Goal: Task Accomplishment & Management: Manage account settings

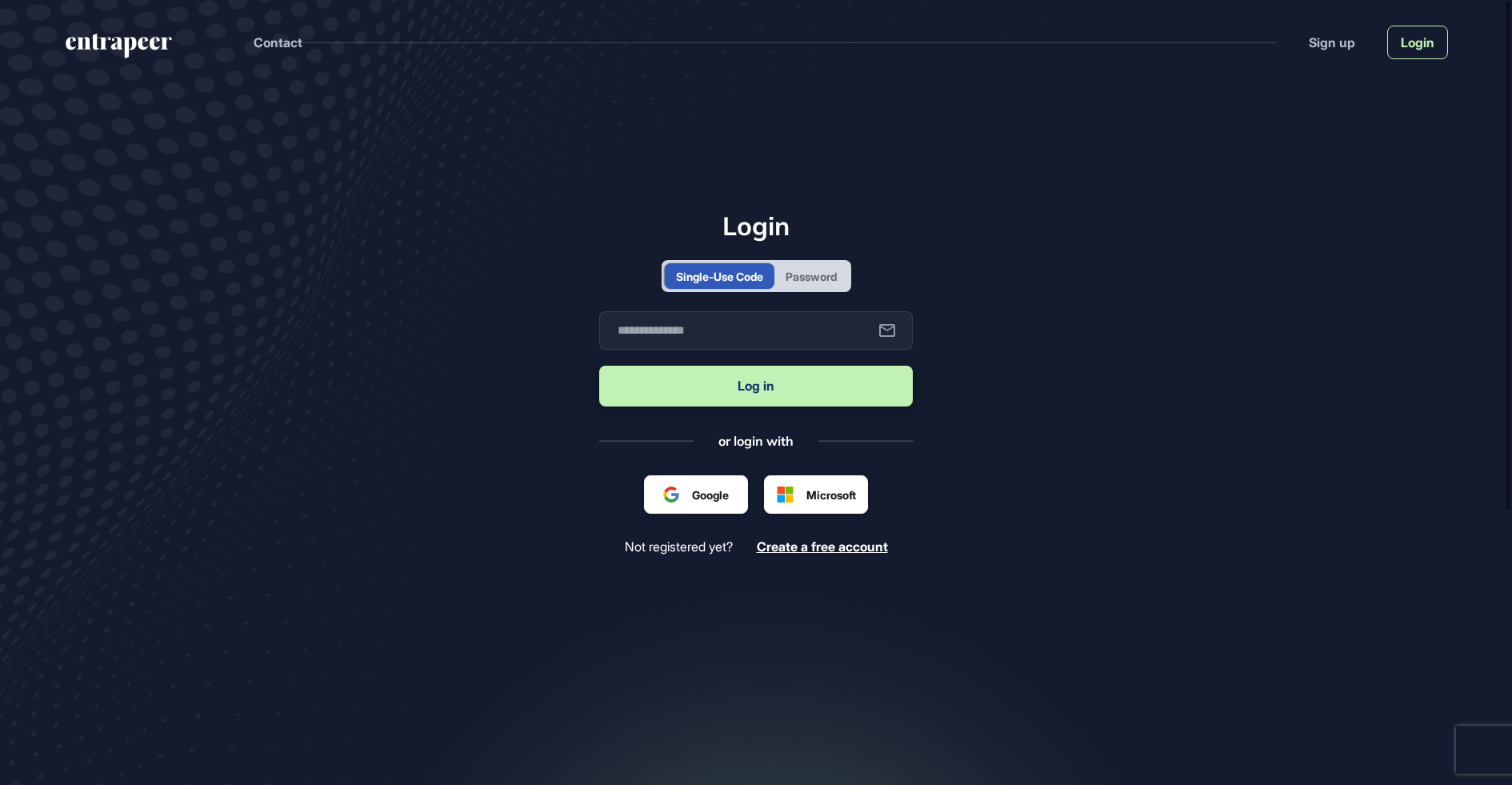
click at [1436, 30] on link "Login" at bounding box center [1418, 42] width 61 height 34
click at [788, 342] on input "text" at bounding box center [756, 331] width 314 height 39
type input "**********"
click at [736, 389] on button "Log in" at bounding box center [756, 386] width 314 height 41
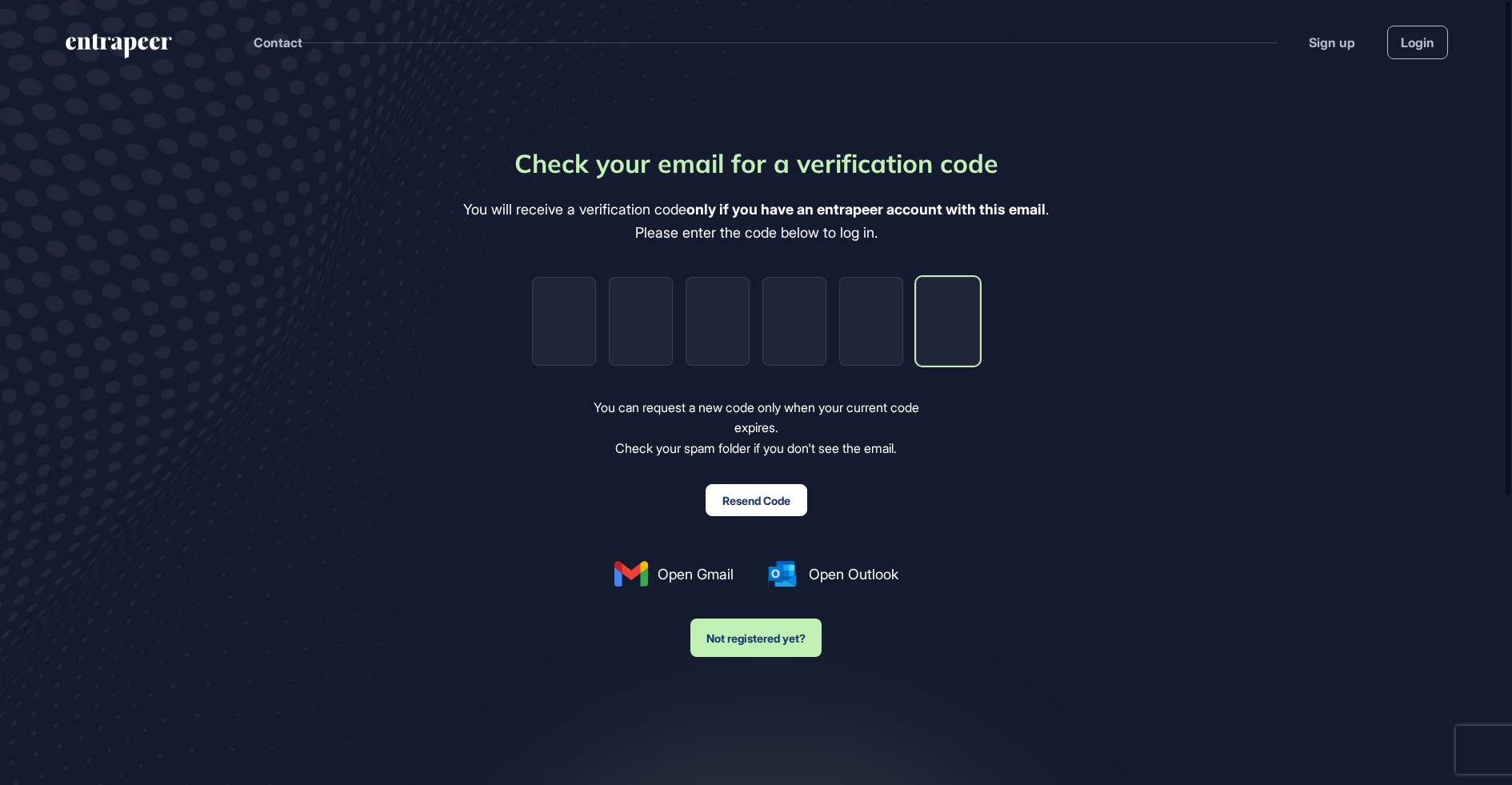
paste input "*"
type input "*"
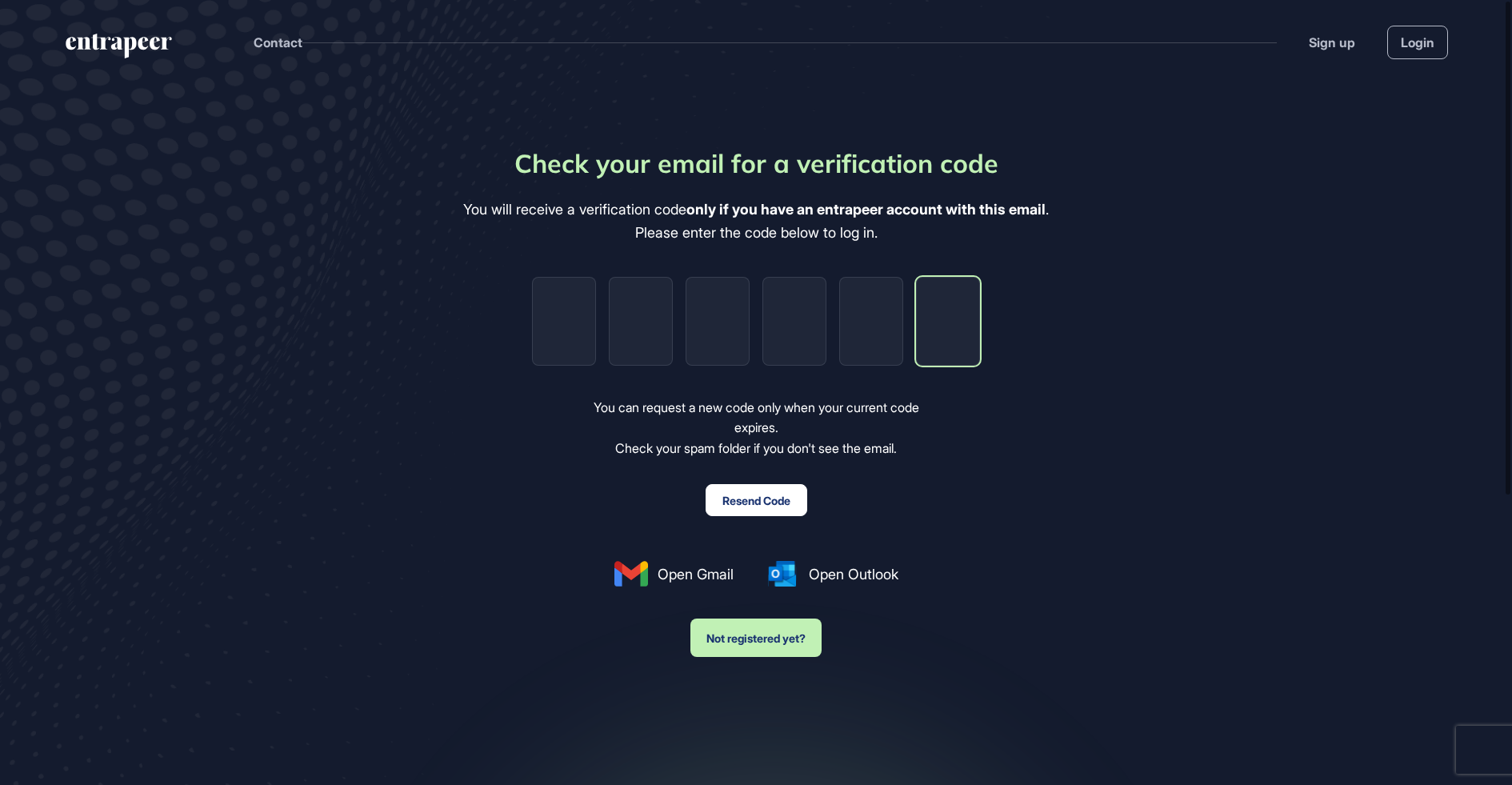
type input "*"
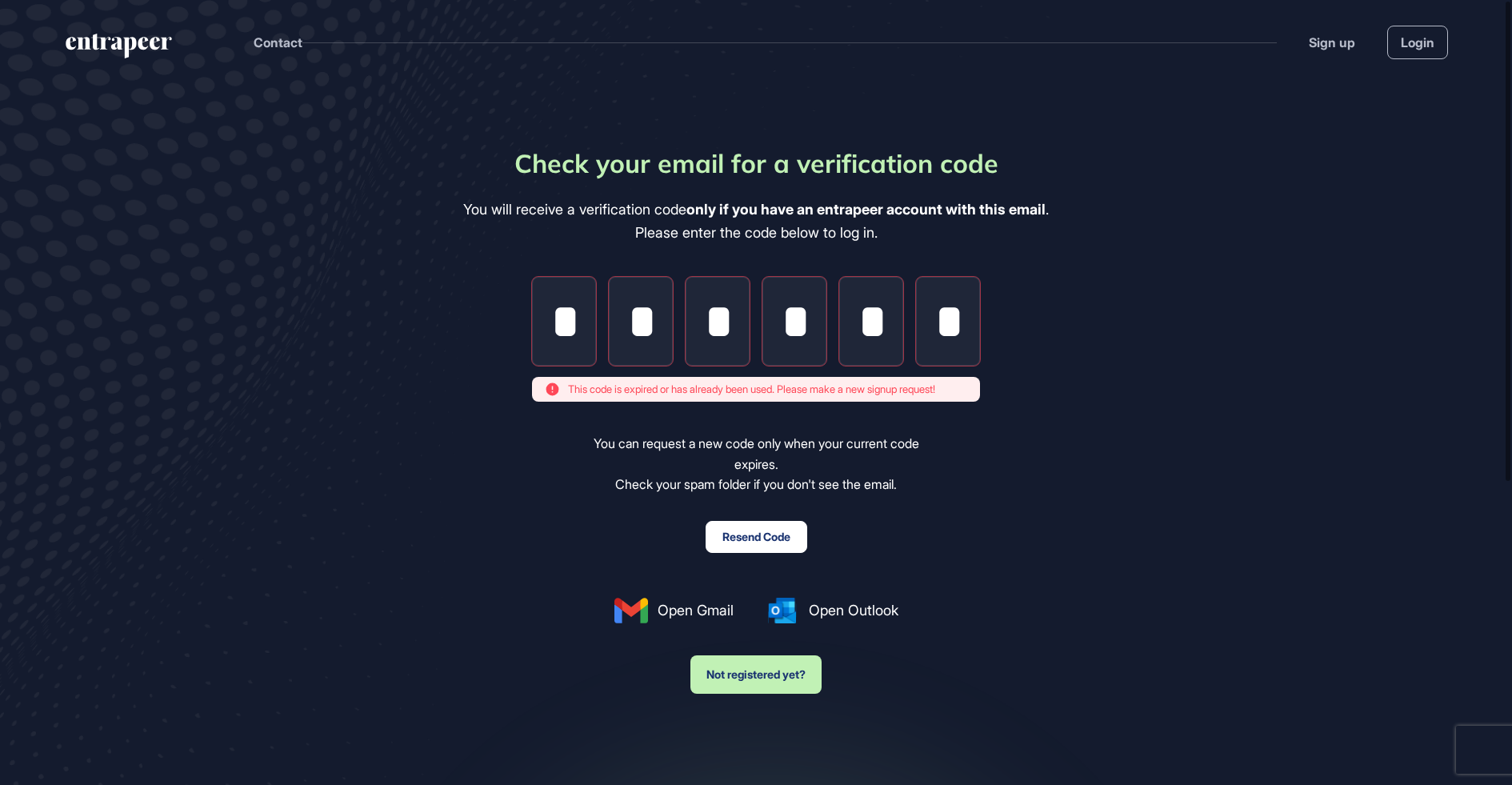
click at [765, 548] on button "Resend Code" at bounding box center [756, 537] width 101 height 32
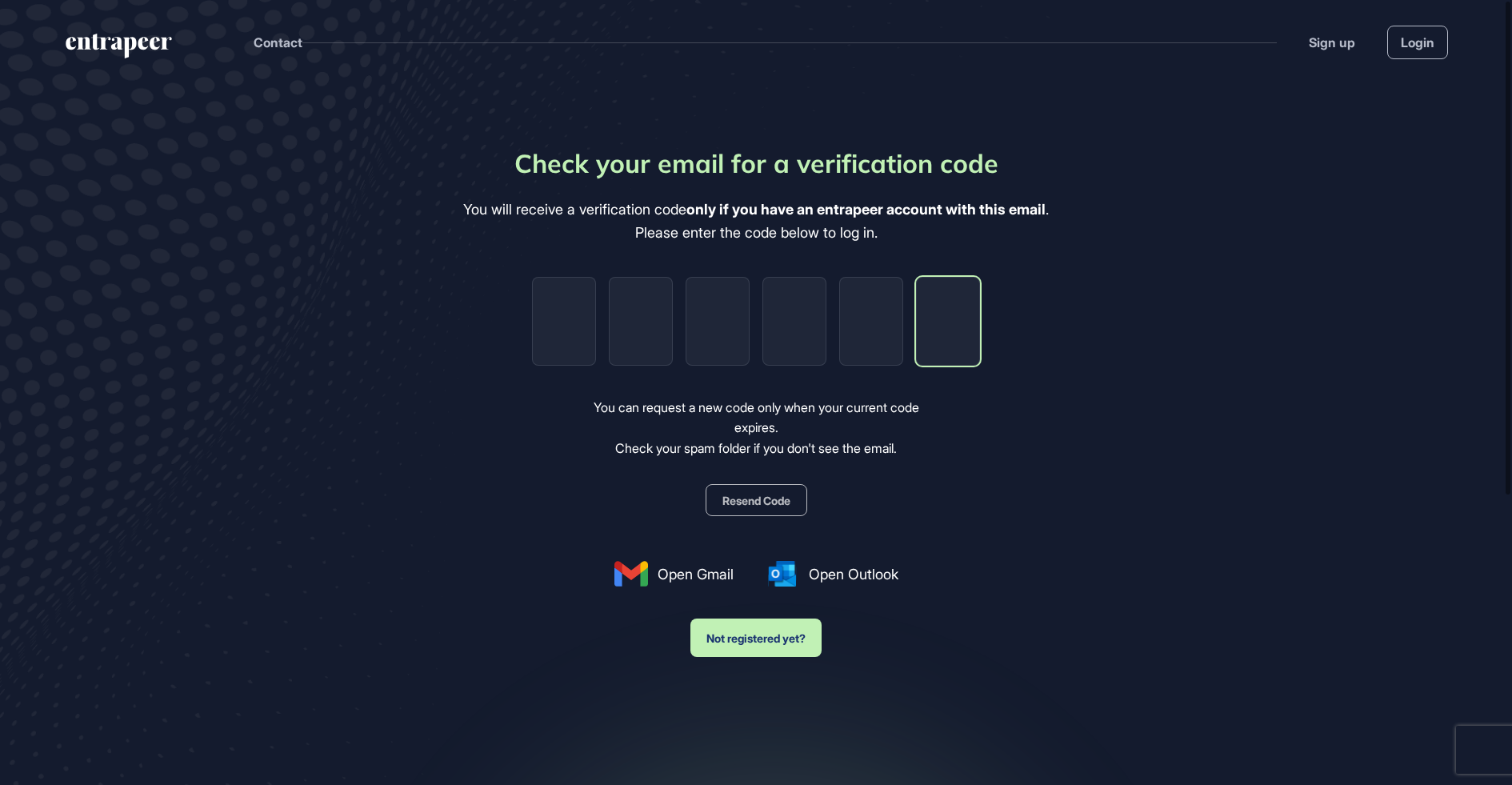
paste input "*"
type input "*"
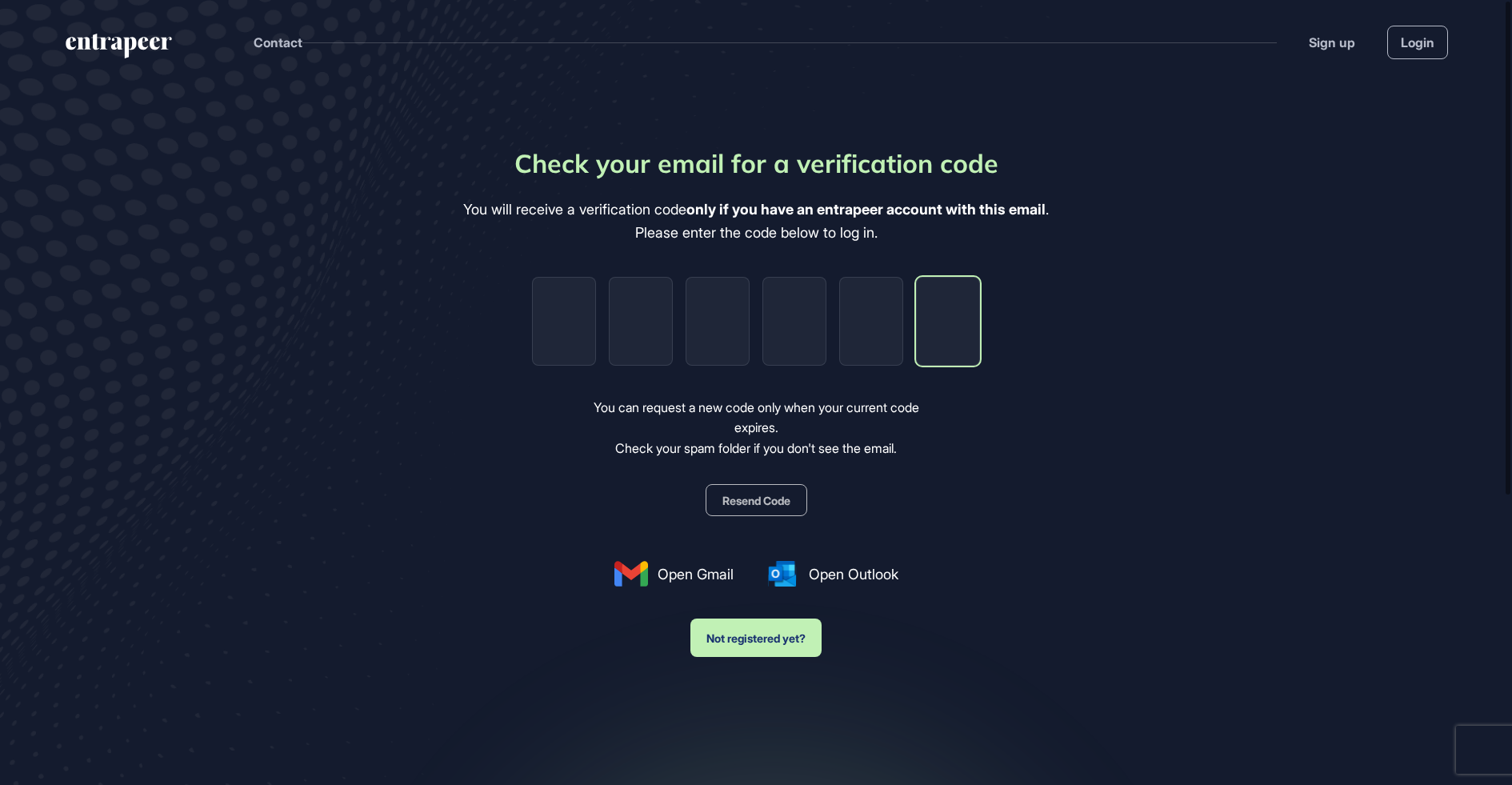
type input "*"
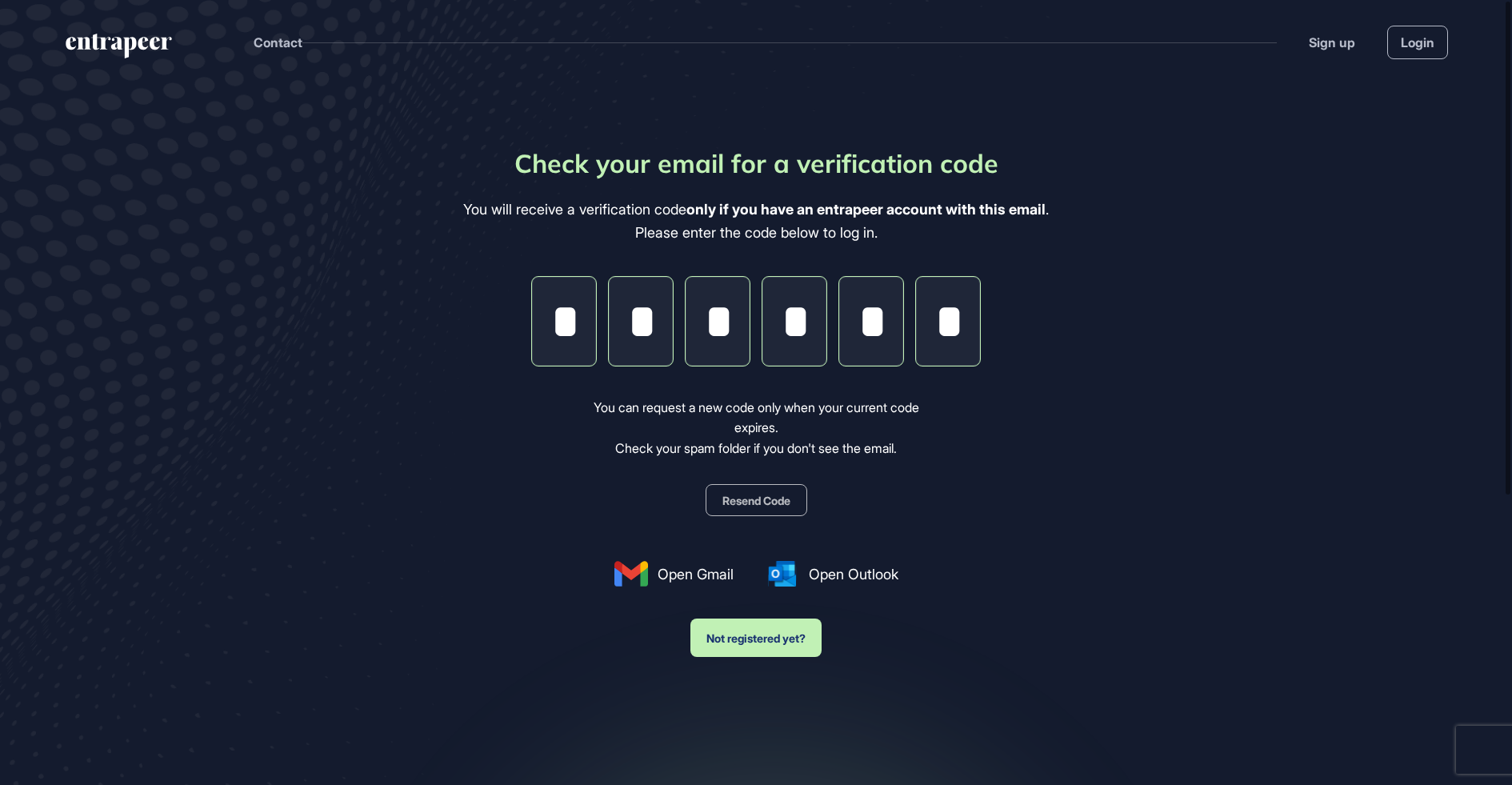
click at [402, 469] on main "Check your email for a verification code You will receive a verification code o…" at bounding box center [756, 471] width 1512 height 773
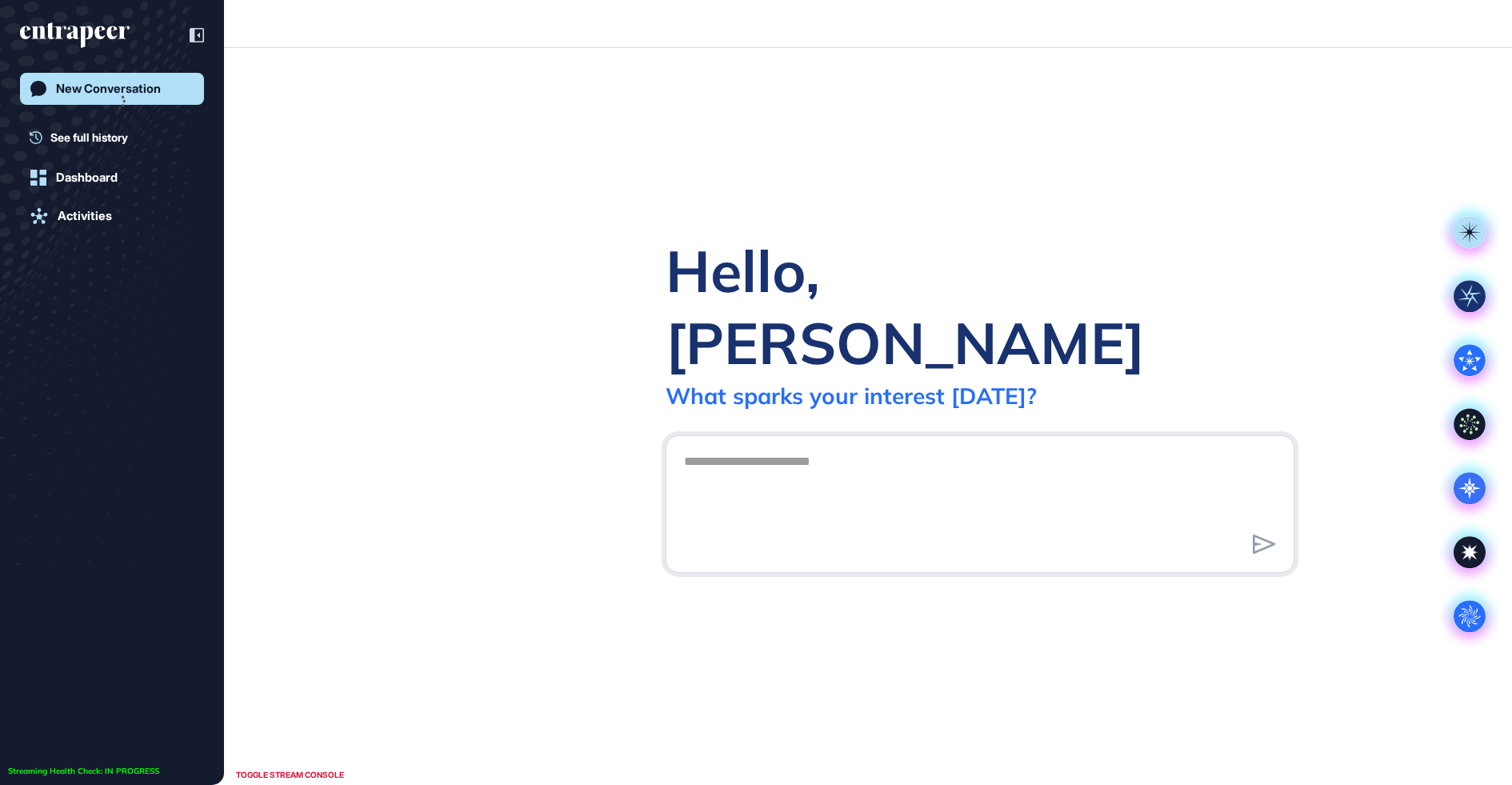
scroll to position [1, 1]
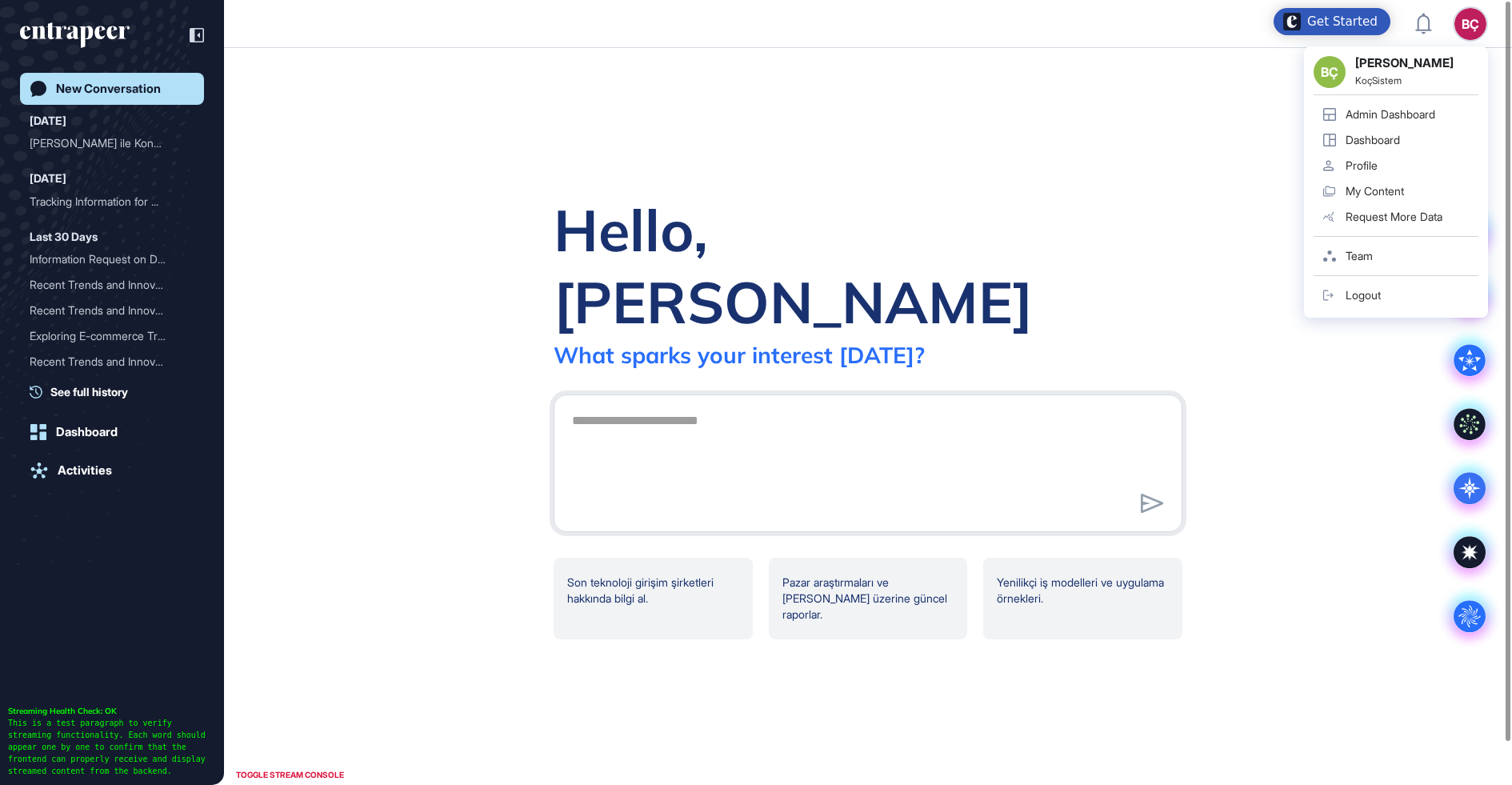
click at [1471, 23] on div "BÇ" at bounding box center [1470, 24] width 32 height 32
click at [1391, 108] on div "Admin Dashboard" at bounding box center [1390, 114] width 89 height 13
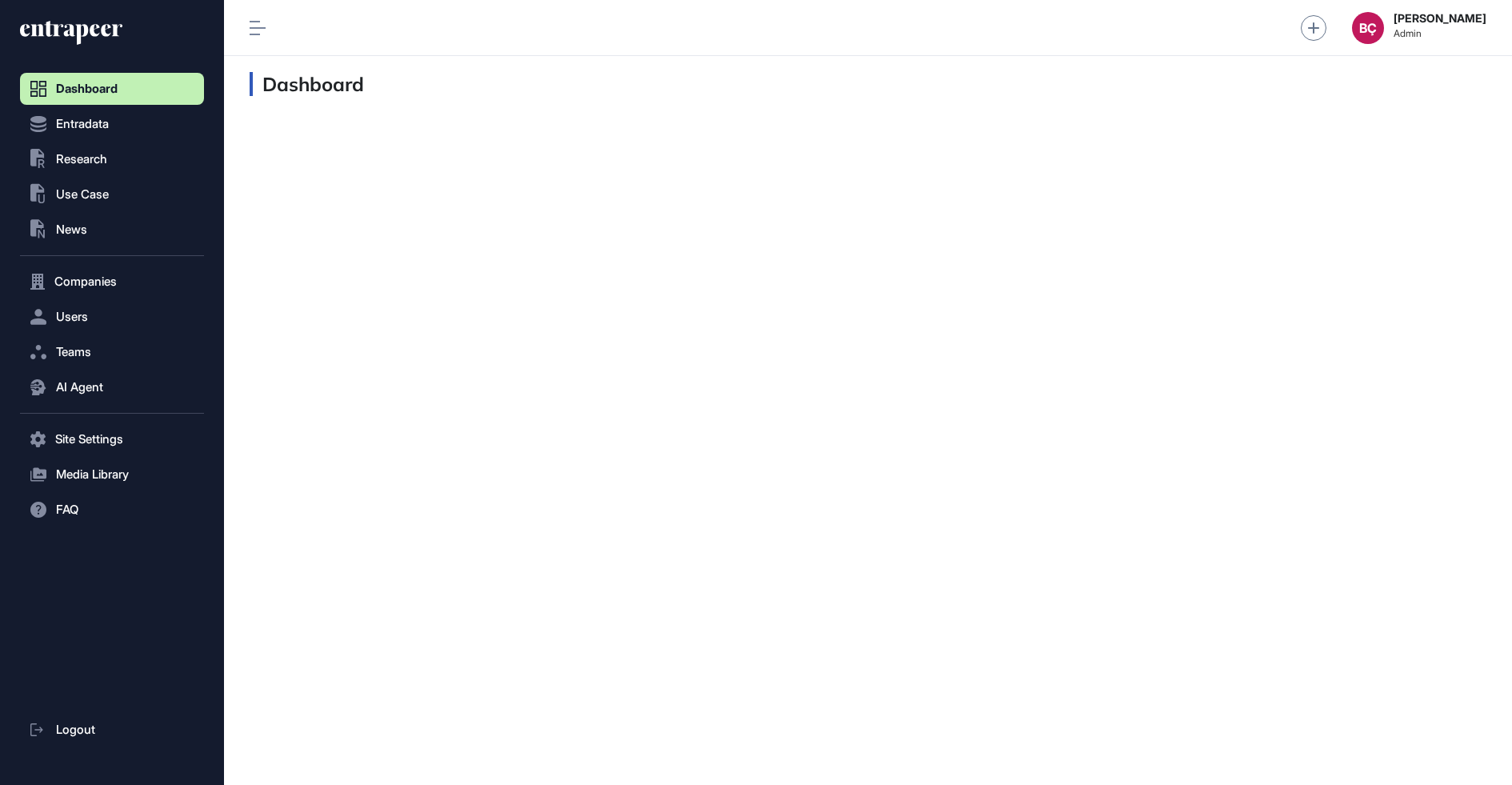
scroll to position [1, 1]
click at [113, 389] on button "AI Agent" at bounding box center [112, 387] width 184 height 32
click at [113, 451] on link "Messages" at bounding box center [116, 450] width 176 height 29
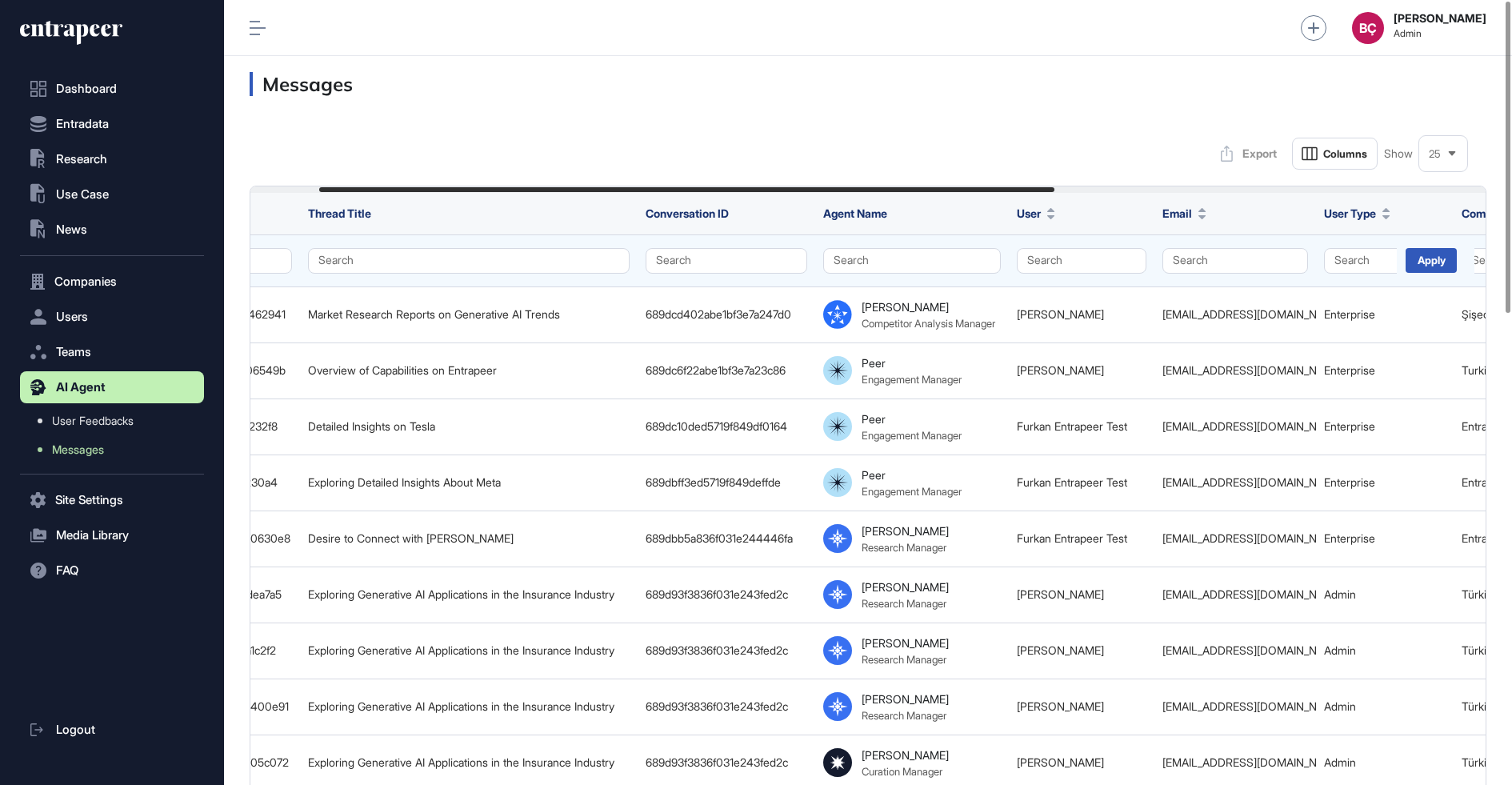
scroll to position [0, 181]
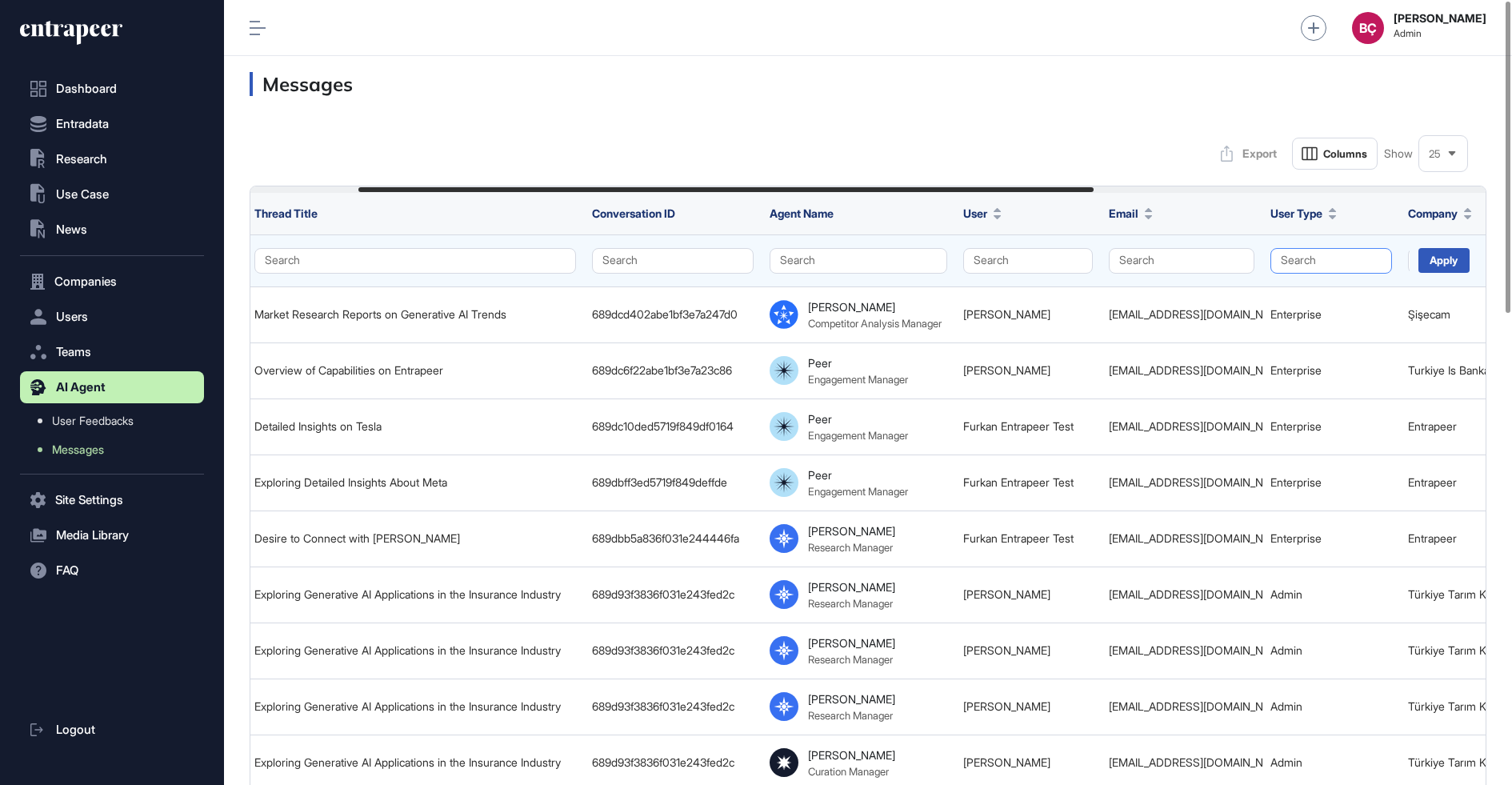
click at [1304, 248] on button "Search" at bounding box center [1331, 261] width 122 height 25
click at [1293, 302] on div "Enterprise" at bounding box center [1327, 313] width 94 height 23
click at [1465, 263] on div "Apply" at bounding box center [1444, 260] width 51 height 24
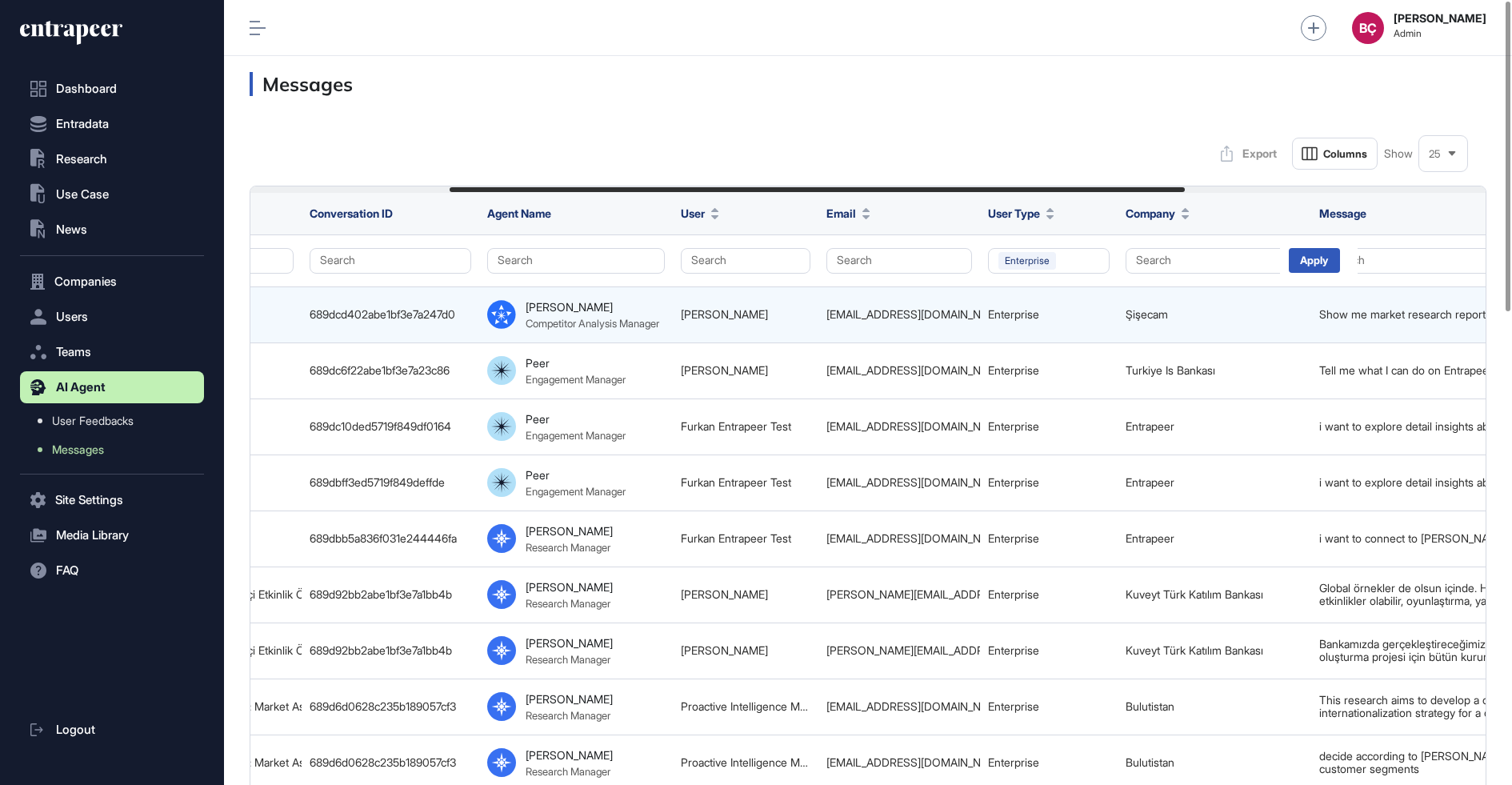
scroll to position [0, 840]
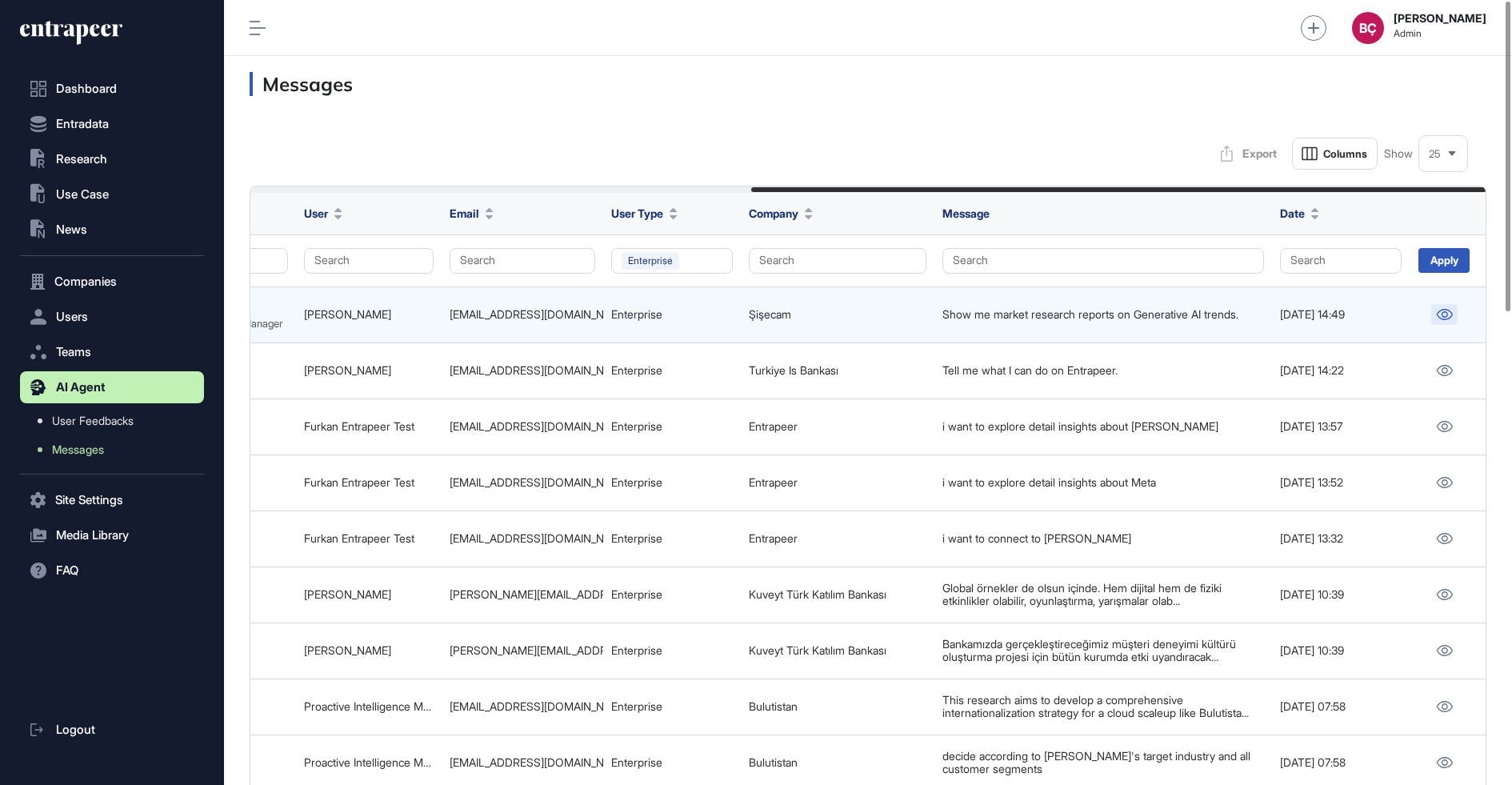
click at [1452, 316] on link at bounding box center [1444, 314] width 26 height 21
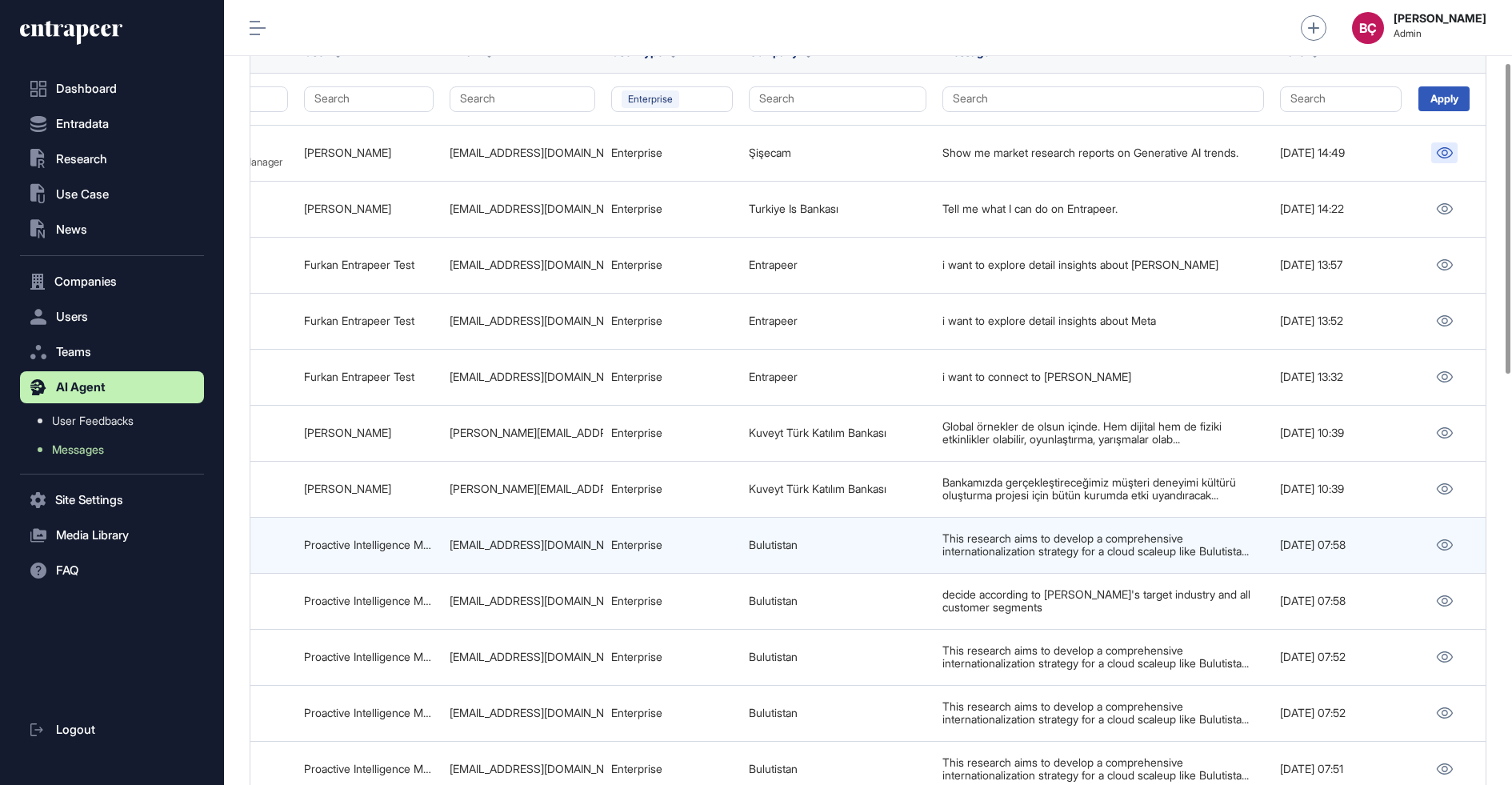
scroll to position [158, 0]
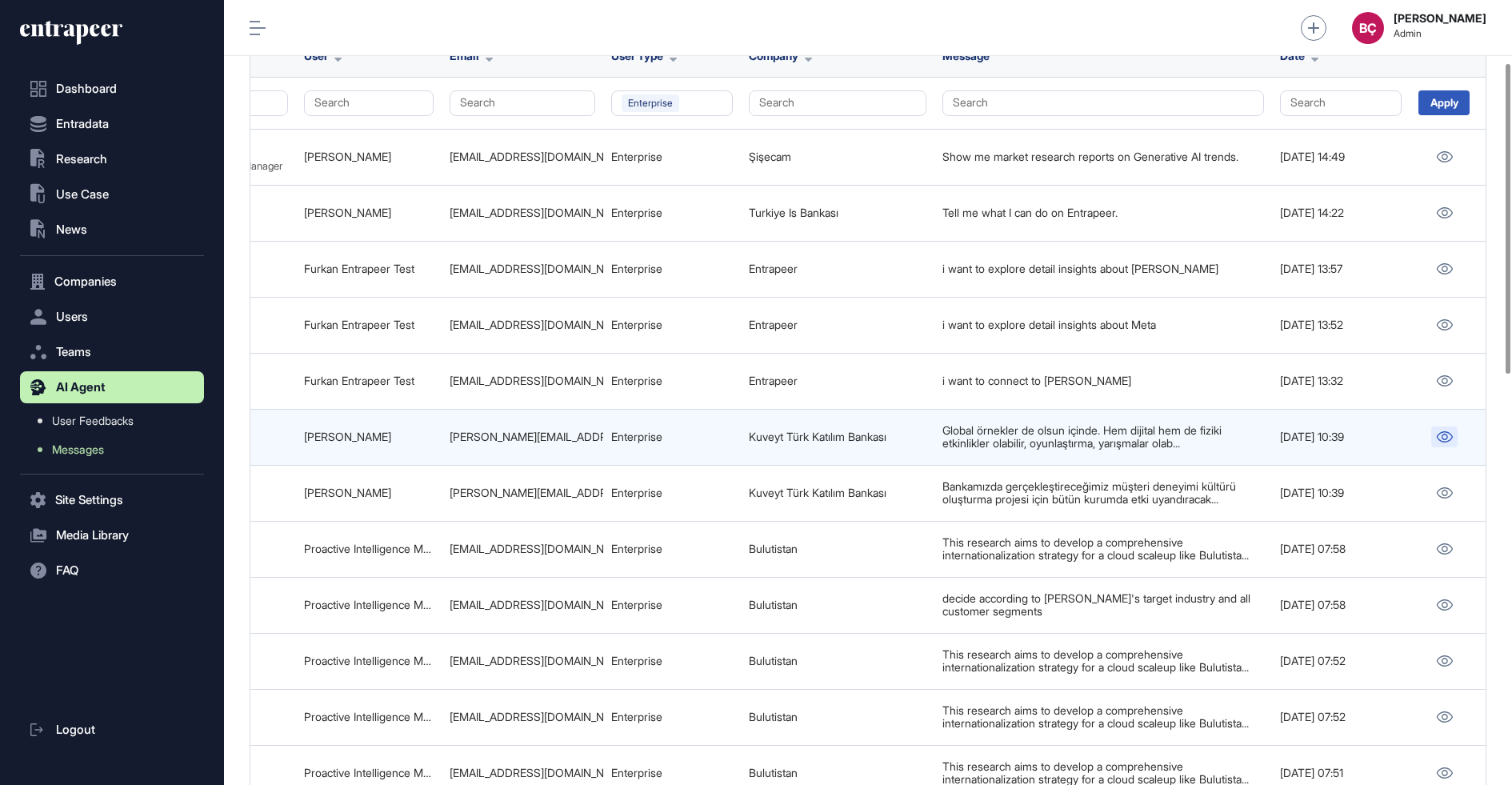
click at [1447, 431] on icon at bounding box center [1444, 436] width 16 height 11
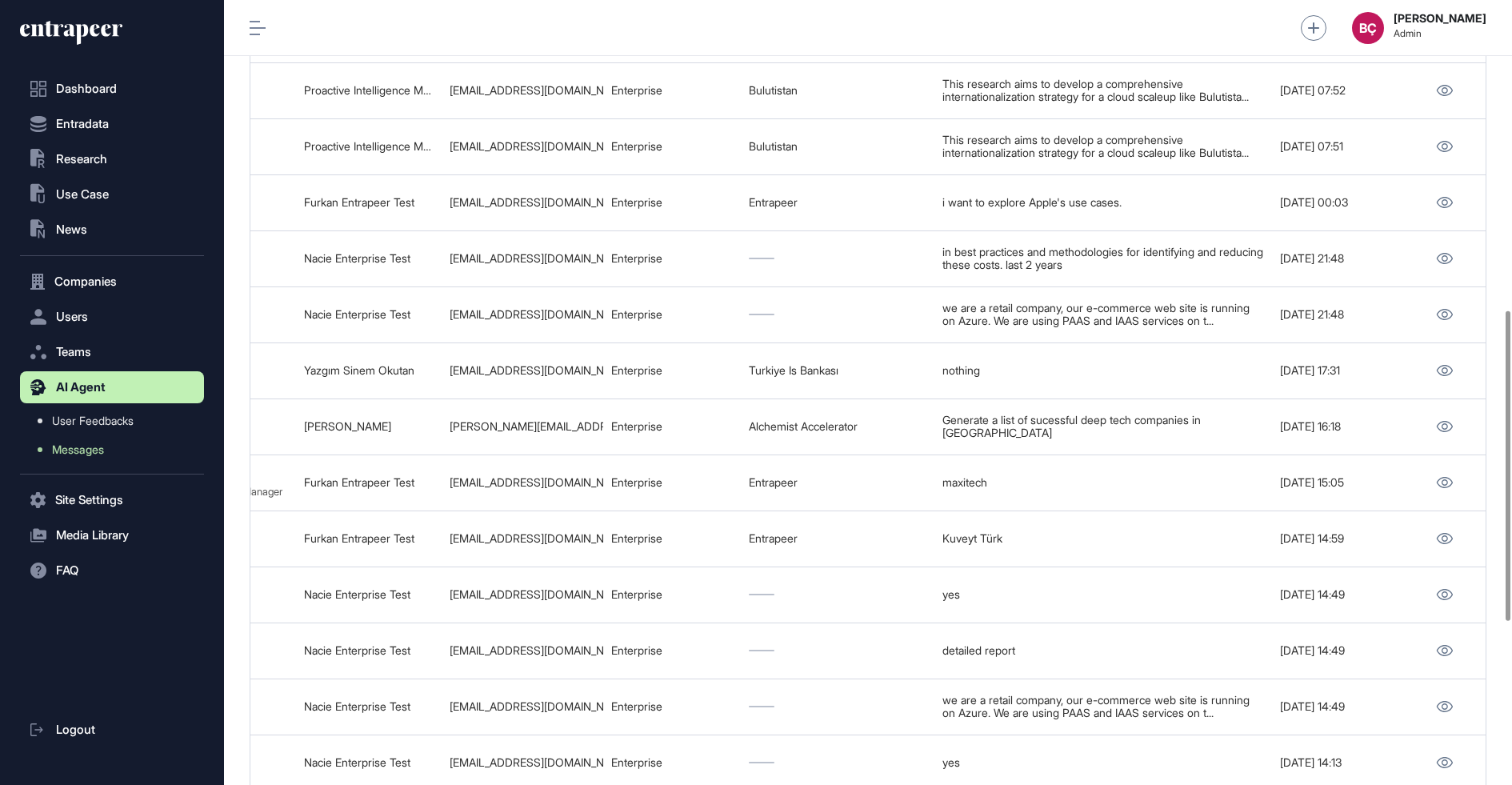
scroll to position [785, 0]
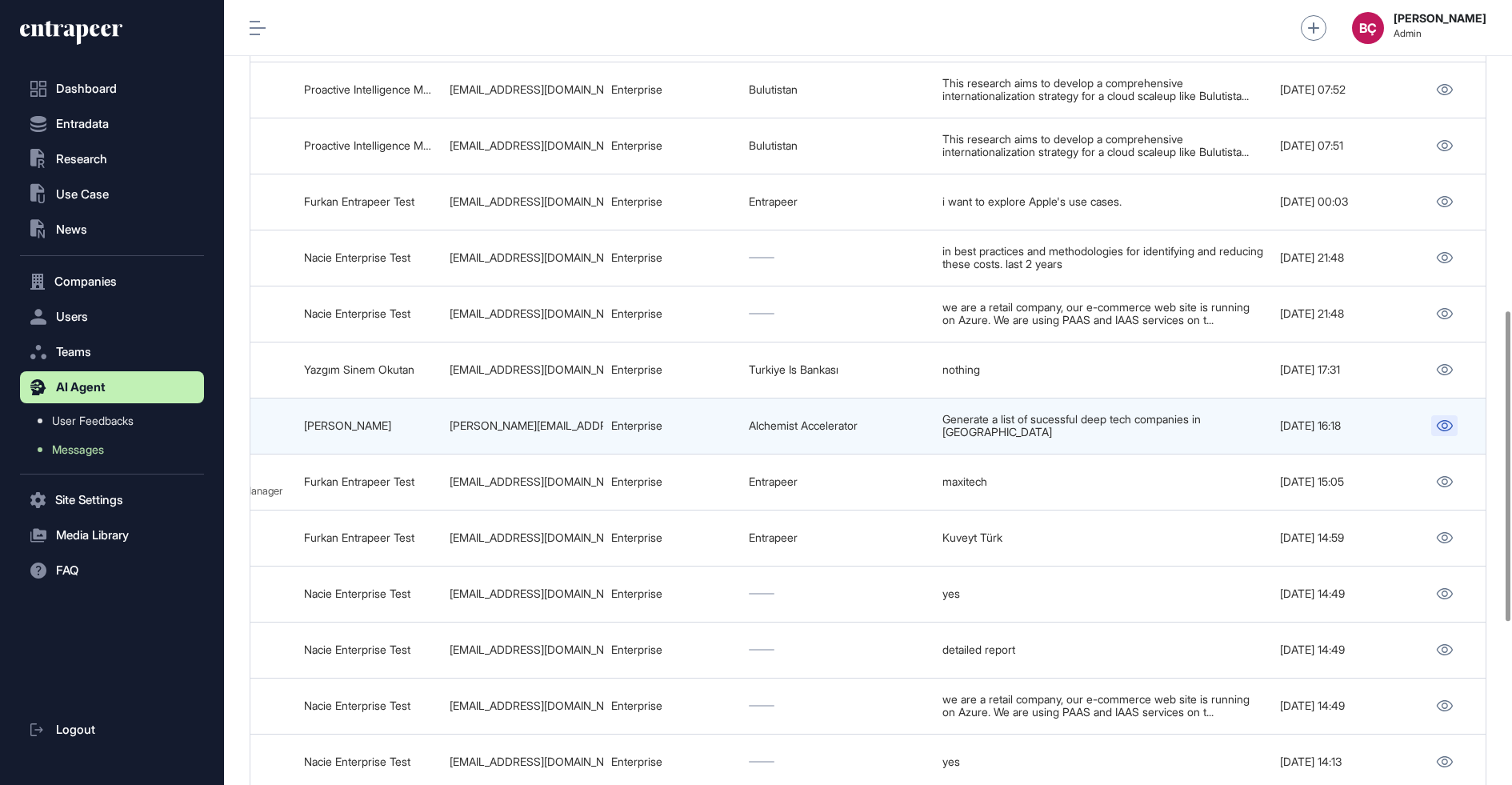
click at [1448, 431] on icon at bounding box center [1444, 425] width 17 height 11
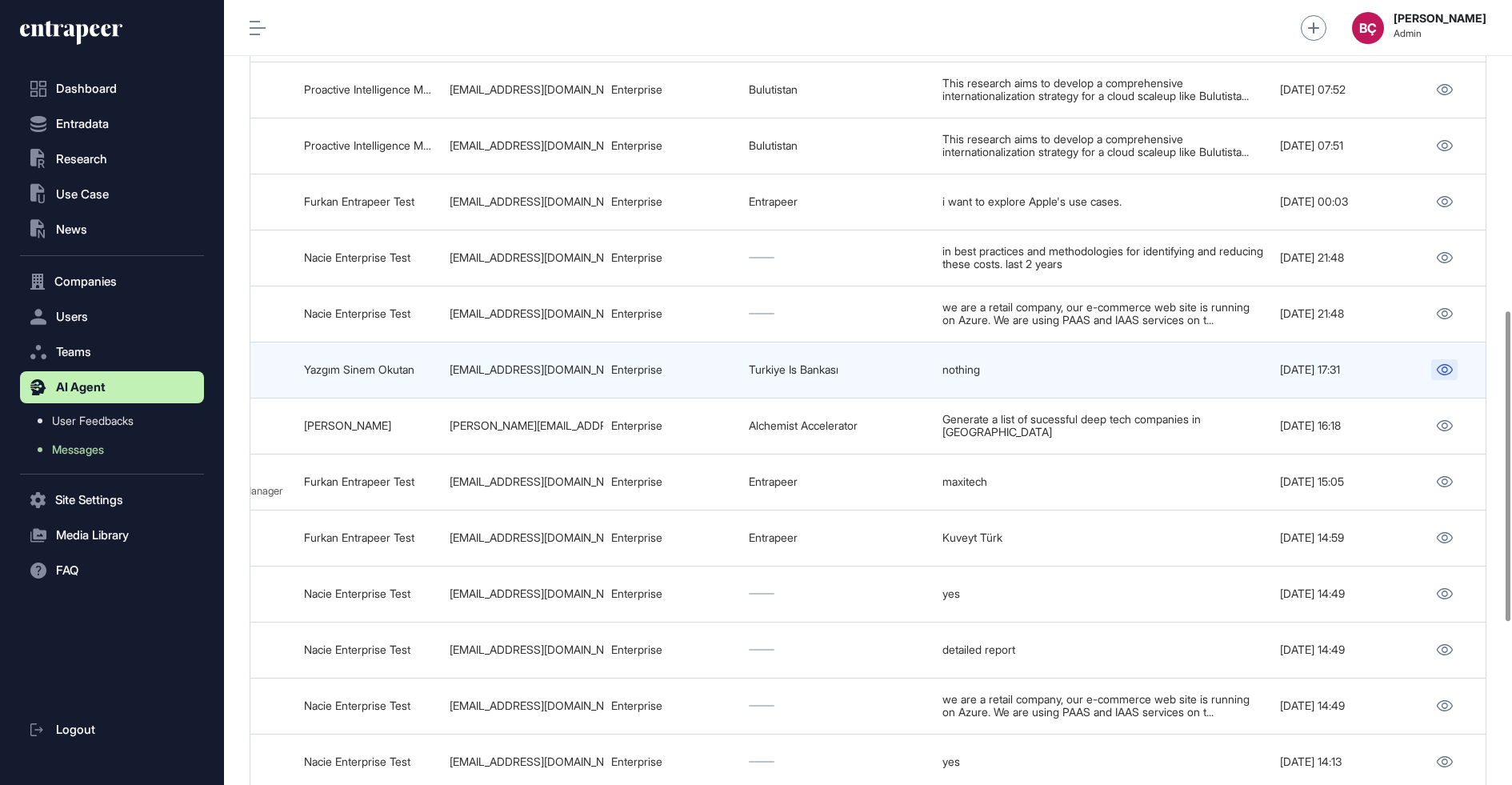
click at [1442, 376] on icon at bounding box center [1444, 369] width 17 height 11
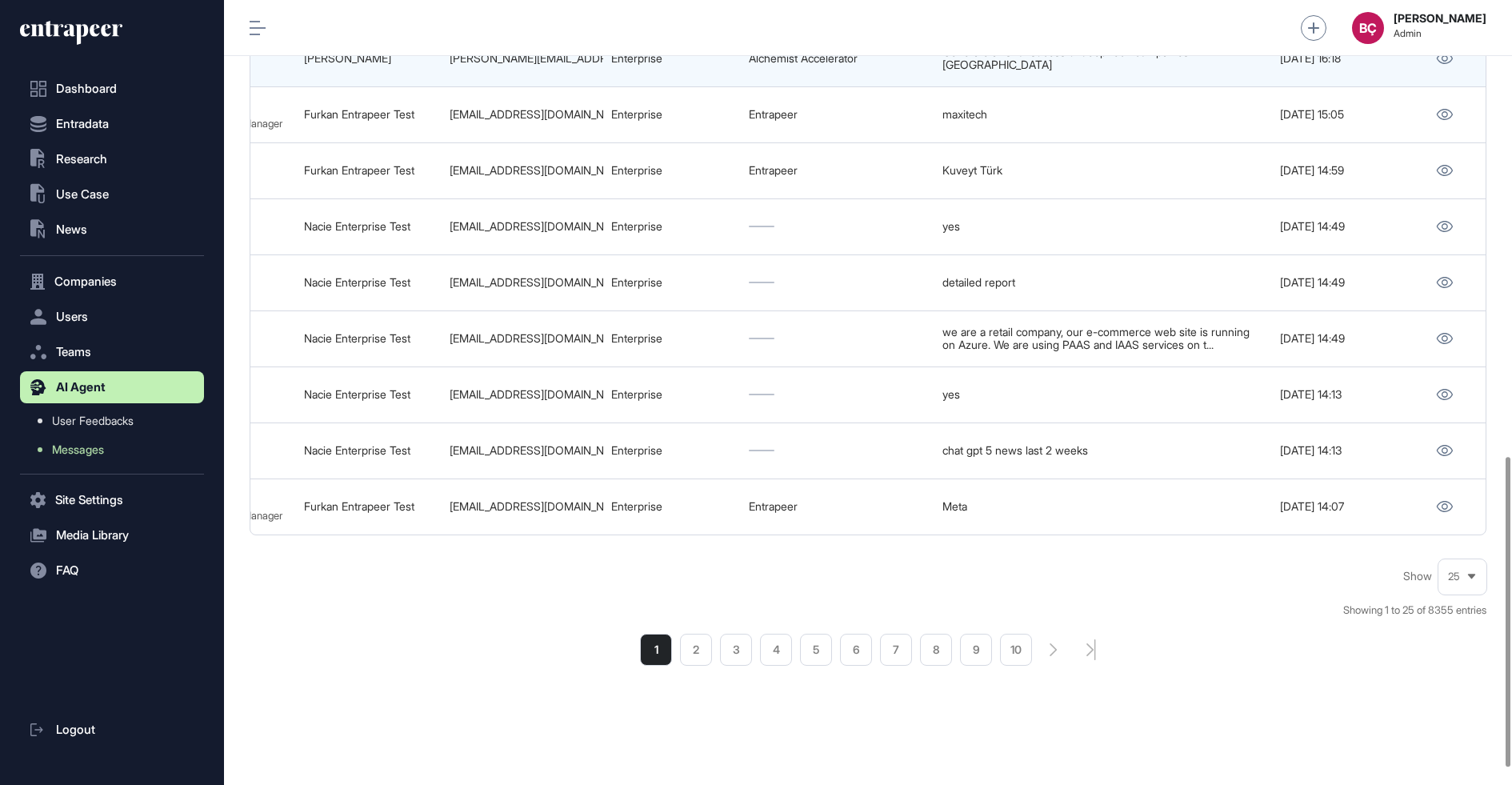
scroll to position [1154, 0]
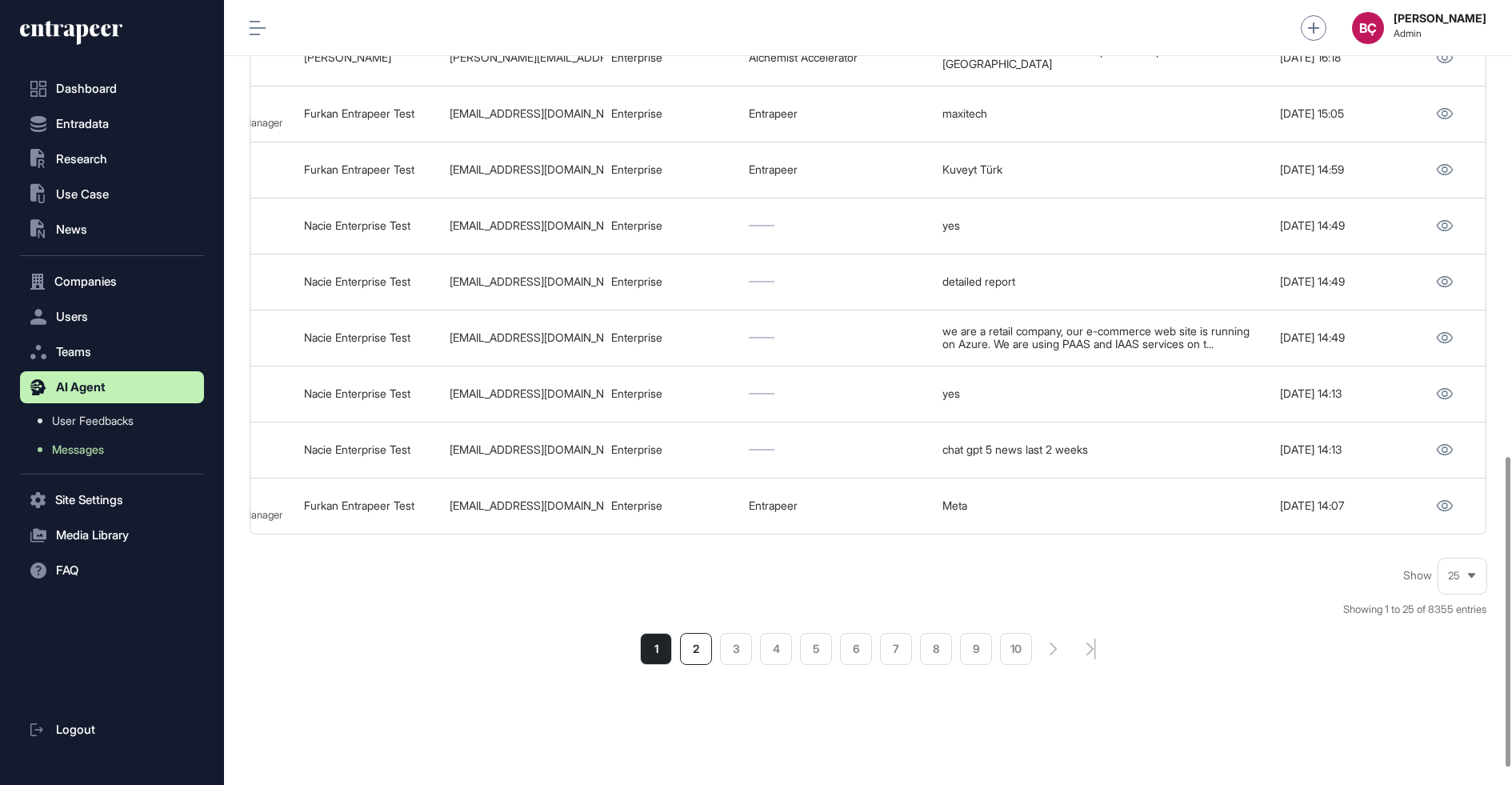
click at [680, 665] on li "2" at bounding box center [696, 649] width 32 height 32
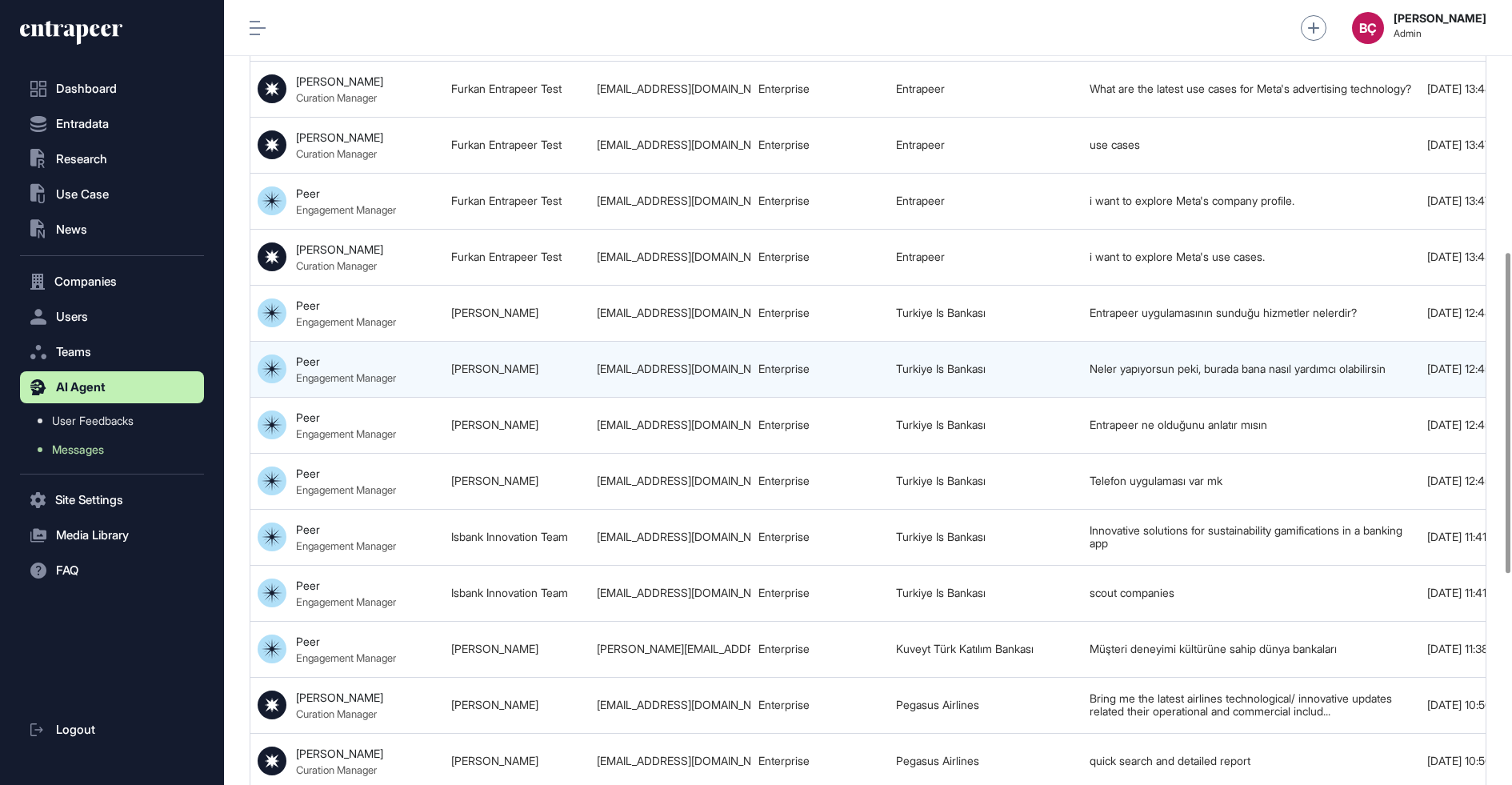
scroll to position [0, 840]
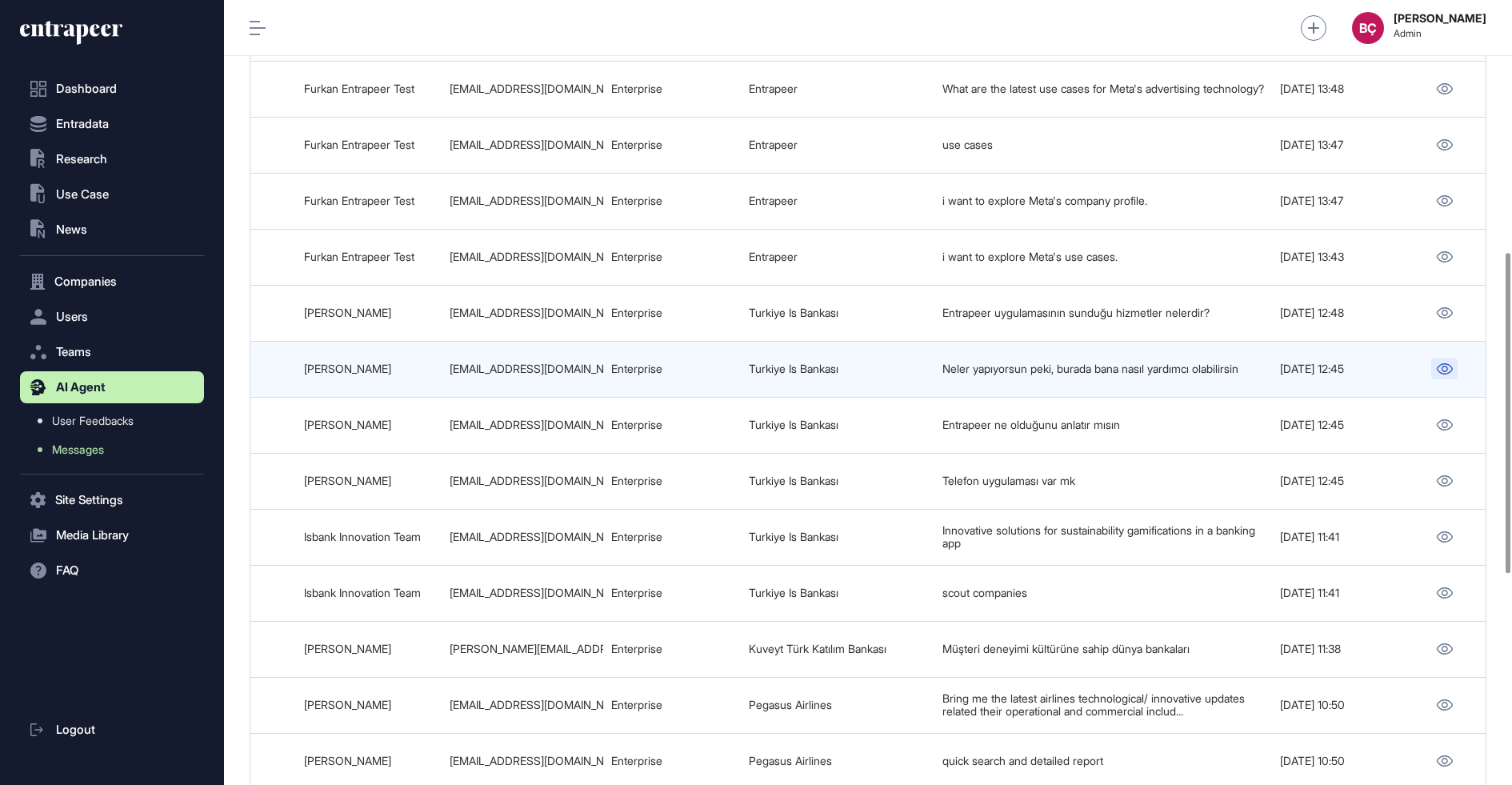
click at [1447, 363] on icon at bounding box center [1444, 368] width 16 height 11
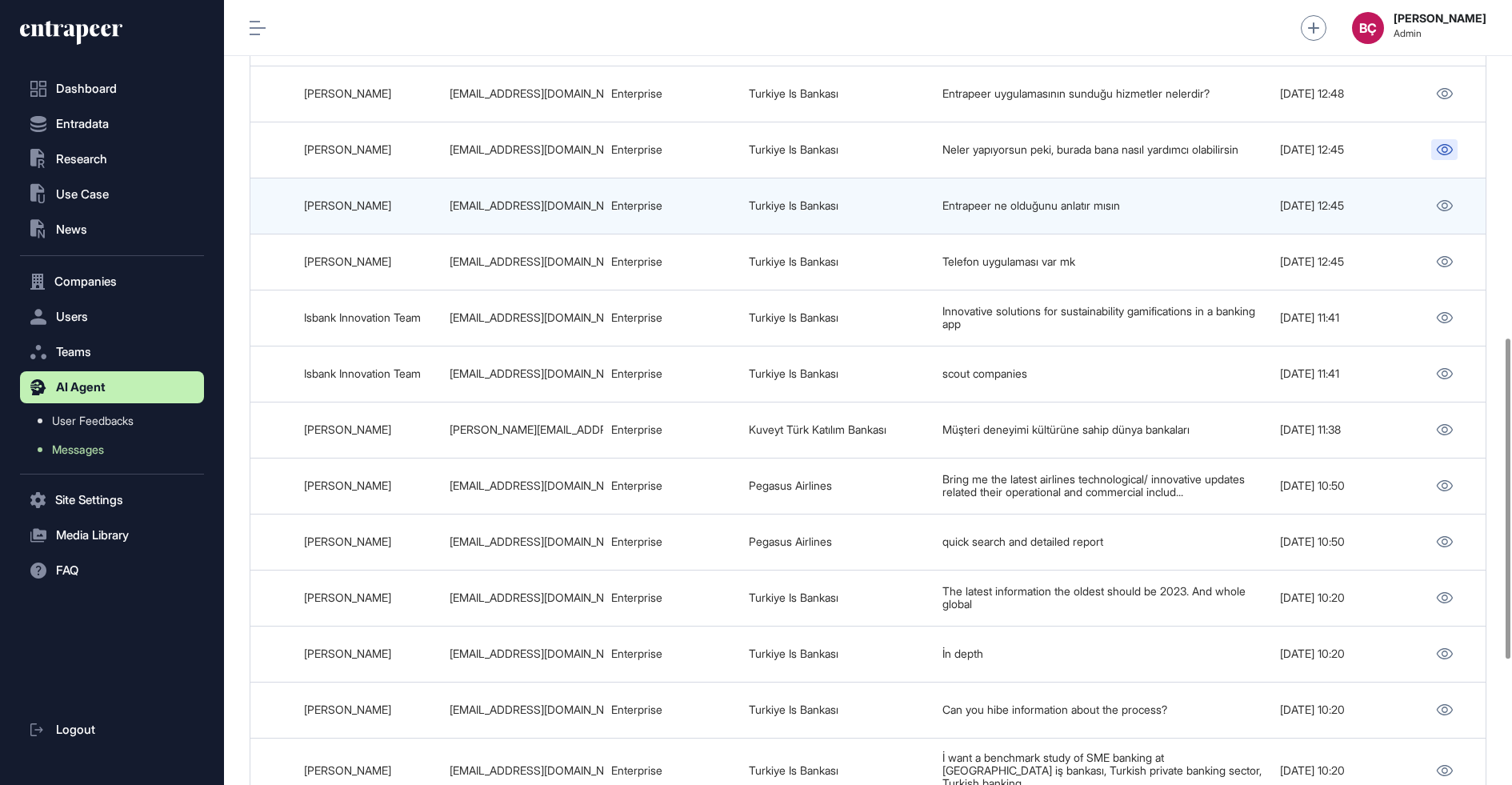
scroll to position [835, 0]
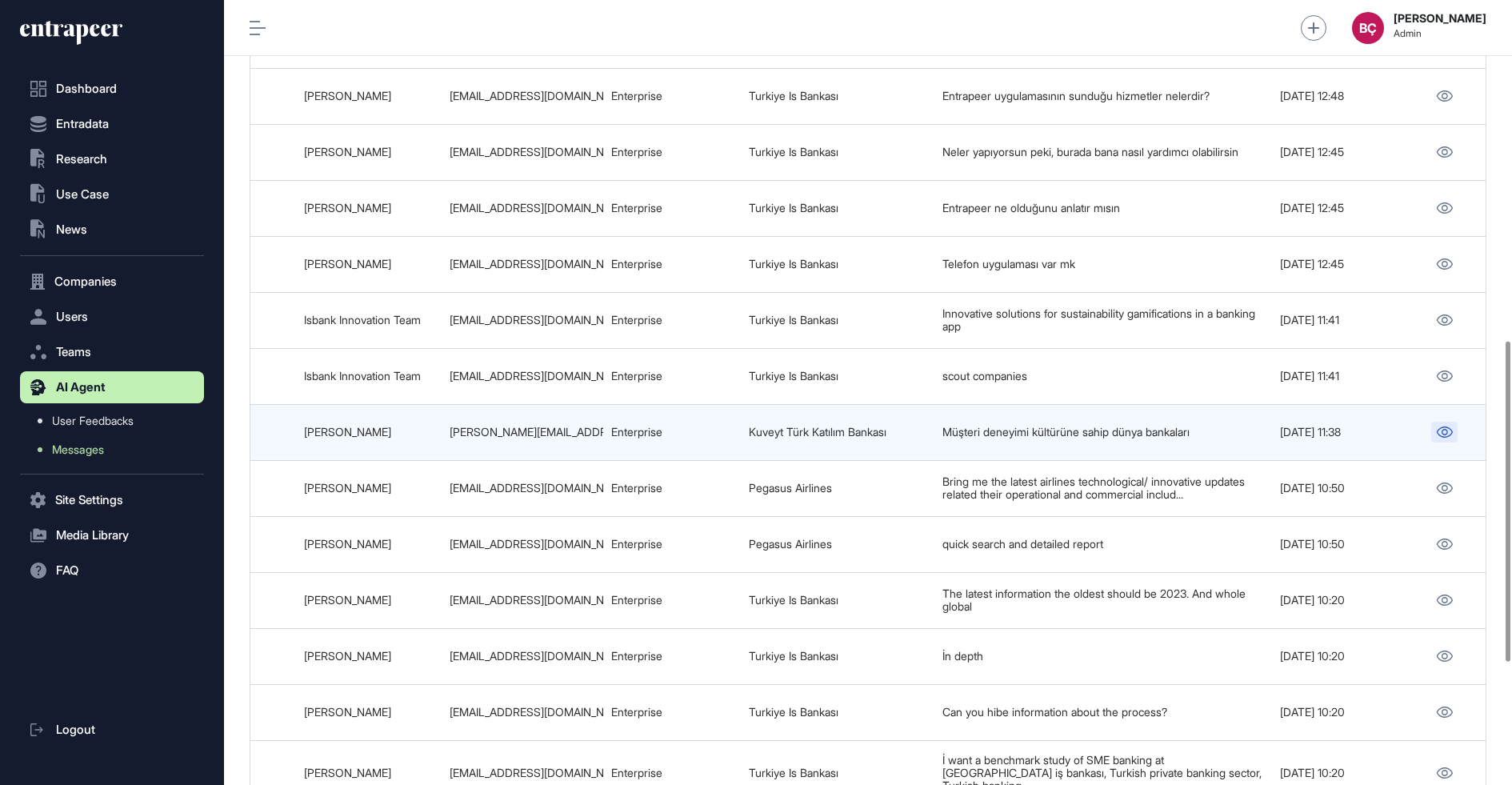
click at [1446, 422] on link at bounding box center [1444, 432] width 26 height 21
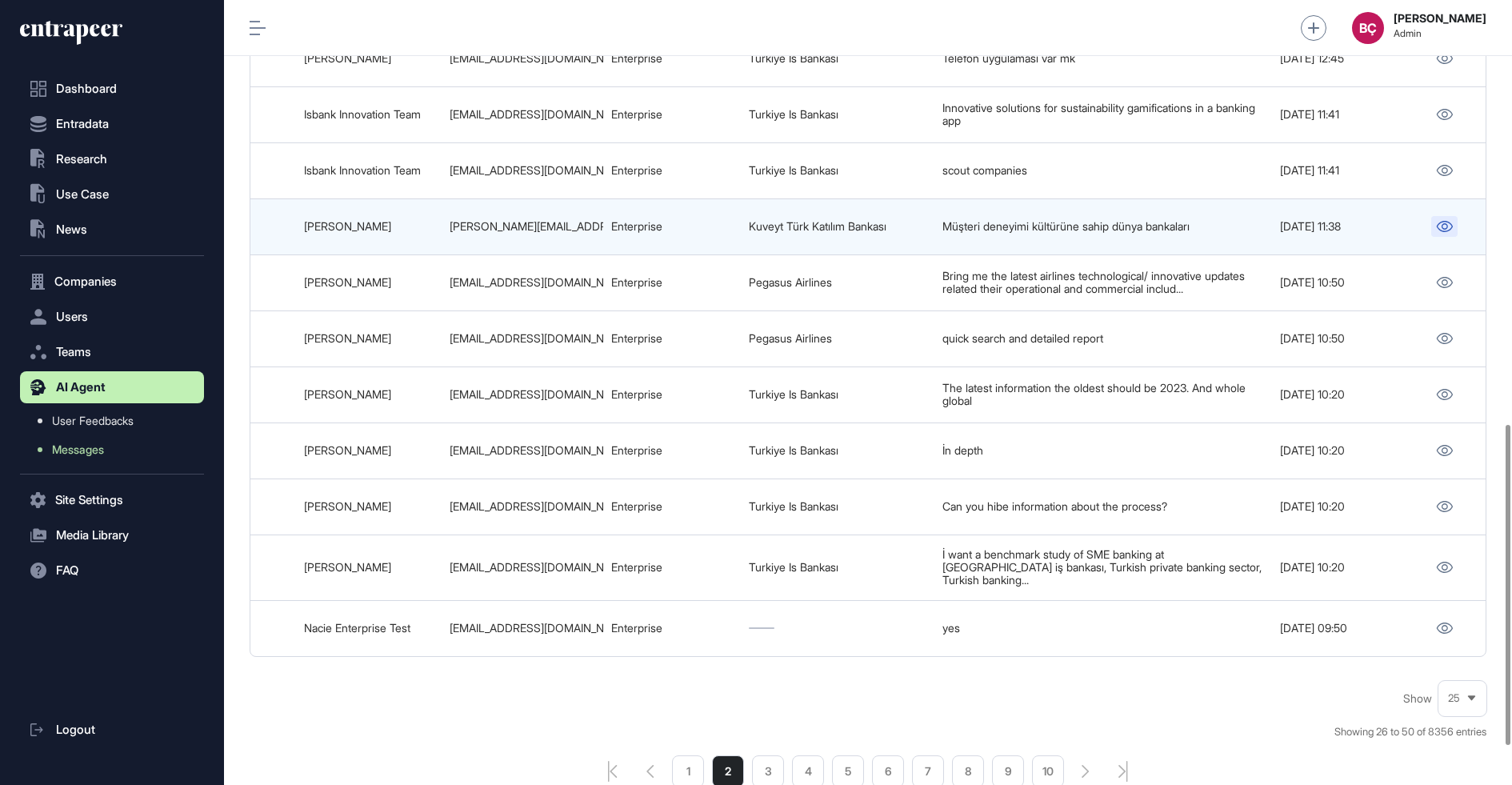
scroll to position [1044, 0]
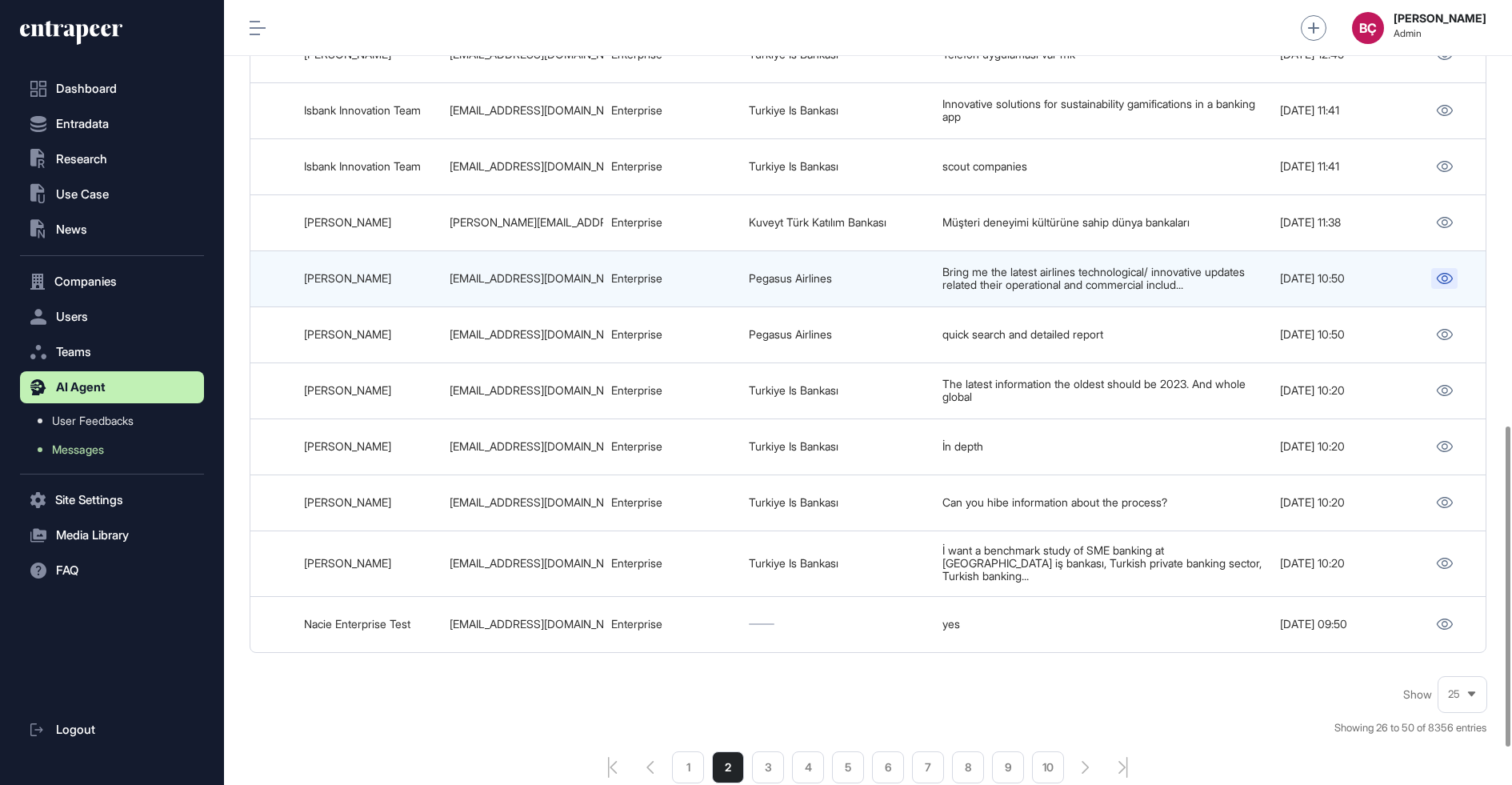
click at [1452, 268] on link at bounding box center [1444, 279] width 26 height 21
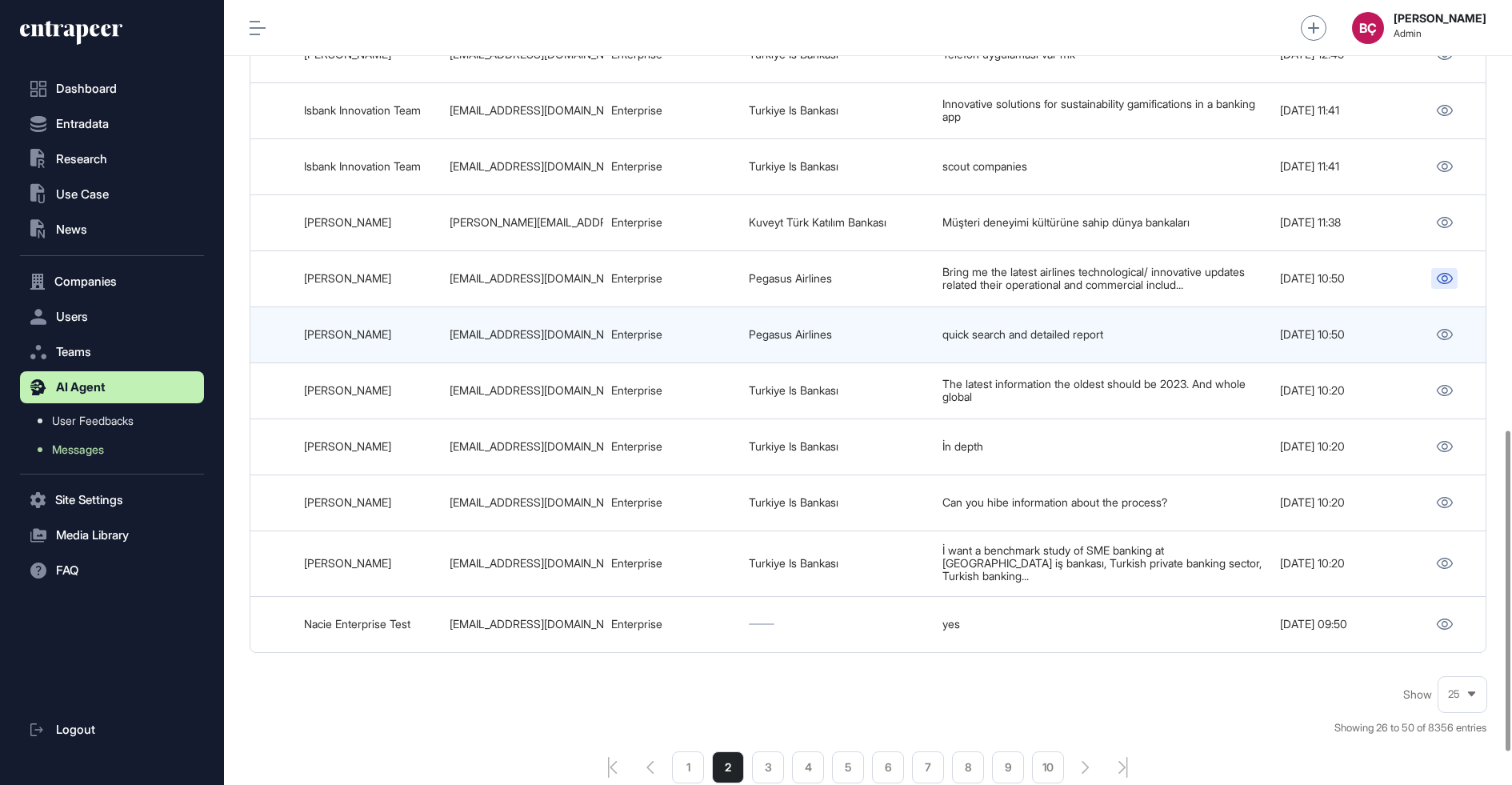
scroll to position [1134, 0]
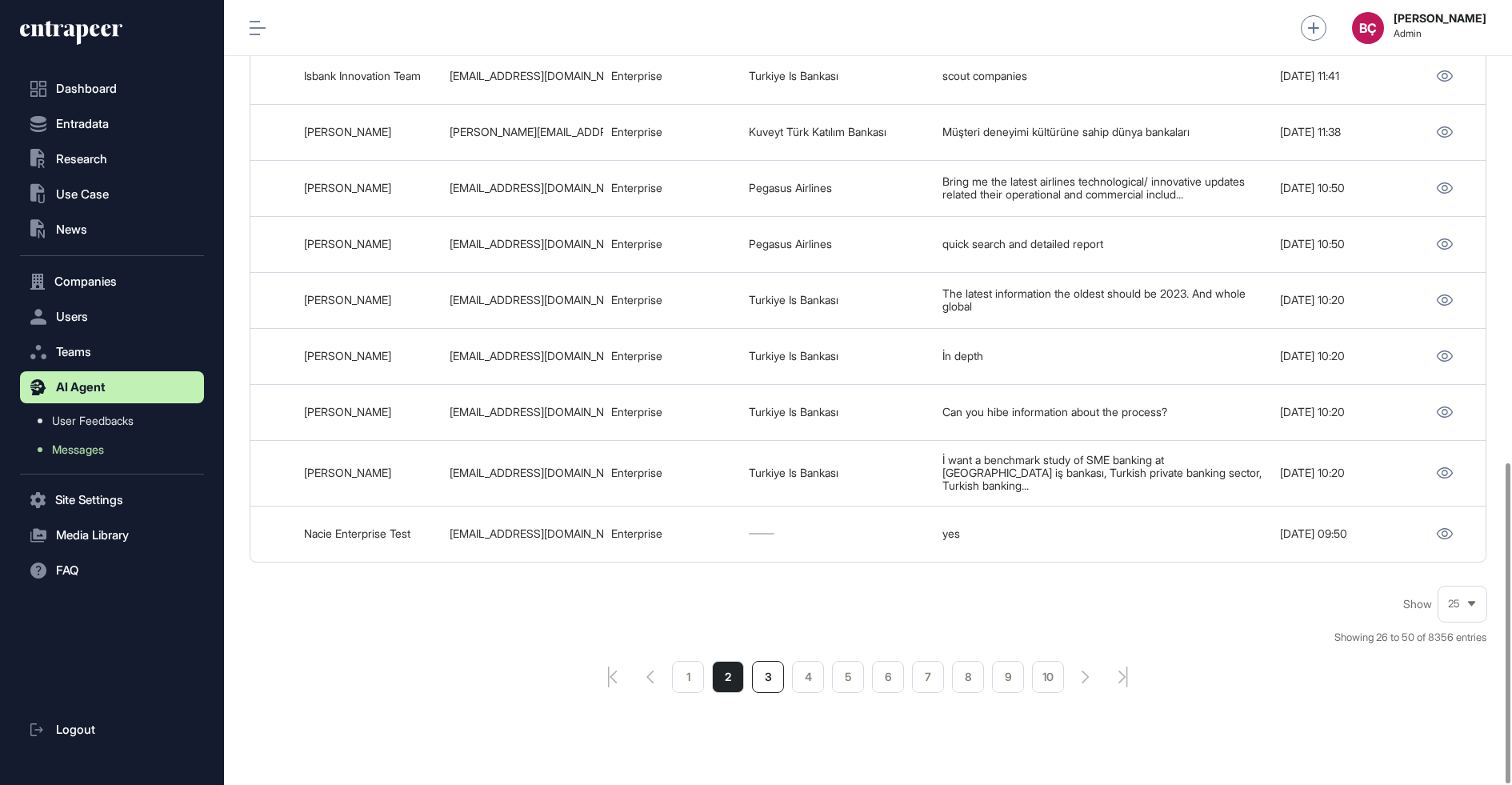
click at [775, 661] on li "3" at bounding box center [768, 677] width 32 height 32
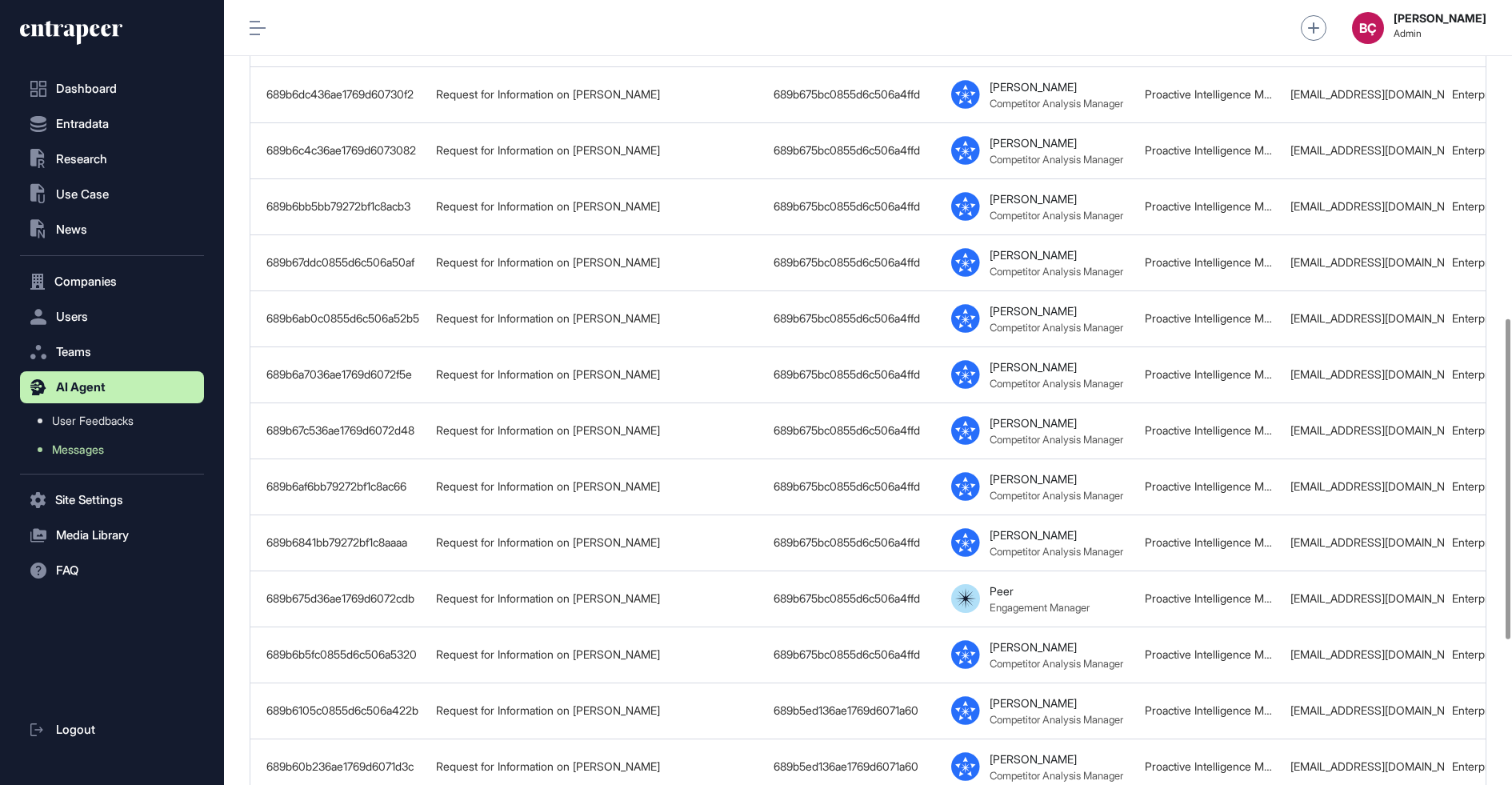
scroll to position [1134, 0]
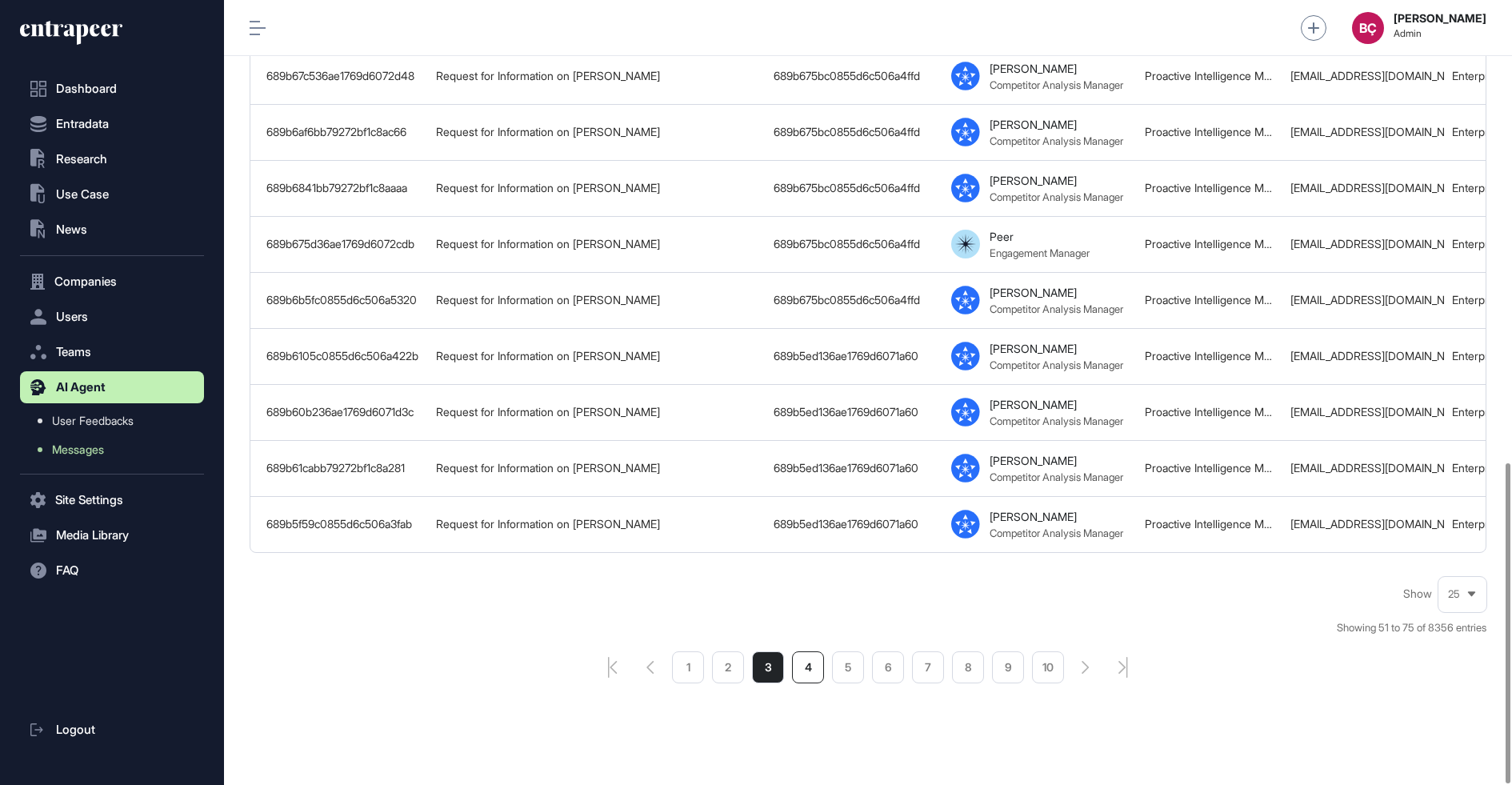
click at [807, 652] on li "4" at bounding box center [807, 668] width 32 height 32
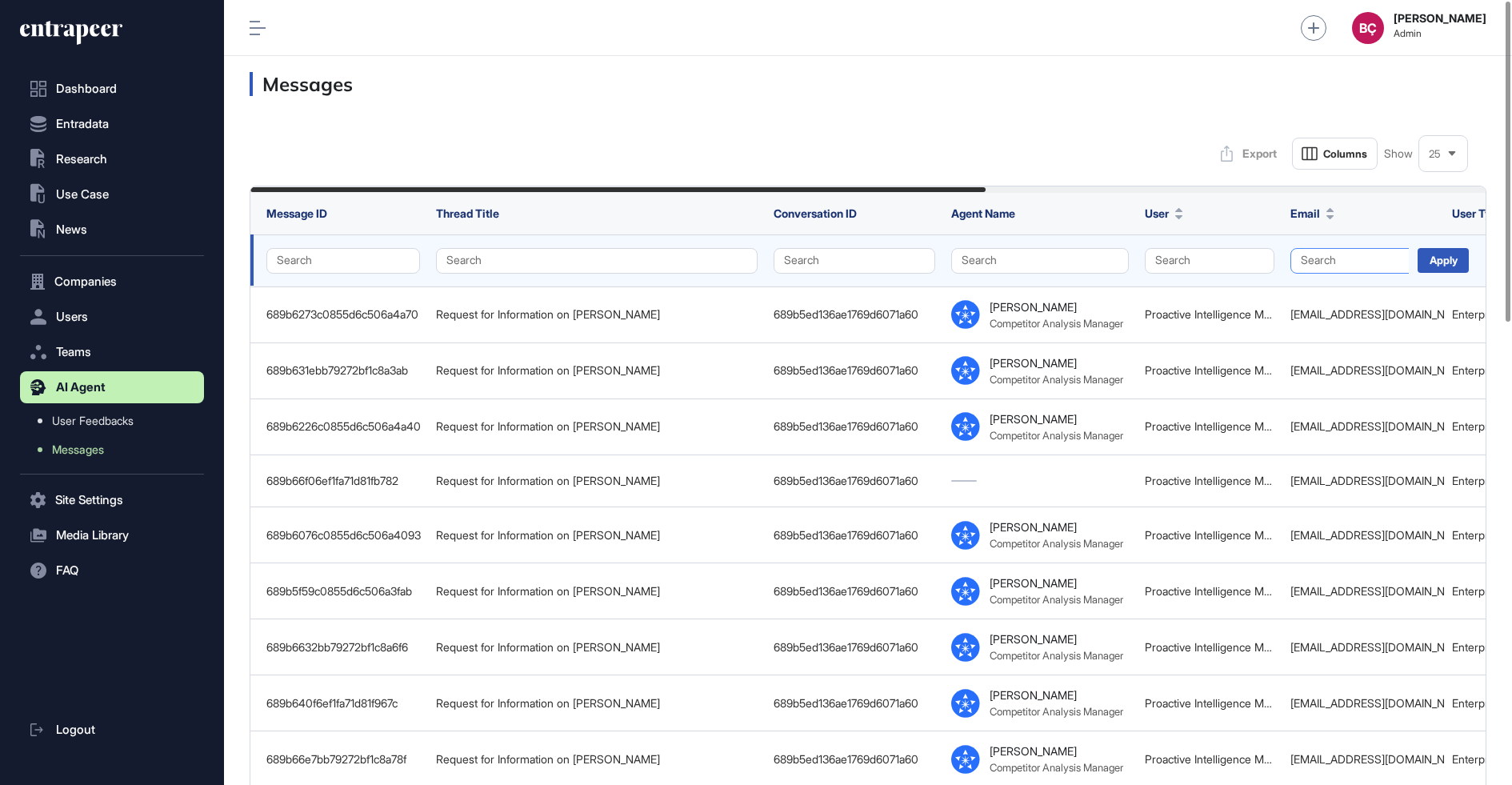
click at [1325, 253] on button "Search" at bounding box center [1363, 261] width 146 height 25
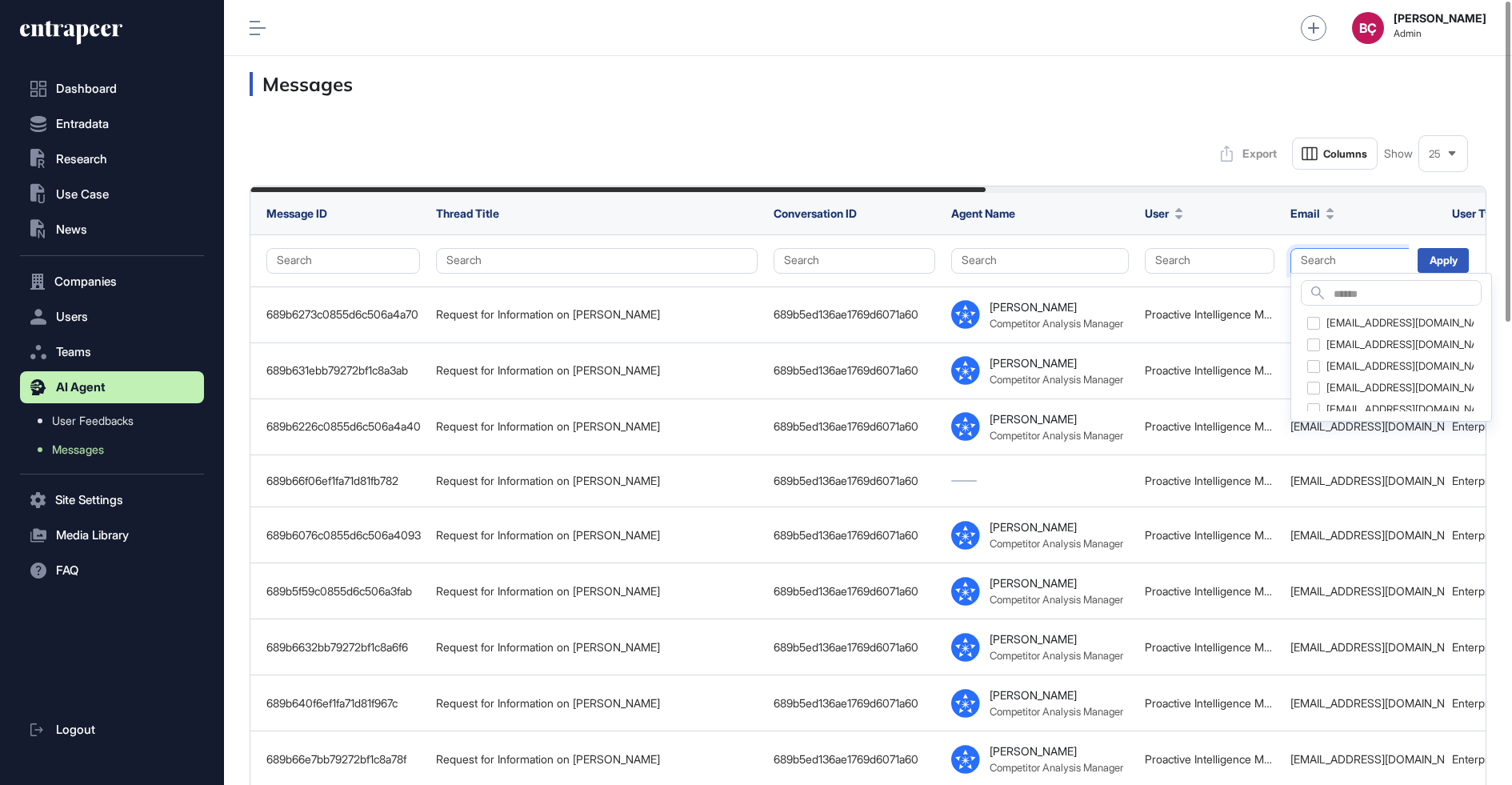
click at [1070, 143] on div "Export Columns Show 25" at bounding box center [868, 154] width 1237 height 32
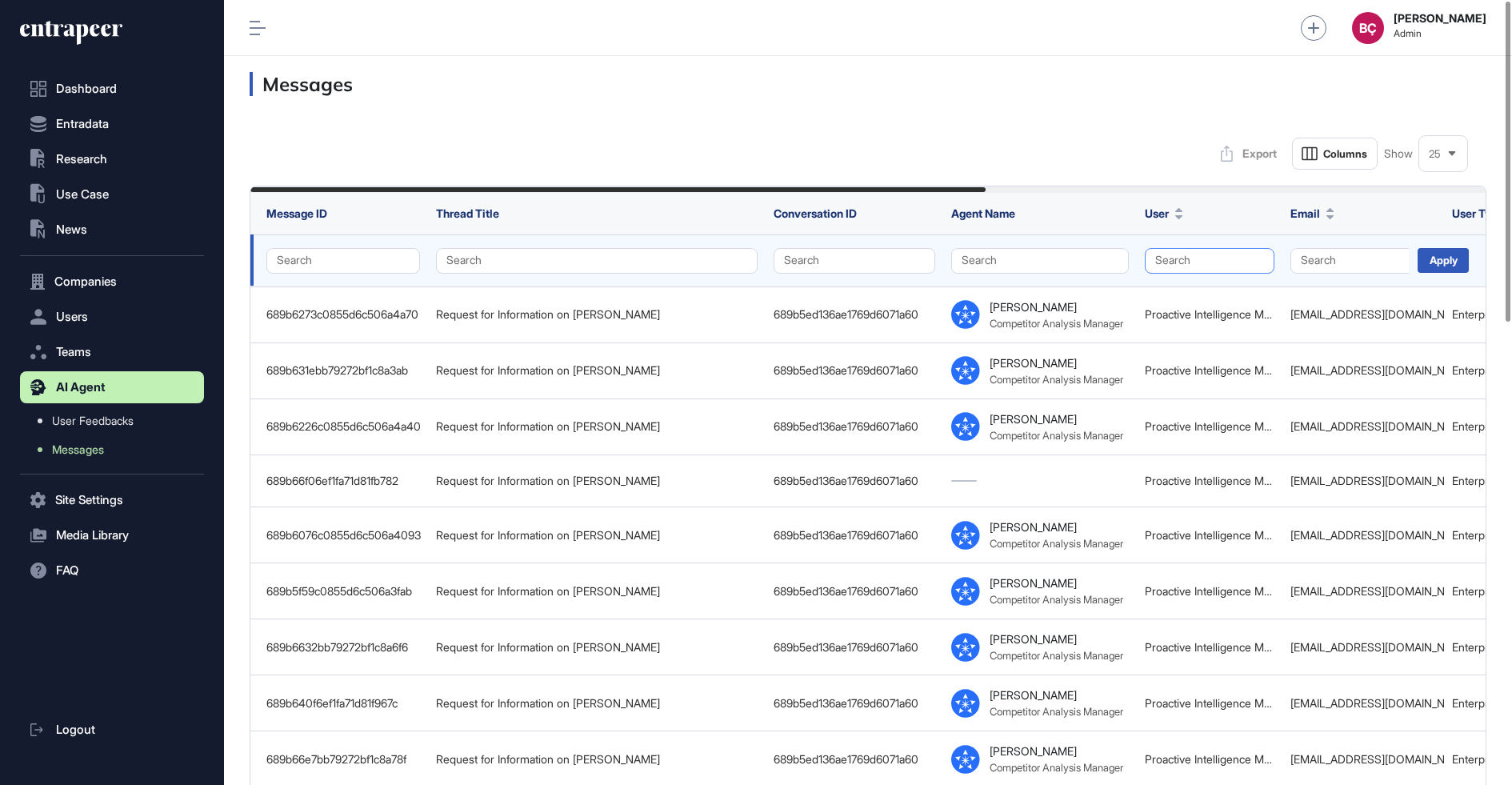
click at [1156, 257] on button "Search" at bounding box center [1210, 261] width 130 height 25
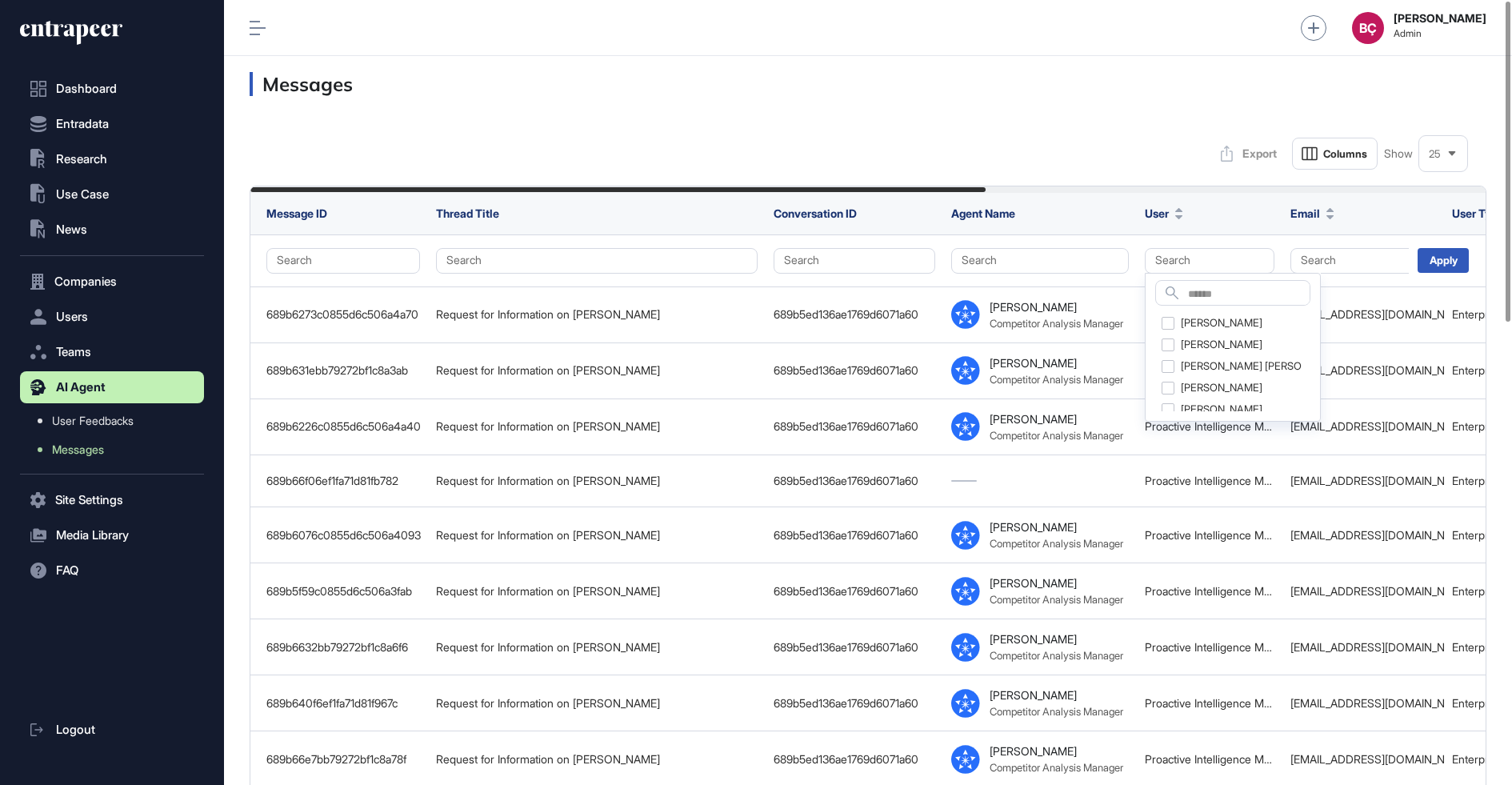
click at [1010, 99] on div "Messages" at bounding box center [867, 84] width 1288 height 56
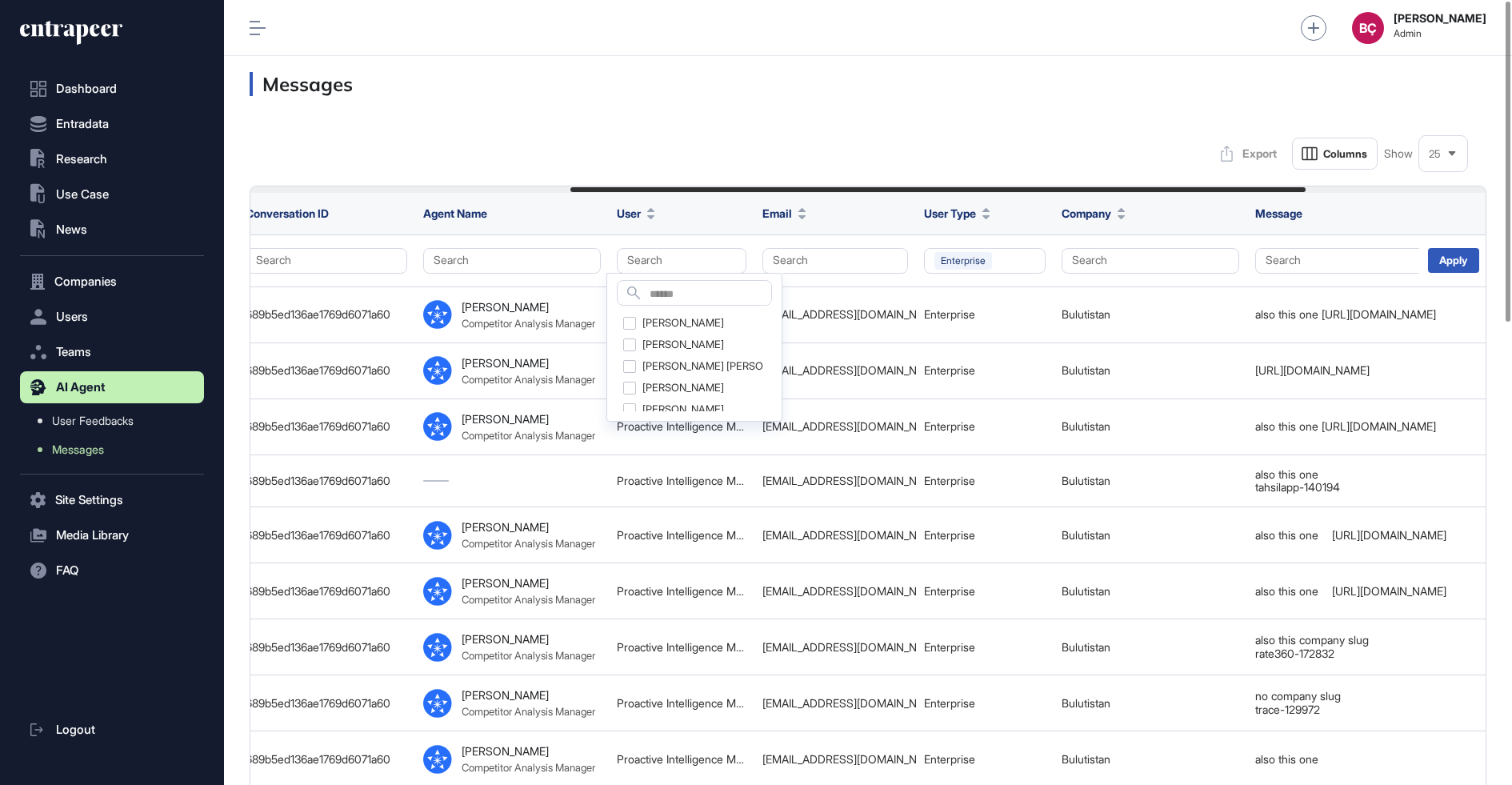
scroll to position [0, 553]
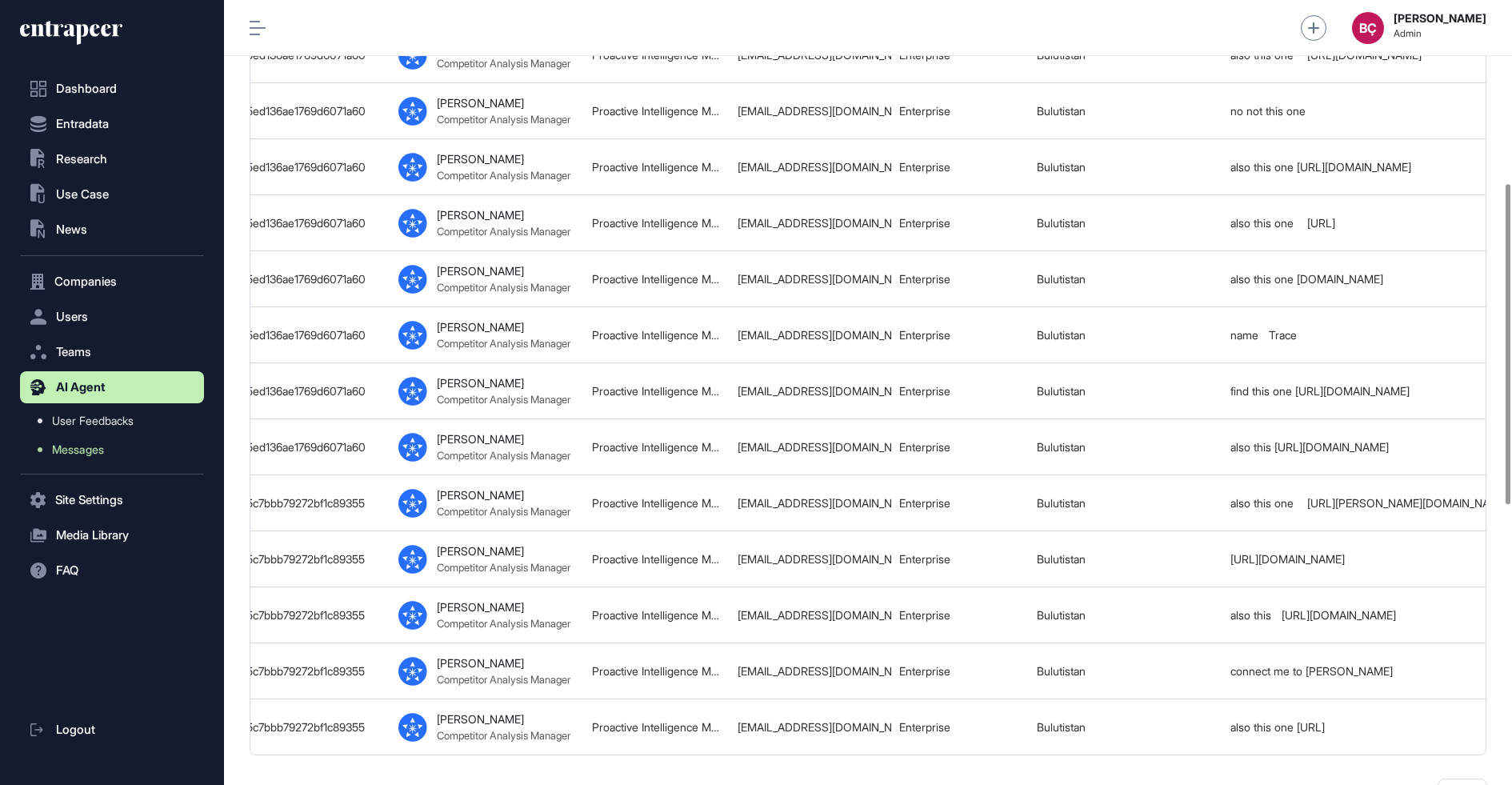
scroll to position [1131, 0]
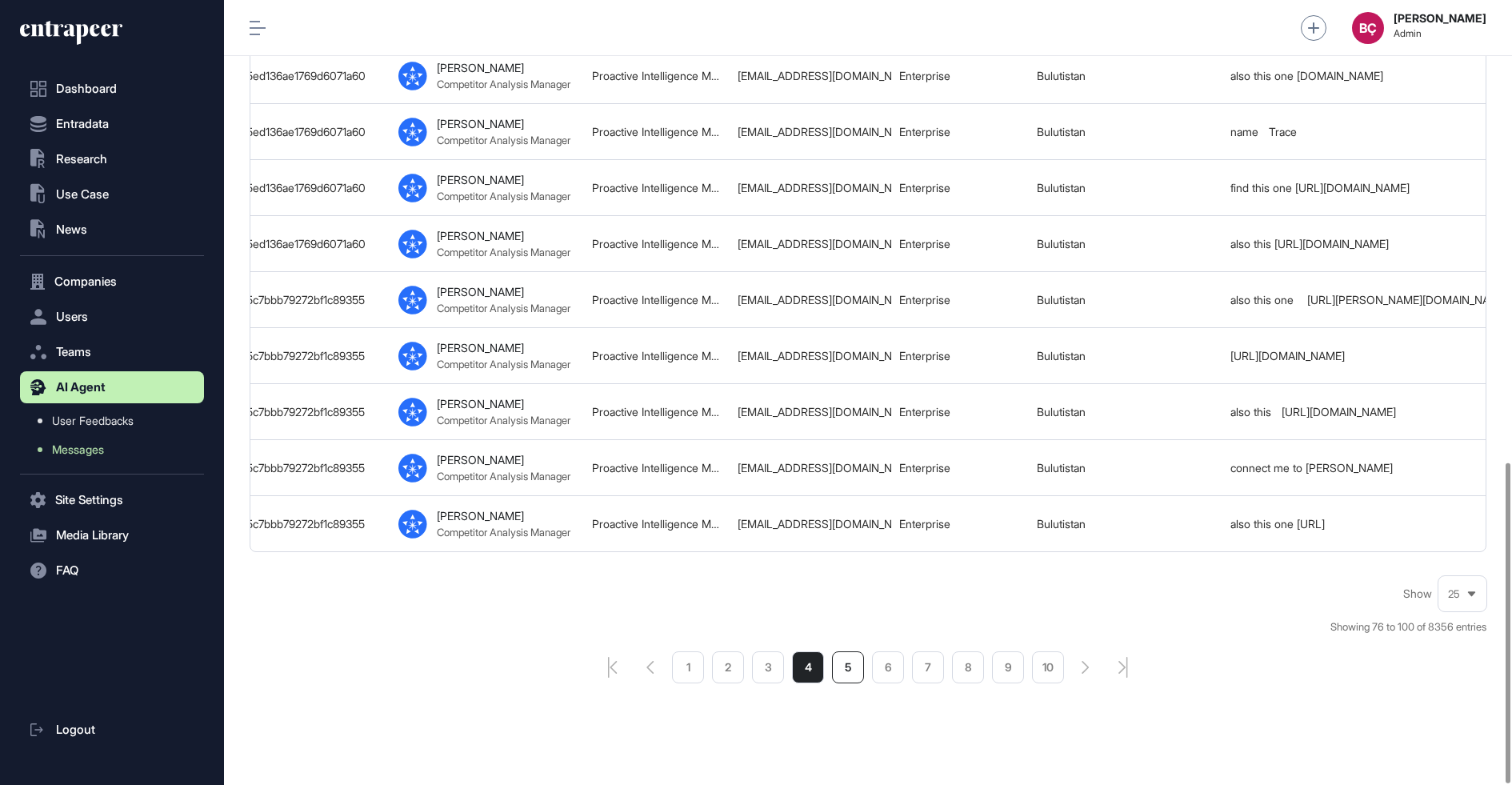
click at [844, 652] on li "5" at bounding box center [848, 668] width 32 height 32
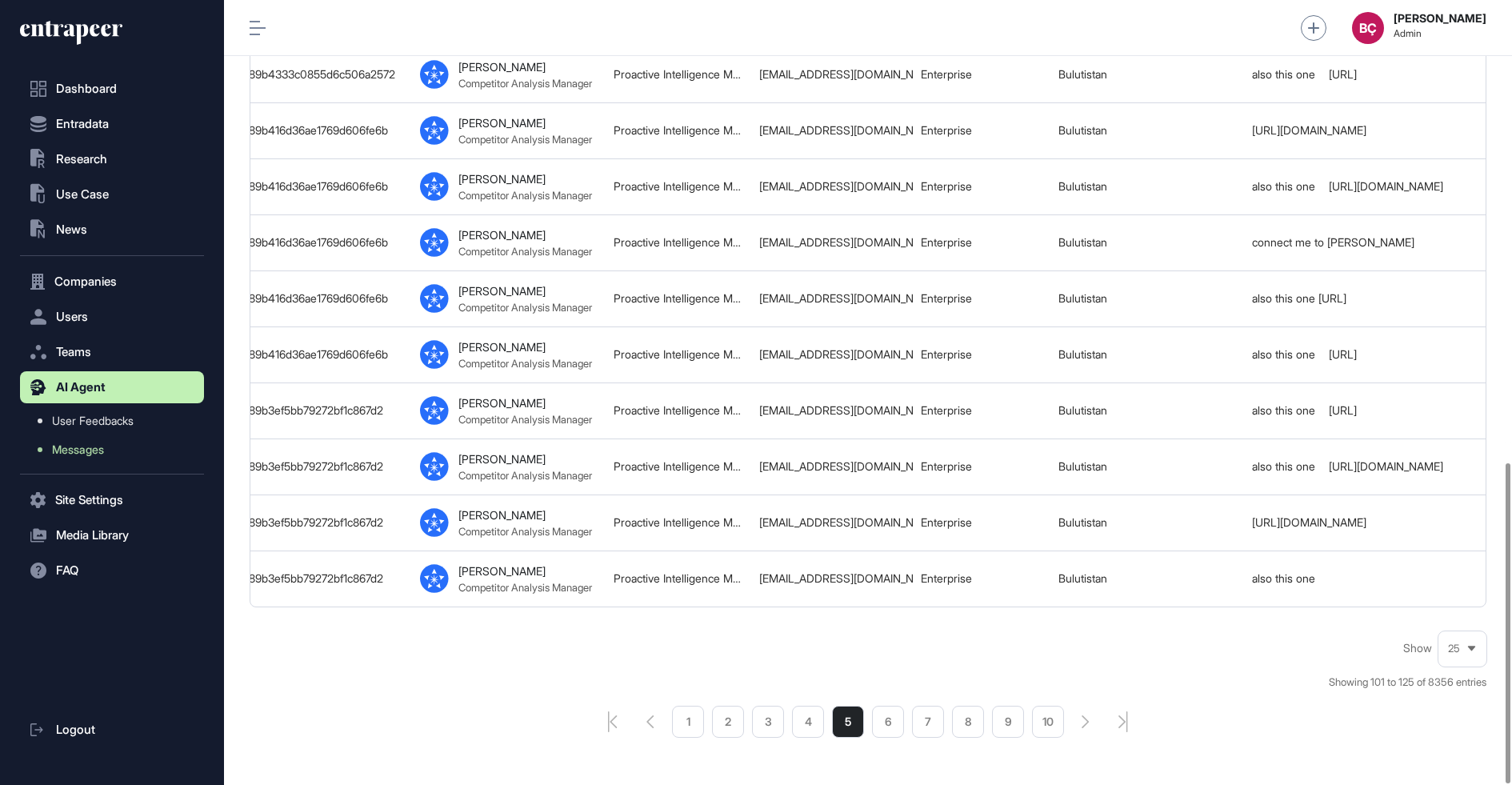
scroll to position [1134, 0]
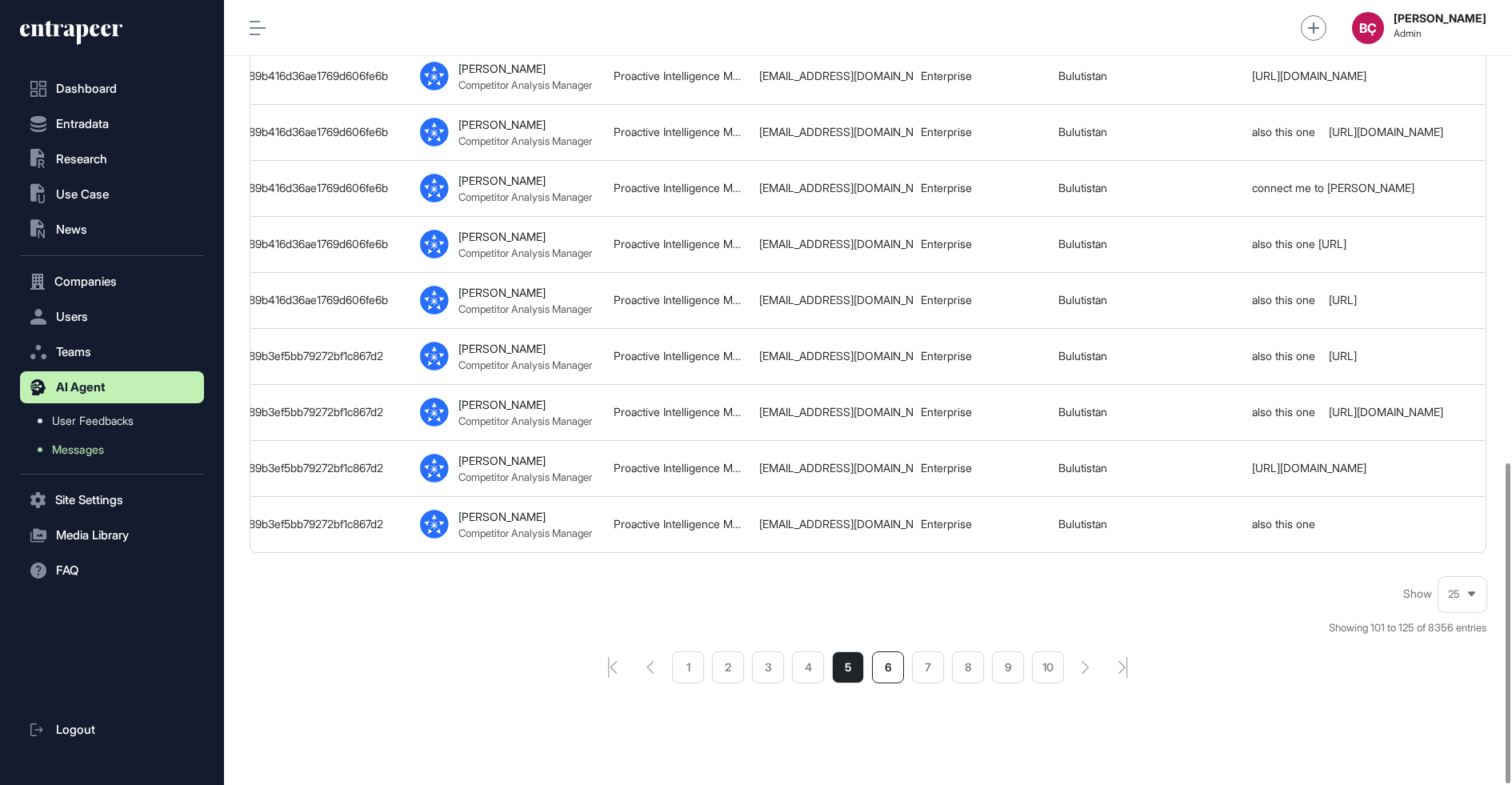
click at [898, 652] on li "6" at bounding box center [888, 668] width 32 height 32
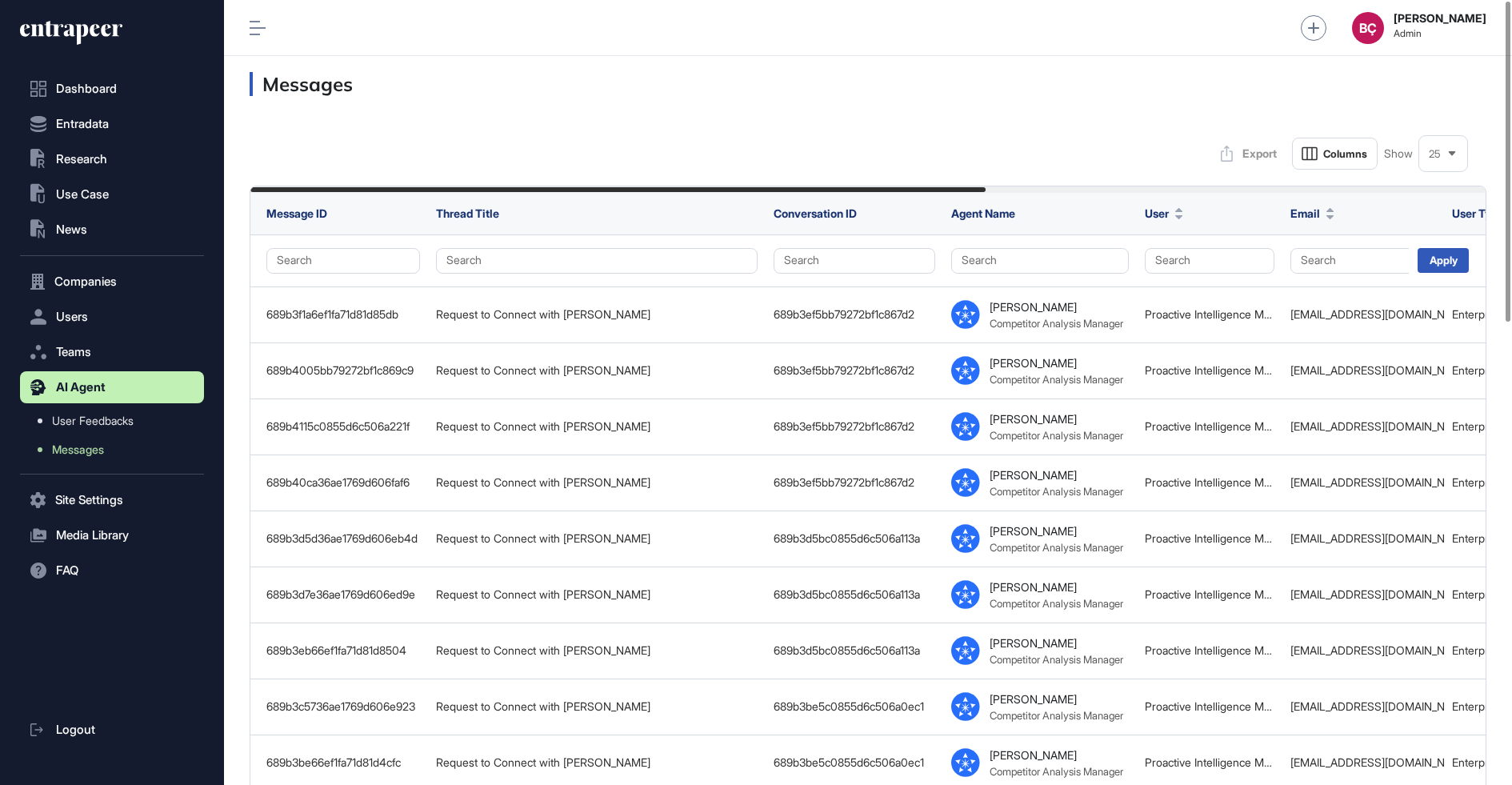
scroll to position [785, 1288]
click at [65, 445] on span "Messages" at bounding box center [78, 449] width 52 height 13
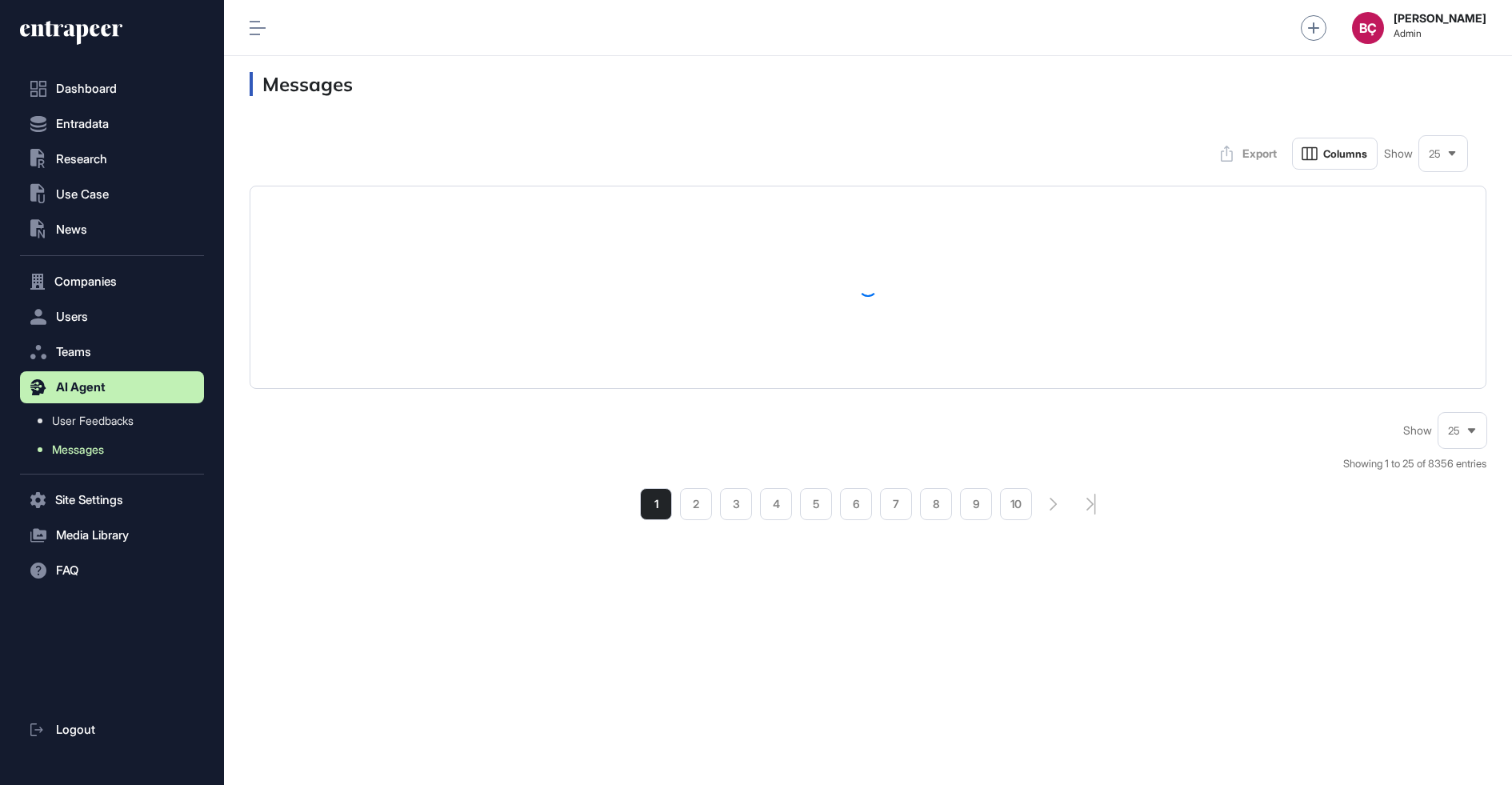
scroll to position [784, 1288]
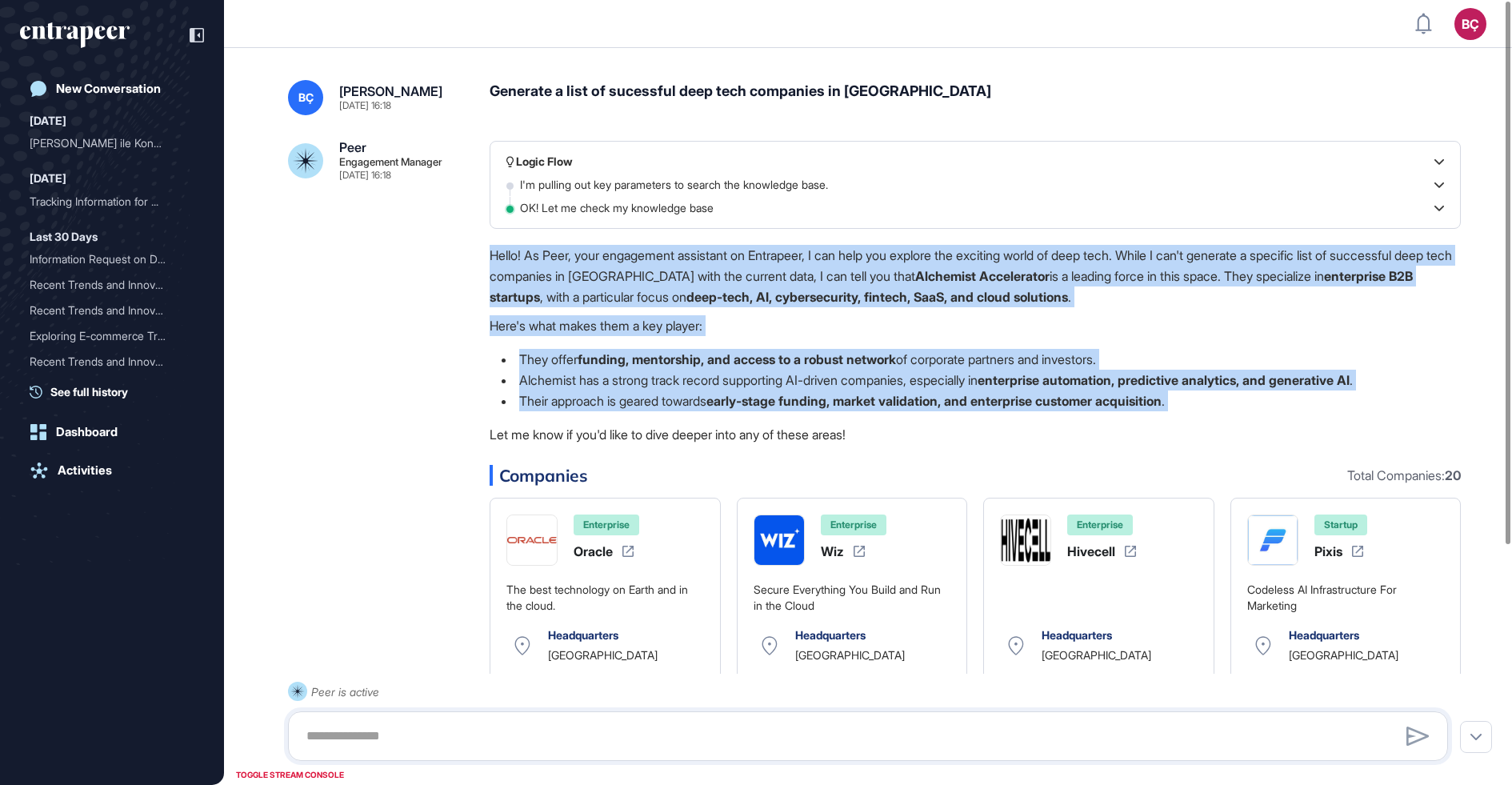
drag, startPoint x: 493, startPoint y: 247, endPoint x: 891, endPoint y: 426, distance: 436.4
click at [890, 425] on div "Hello! As Peer, your engagement assistant on Entrapeer, I can help you explore …" at bounding box center [975, 349] width 971 height 208
click at [891, 426] on p "Let me know if you'd like to dive deeper into any of these areas!" at bounding box center [975, 434] width 971 height 21
drag, startPoint x: 495, startPoint y: 251, endPoint x: 851, endPoint y: 396, distance: 384.4
click at [851, 394] on div "Hello! As Peer, your engagement assistant on Entrapeer, I can help you explore …" at bounding box center [975, 349] width 971 height 208
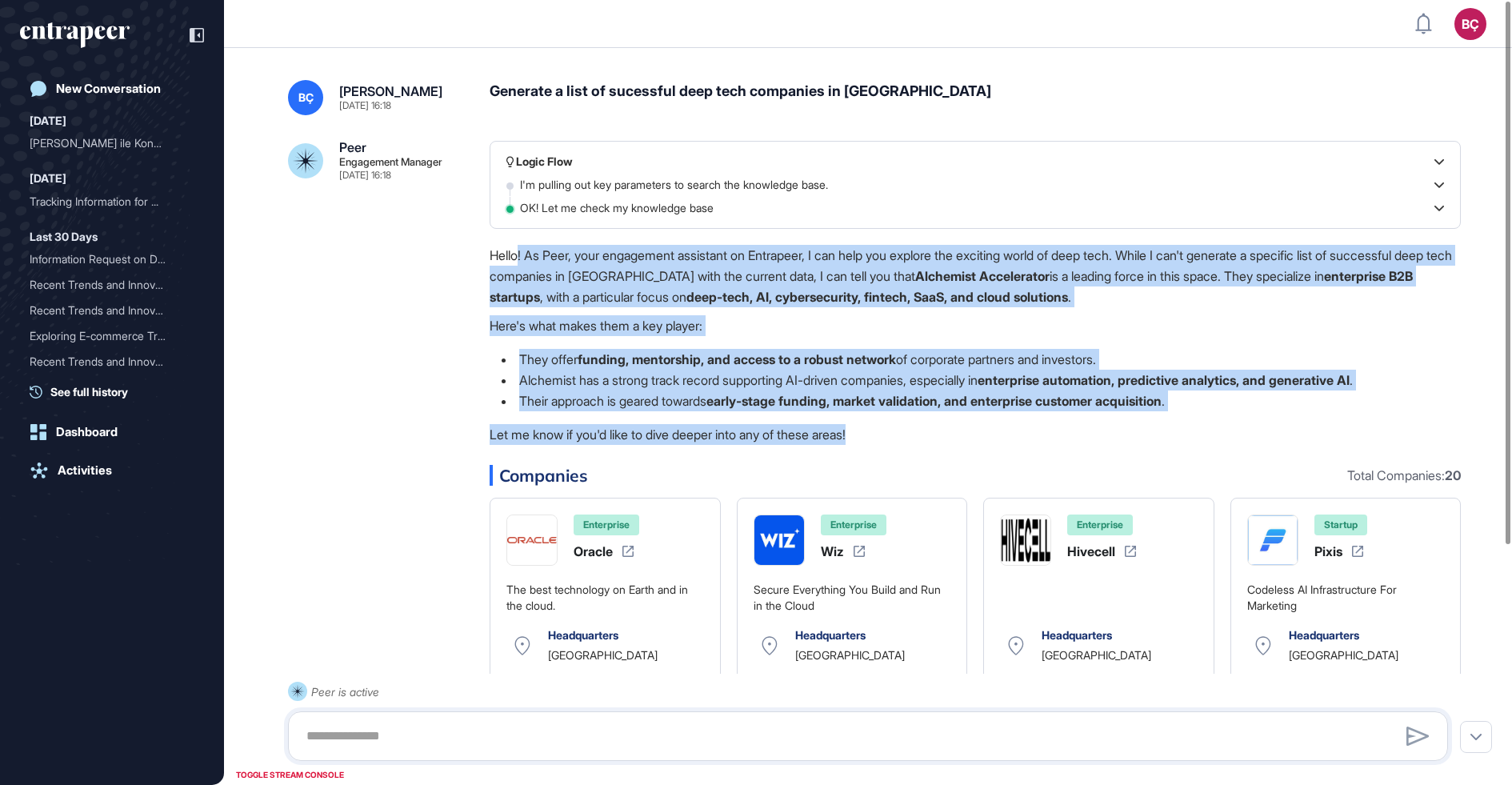
drag, startPoint x: 892, startPoint y: 439, endPoint x: 515, endPoint y: 249, distance: 422.2
click at [516, 249] on div "Hello! As Peer, your engagement assistant on Entrapeer, I can help you explore …" at bounding box center [975, 349] width 971 height 208
drag, startPoint x: 483, startPoint y: 249, endPoint x: 850, endPoint y: 440, distance: 413.7
click at [848, 440] on div "Peer Engagement Manager Aug 13, 2025 16:18 Logic Flow I'm pulling out key param…" at bounding box center [867, 529] width 1160 height 777
drag, startPoint x: 889, startPoint y: 440, endPoint x: 494, endPoint y: 253, distance: 437.0
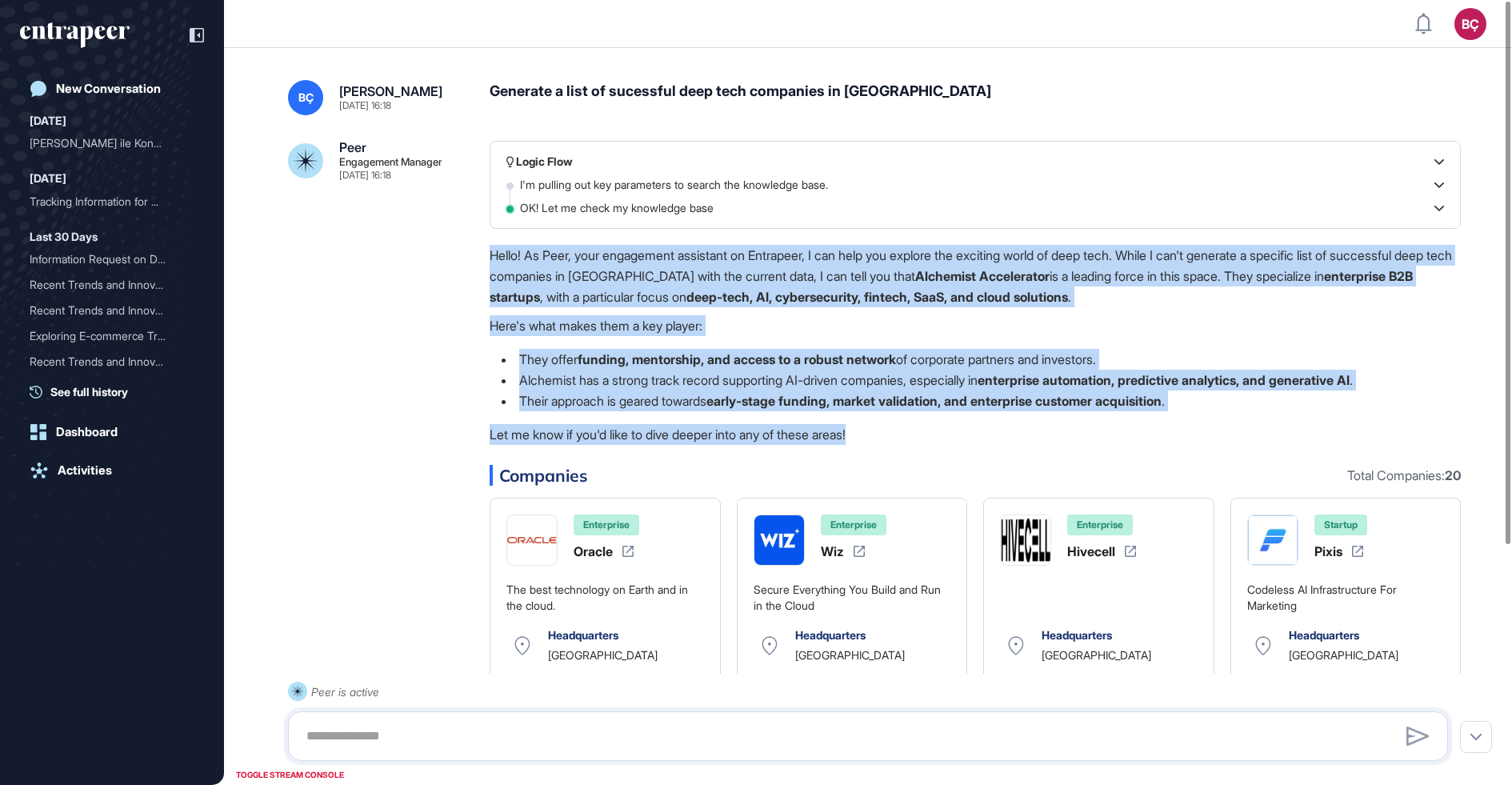
click at [494, 253] on div "Hello! As Peer, your engagement assistant on Entrapeer, I can help you explore …" at bounding box center [975, 349] width 971 height 208
click at [494, 253] on p "Hello! As Peer, your engagement assistant on Entrapeer, I can help you explore …" at bounding box center [975, 276] width 971 height 62
drag, startPoint x: 494, startPoint y: 253, endPoint x: 883, endPoint y: 448, distance: 435.1
click at [883, 448] on div "Hello! As Peer, your engagement assistant on Entrapeer, I can help you explore …" at bounding box center [975, 349] width 971 height 208
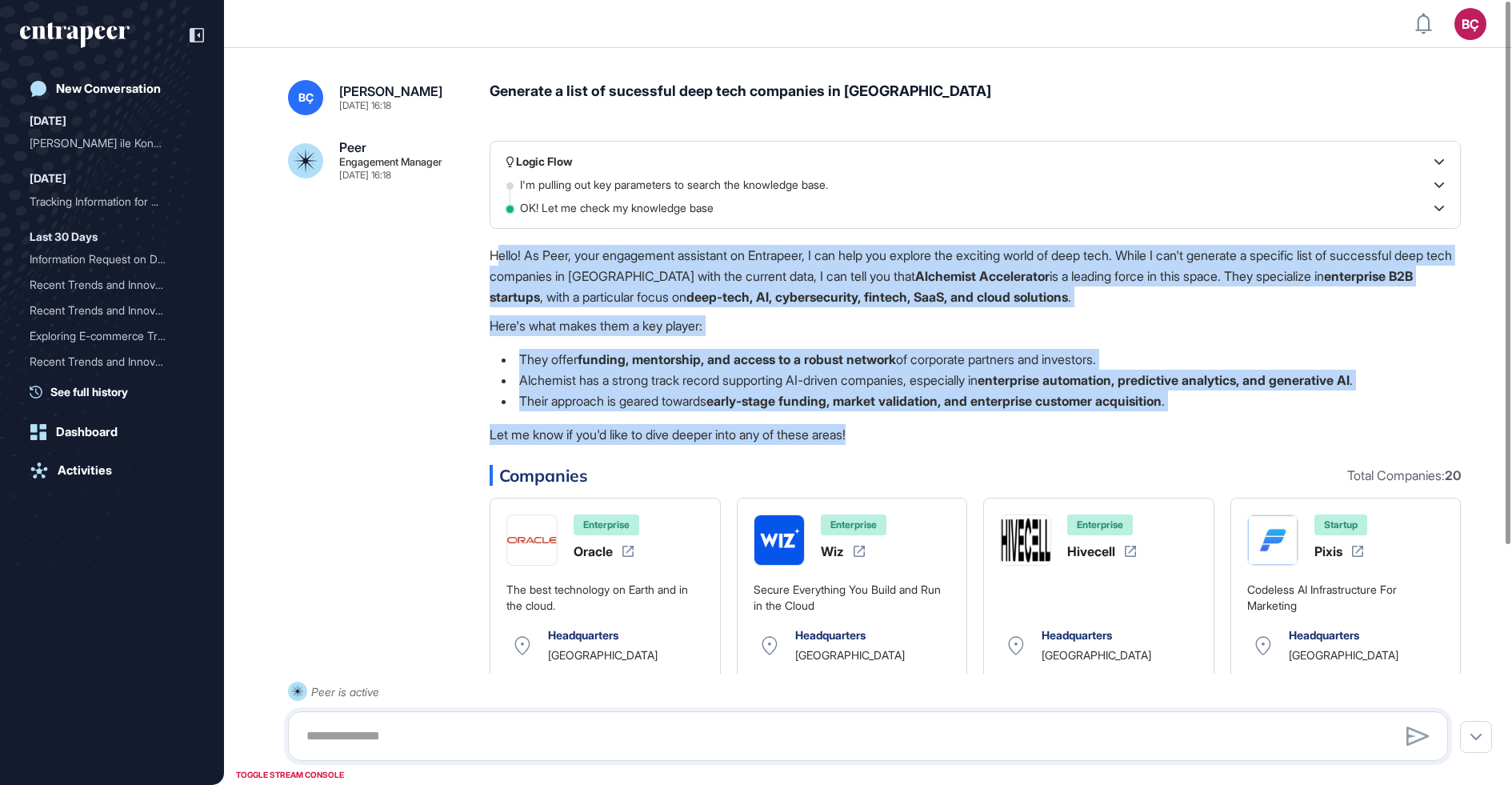
drag, startPoint x: 893, startPoint y: 429, endPoint x: 495, endPoint y: 252, distance: 435.6
click at [494, 252] on div "Hello! As Peer, your engagement assistant on Entrapeer, I can help you explore …" at bounding box center [975, 349] width 971 height 208
click at [495, 252] on p "Hello! As Peer, your engagement assistant on Entrapeer, I can help you explore …" at bounding box center [975, 276] width 971 height 62
drag, startPoint x: 485, startPoint y: 251, endPoint x: 921, endPoint y: 426, distance: 469.8
click at [921, 426] on div "Peer Engagement Manager Aug 13, 2025 16:18 Logic Flow I'm pulling out key param…" at bounding box center [867, 529] width 1160 height 777
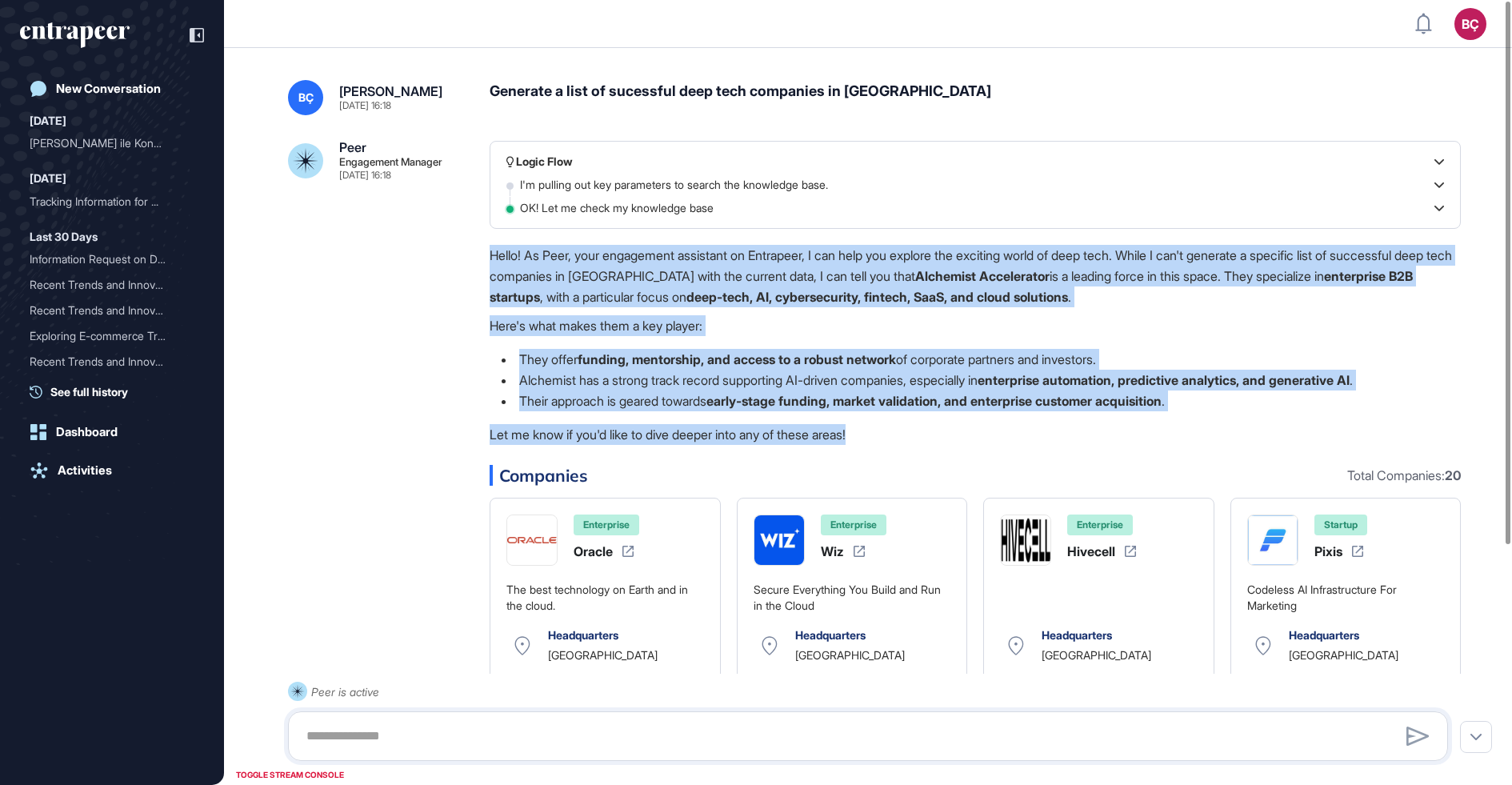
click at [899, 427] on p "Let me know if you'd like to dive deeper into any of these areas!" at bounding box center [975, 434] width 971 height 21
drag, startPoint x: 899, startPoint y: 427, endPoint x: 492, endPoint y: 256, distance: 441.5
click at [492, 256] on div "Hello! As Peer, your engagement assistant on Entrapeer, I can help you explore …" at bounding box center [975, 349] width 971 height 208
click at [492, 256] on p "Hello! As Peer, your engagement assistant on Entrapeer, I can help you explore …" at bounding box center [975, 276] width 971 height 62
drag, startPoint x: 492, startPoint y: 256, endPoint x: 888, endPoint y: 425, distance: 430.6
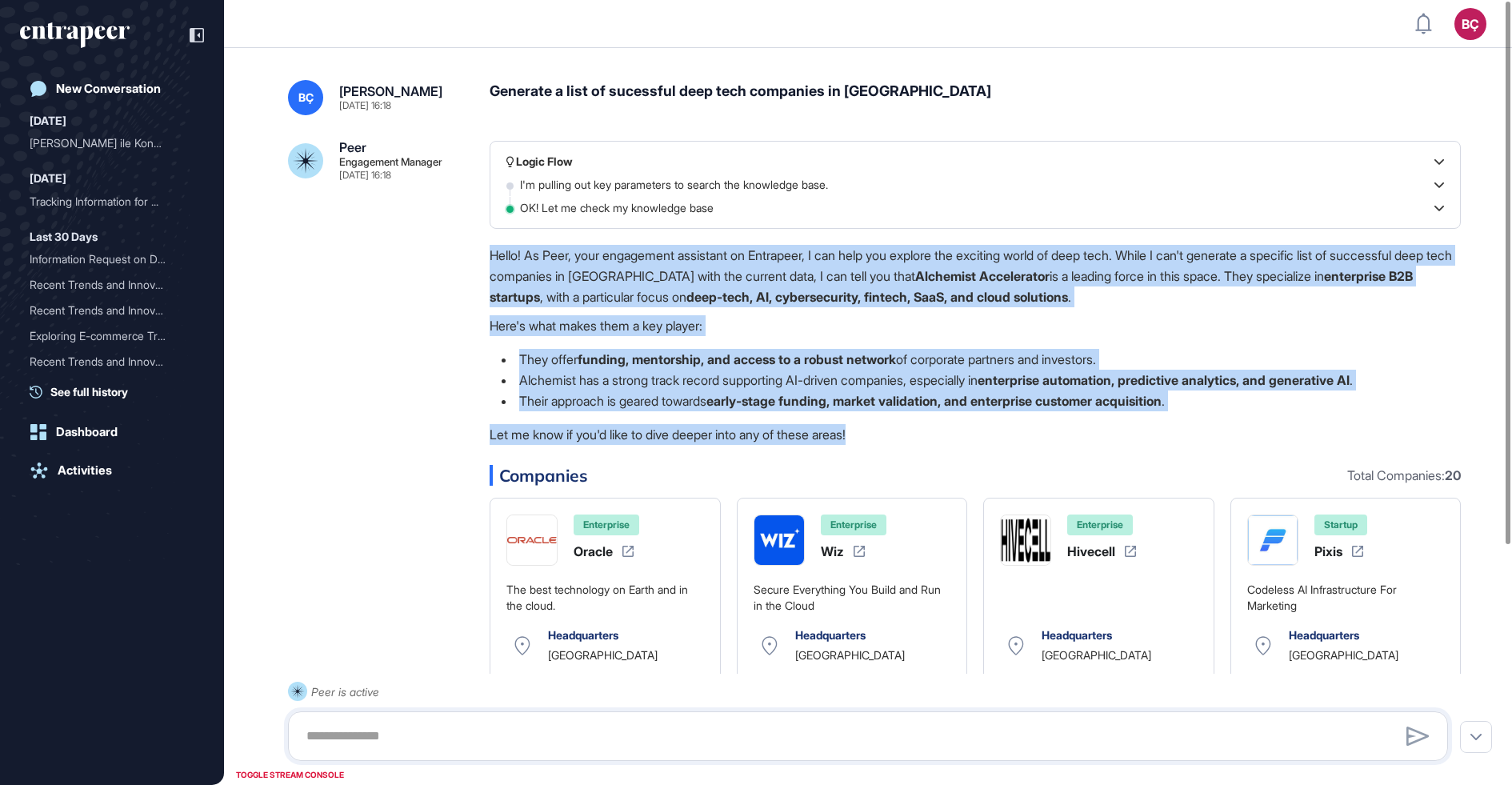
click at [888, 425] on div "Hello! As Peer, your engagement assistant on Entrapeer, I can help you explore …" at bounding box center [975, 349] width 971 height 208
click at [888, 425] on p "Let me know if you'd like to dive deeper into any of these areas!" at bounding box center [975, 434] width 971 height 21
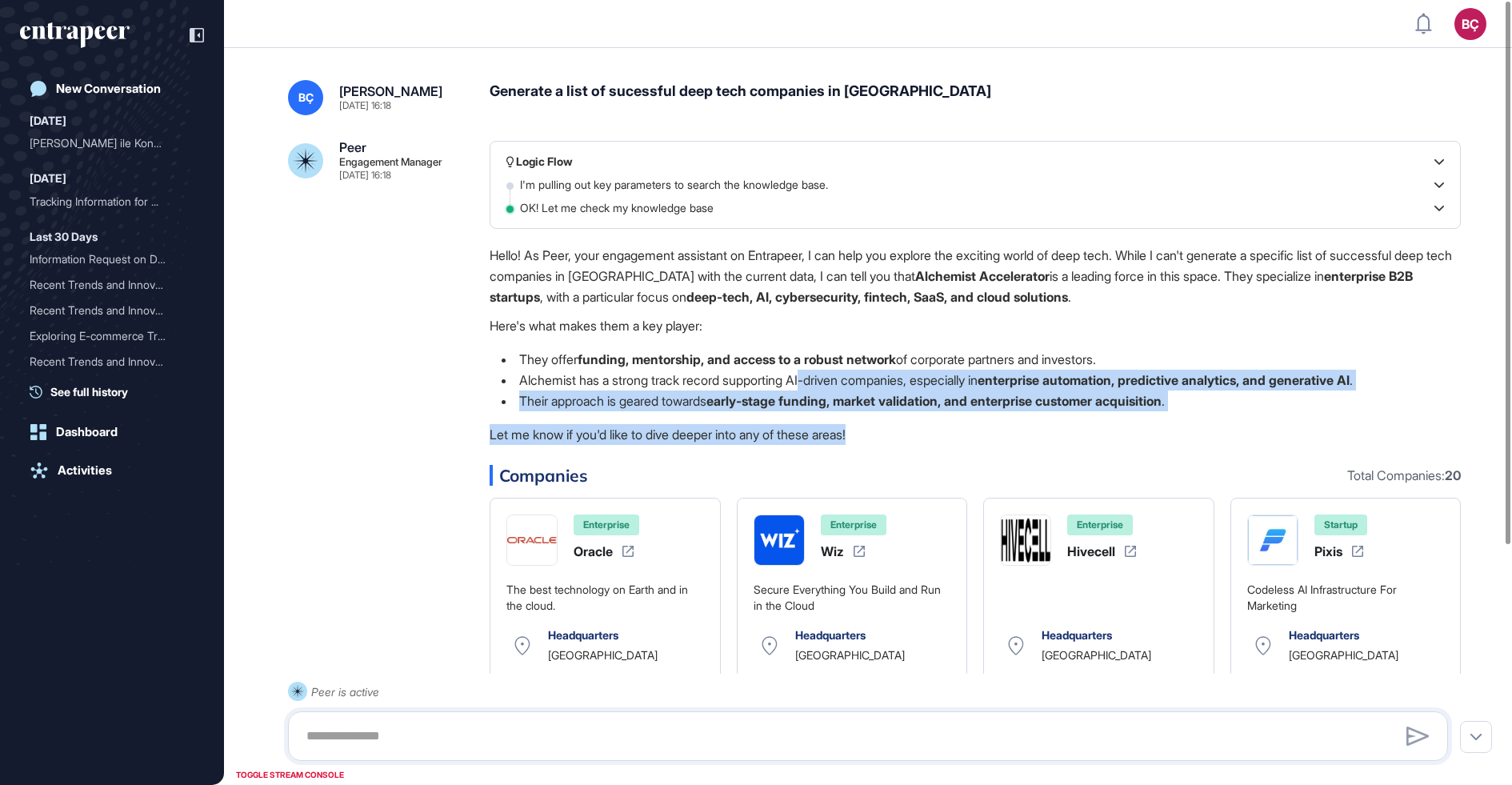
drag, startPoint x: 875, startPoint y: 431, endPoint x: 814, endPoint y: 380, distance: 79.5
click at [814, 380] on div "Hello! As Peer, your engagement assistant on Entrapeer, I can help you explore …" at bounding box center [975, 349] width 971 height 208
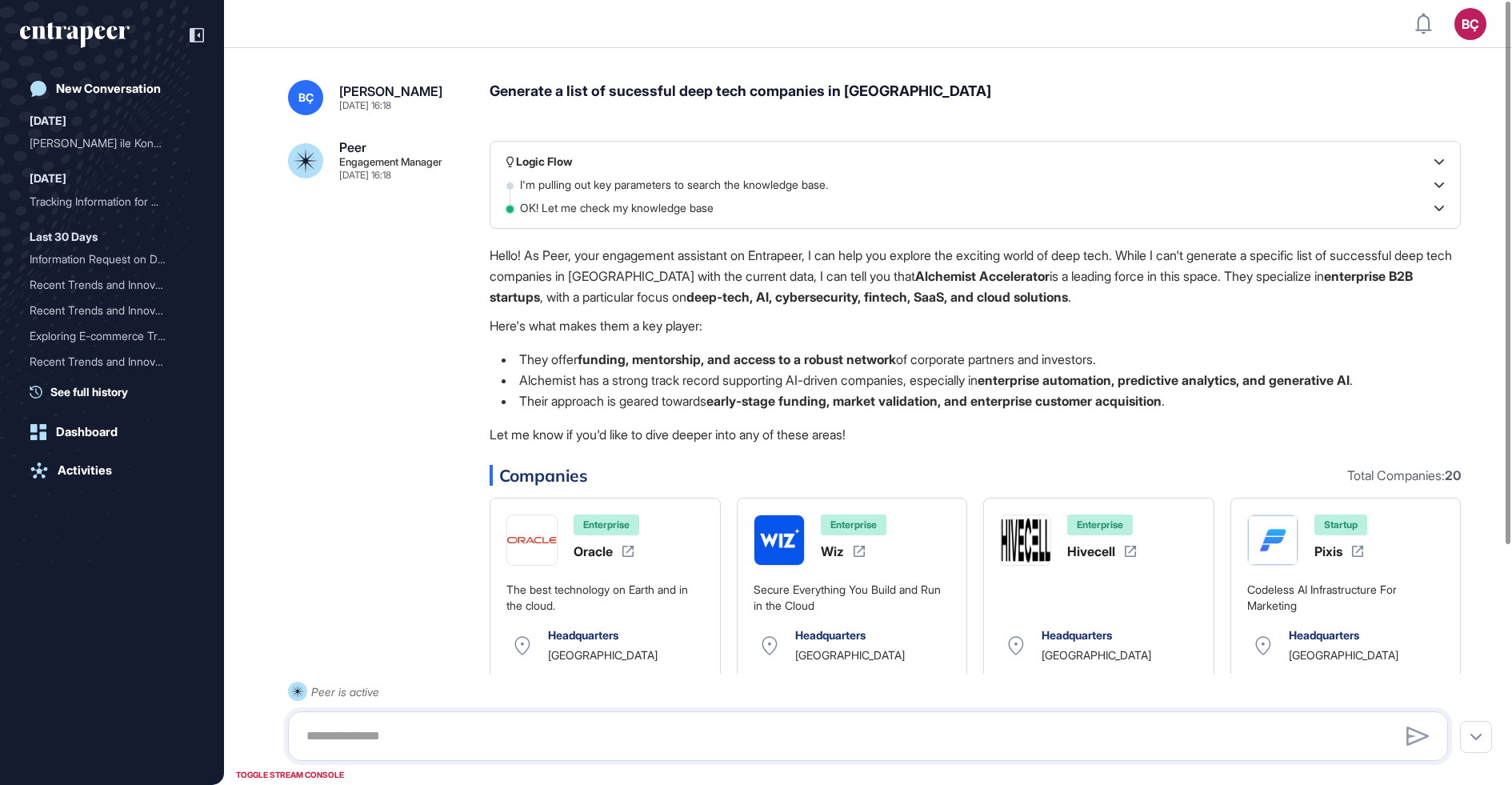
click at [747, 317] on p "Here's what makes them a key player:" at bounding box center [975, 325] width 971 height 21
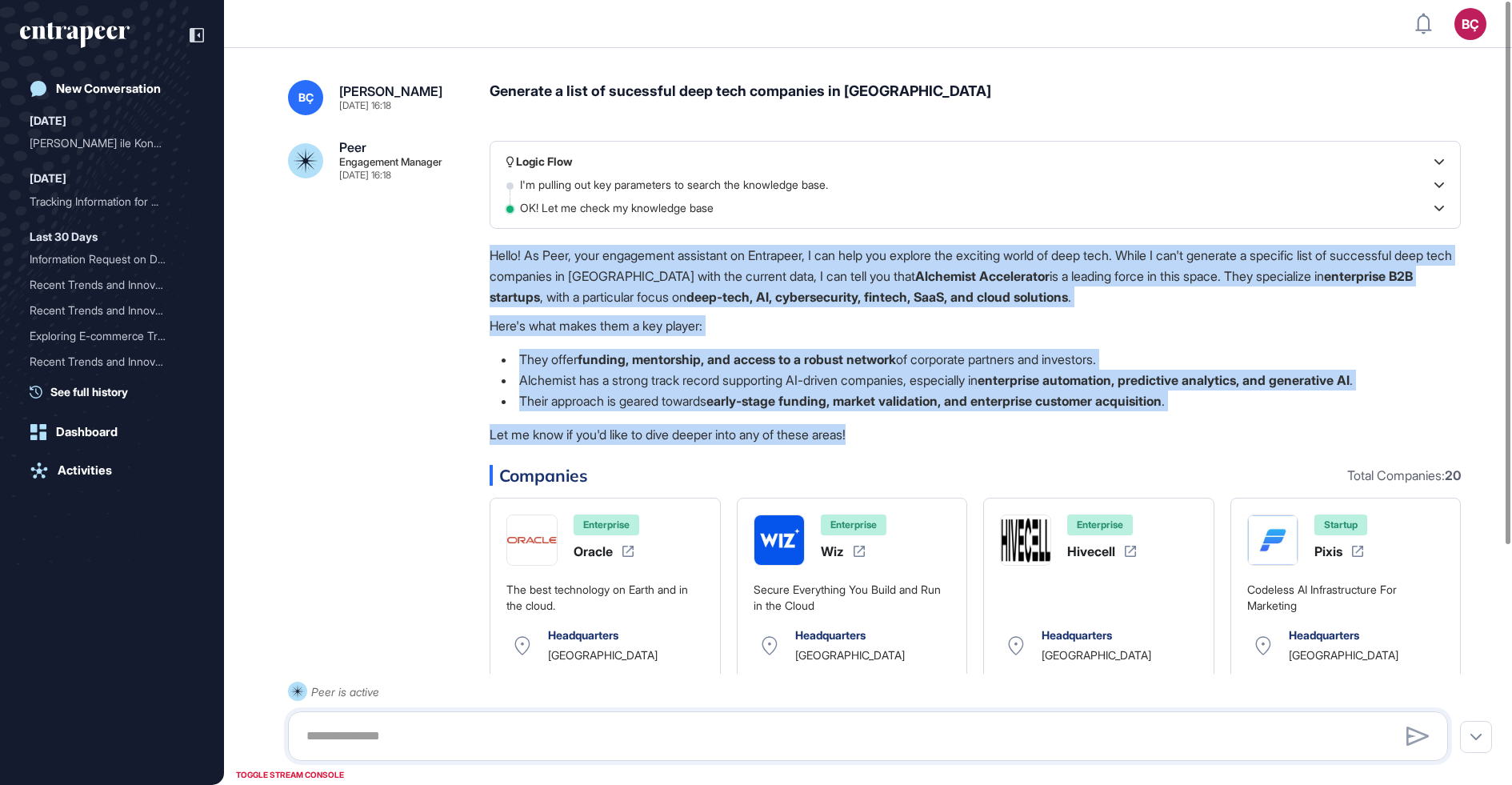
drag, startPoint x: 489, startPoint y: 247, endPoint x: 914, endPoint y: 437, distance: 465.5
click at [914, 436] on div "Hello! As Peer, your engagement assistant on Entrapeer, I can help you explore …" at bounding box center [975, 349] width 971 height 208
click at [914, 437] on p "Let me know if you'd like to dive deeper into any of these areas!" at bounding box center [975, 434] width 971 height 21
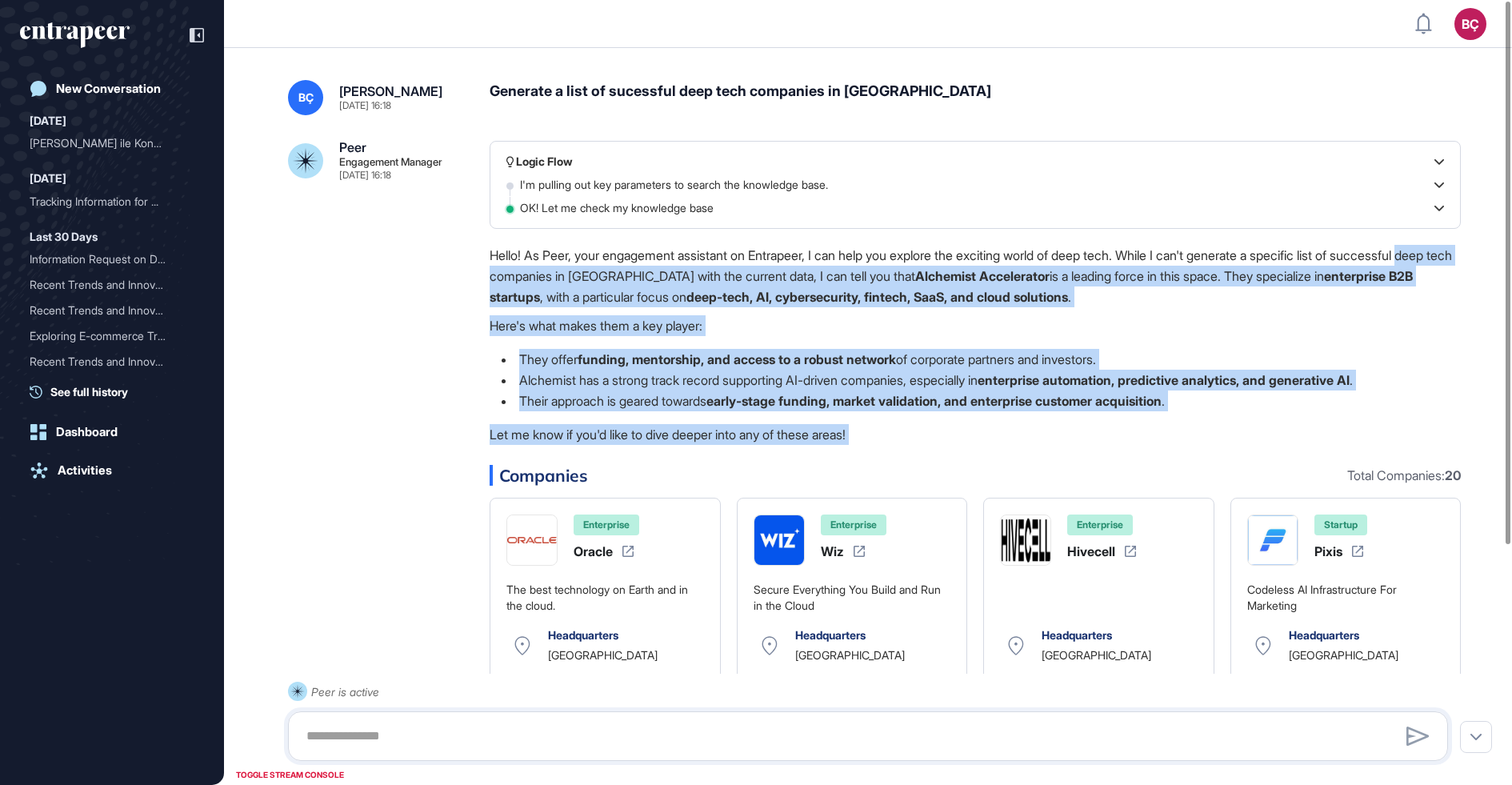
drag, startPoint x: 914, startPoint y: 437, endPoint x: 479, endPoint y: 263, distance: 468.5
click at [480, 267] on div "Peer Engagement Manager Aug 13, 2025 16:18 Logic Flow I'm pulling out key param…" at bounding box center [867, 529] width 1160 height 777
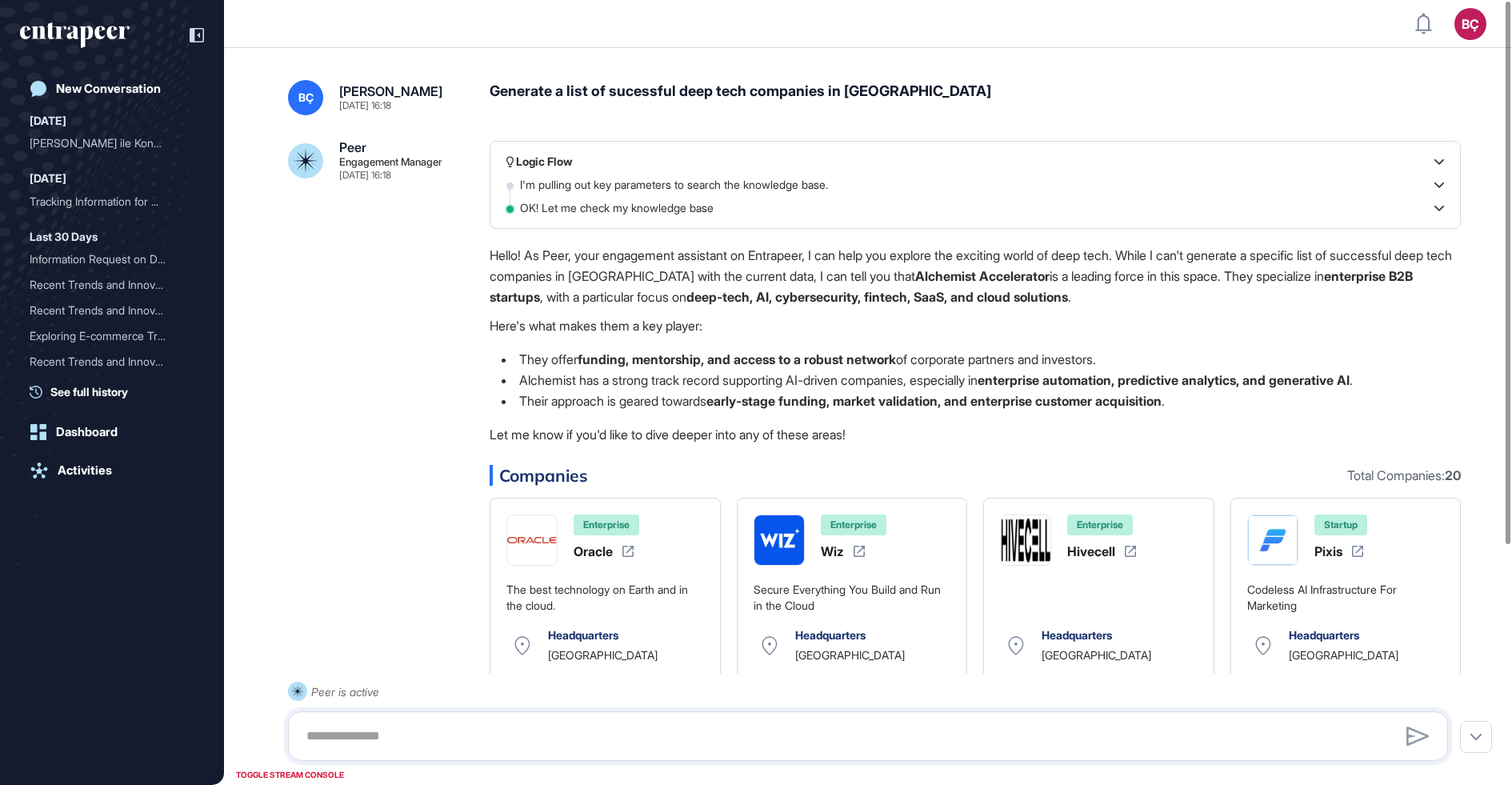
click at [489, 259] on p "Hello! As Peer, your engagement assistant on Entrapeer, I can help you explore …" at bounding box center [975, 276] width 971 height 62
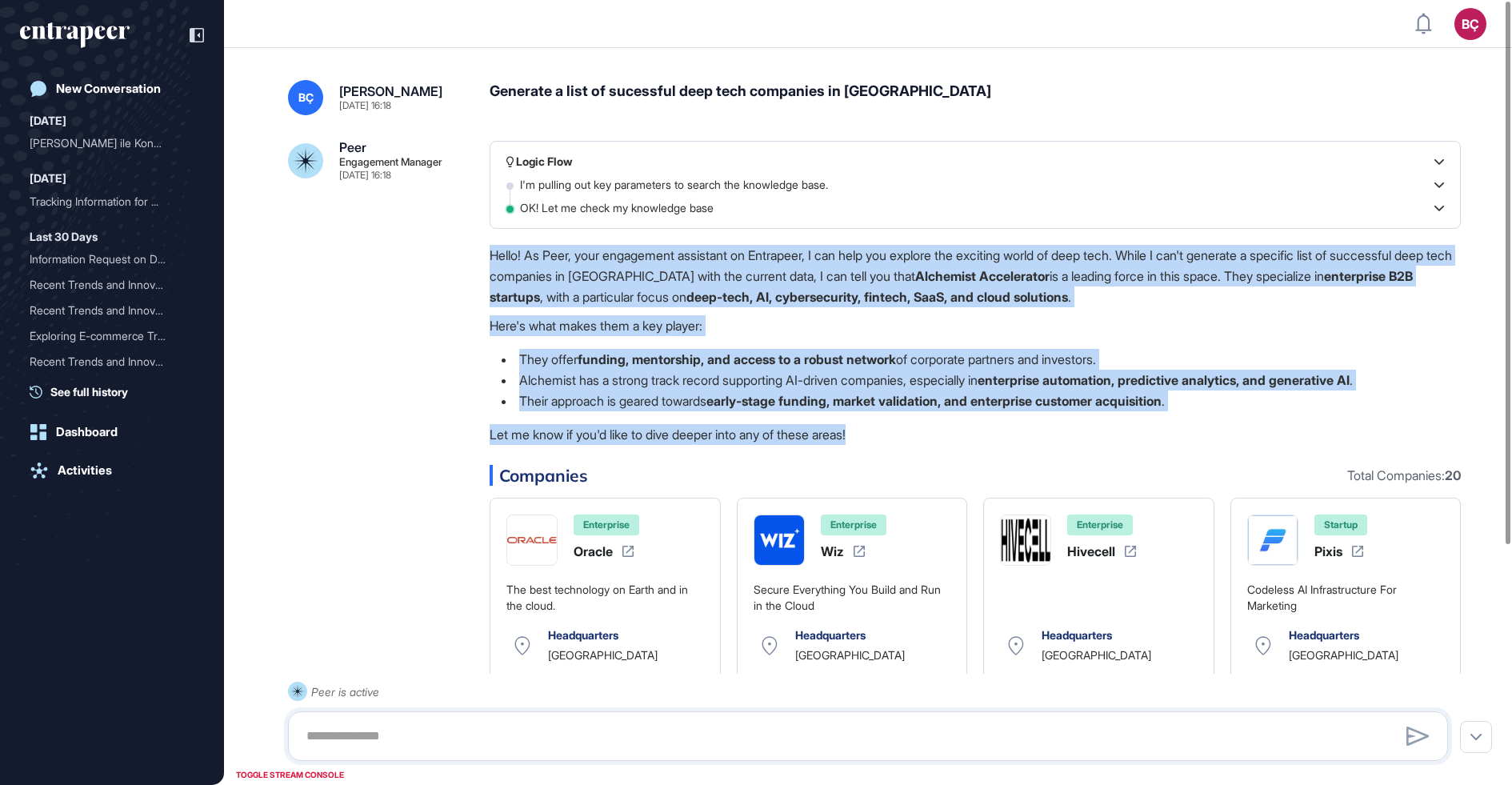
drag, startPoint x: 490, startPoint y: 252, endPoint x: 916, endPoint y: 442, distance: 466.5
click at [914, 441] on div "Hello! As Peer, your engagement assistant on Entrapeer, I can help you explore …" at bounding box center [975, 349] width 971 height 208
click at [917, 442] on p "Let me know if you'd like to dive deeper into any of these areas!" at bounding box center [975, 434] width 971 height 21
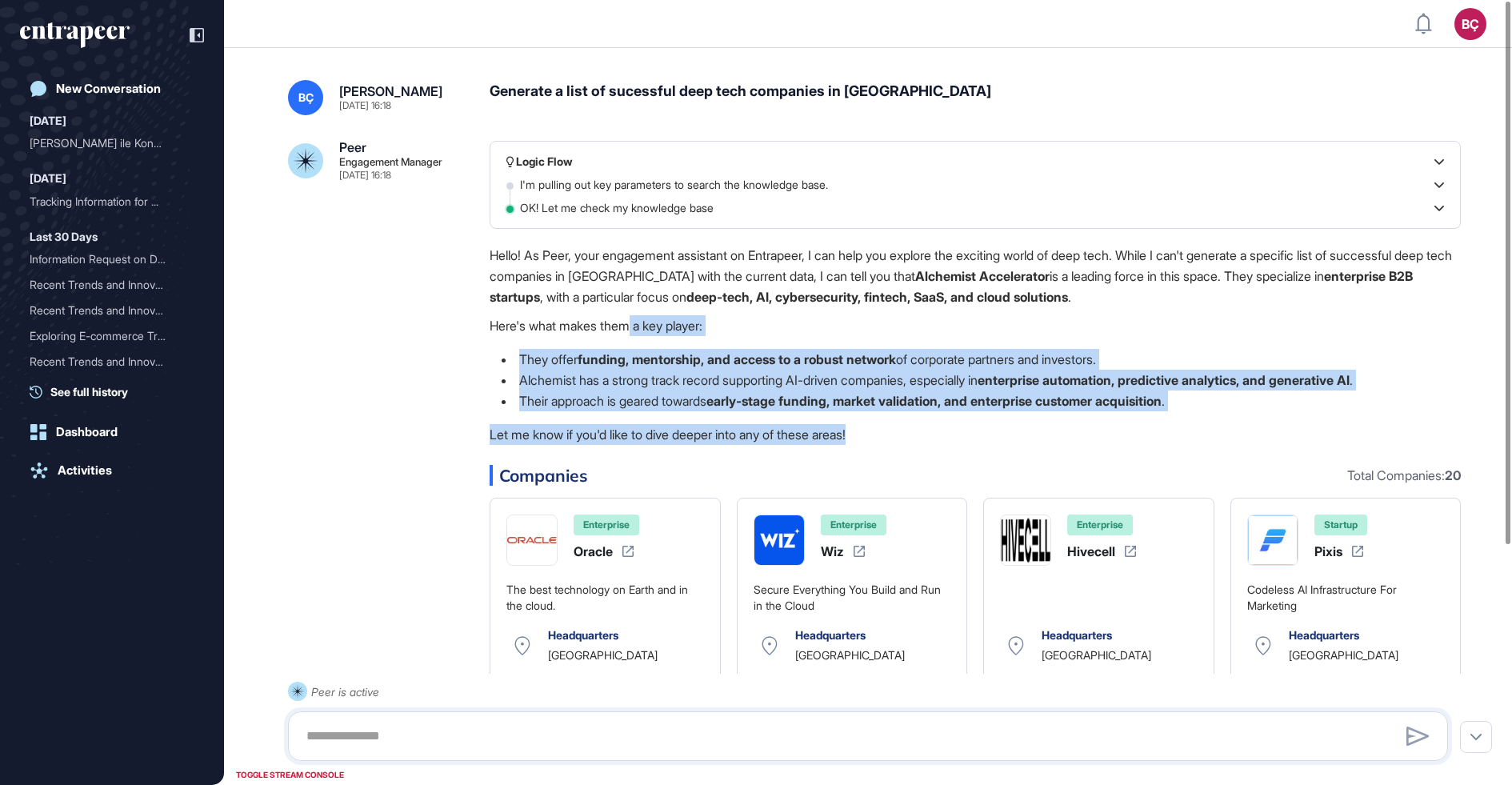
drag, startPoint x: 908, startPoint y: 435, endPoint x: 636, endPoint y: 330, distance: 291.6
click at [636, 330] on div "Hello! As Peer, your engagement assistant on Entrapeer, I can help you explore …" at bounding box center [975, 349] width 971 height 208
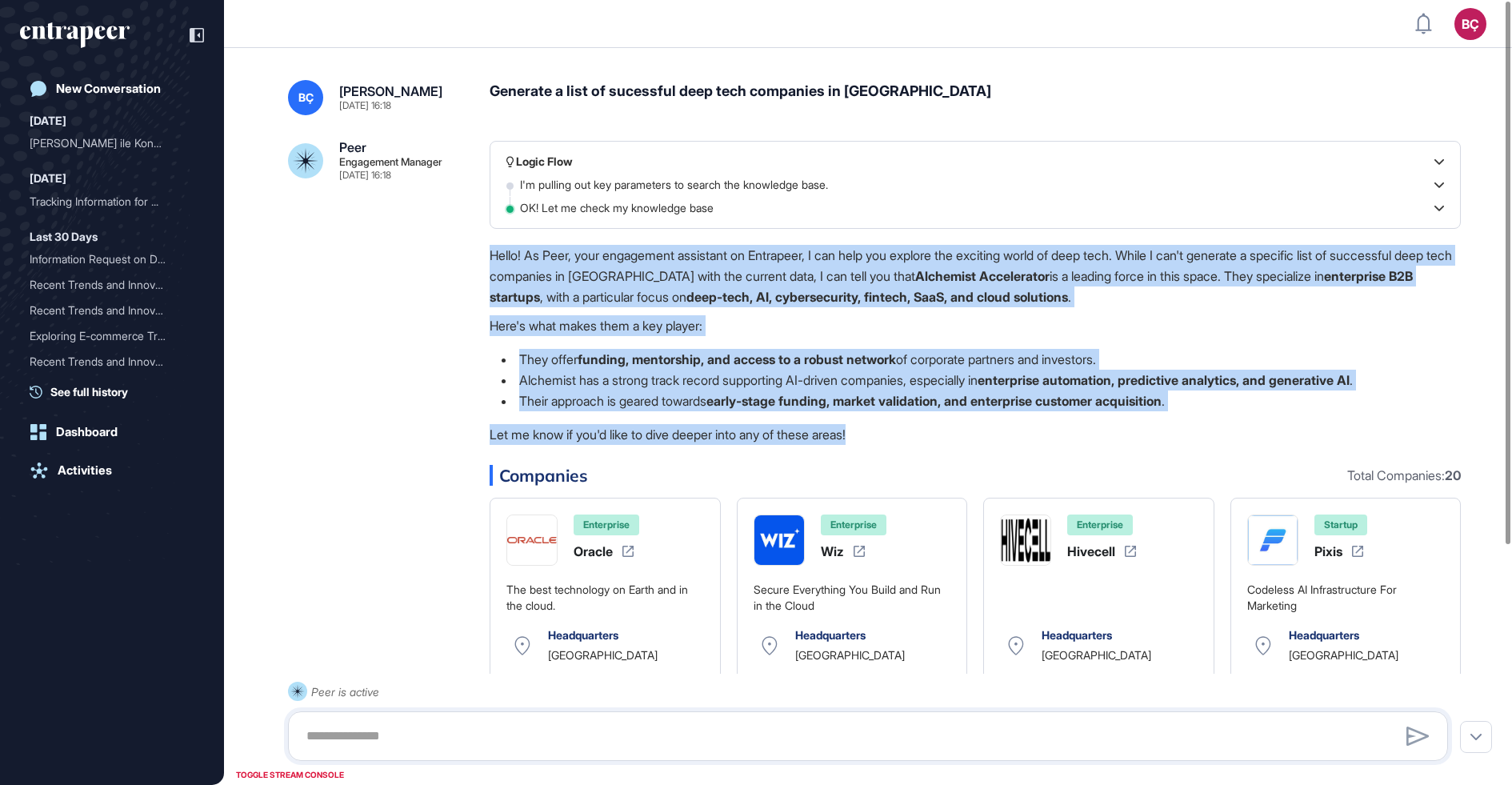
drag, startPoint x: 490, startPoint y: 251, endPoint x: 909, endPoint y: 434, distance: 457.2
click at [910, 434] on div "Hello! As Peer, your engagement assistant on Entrapeer, I can help you explore …" at bounding box center [975, 349] width 971 height 208
click at [909, 434] on p "Let me know if you'd like to dive deeper into any of these areas!" at bounding box center [975, 434] width 971 height 21
drag, startPoint x: 894, startPoint y: 434, endPoint x: 497, endPoint y: 253, distance: 436.3
click at [497, 253] on div "Hello! As Peer, your engagement assistant on Entrapeer, I can help you explore …" at bounding box center [975, 349] width 971 height 208
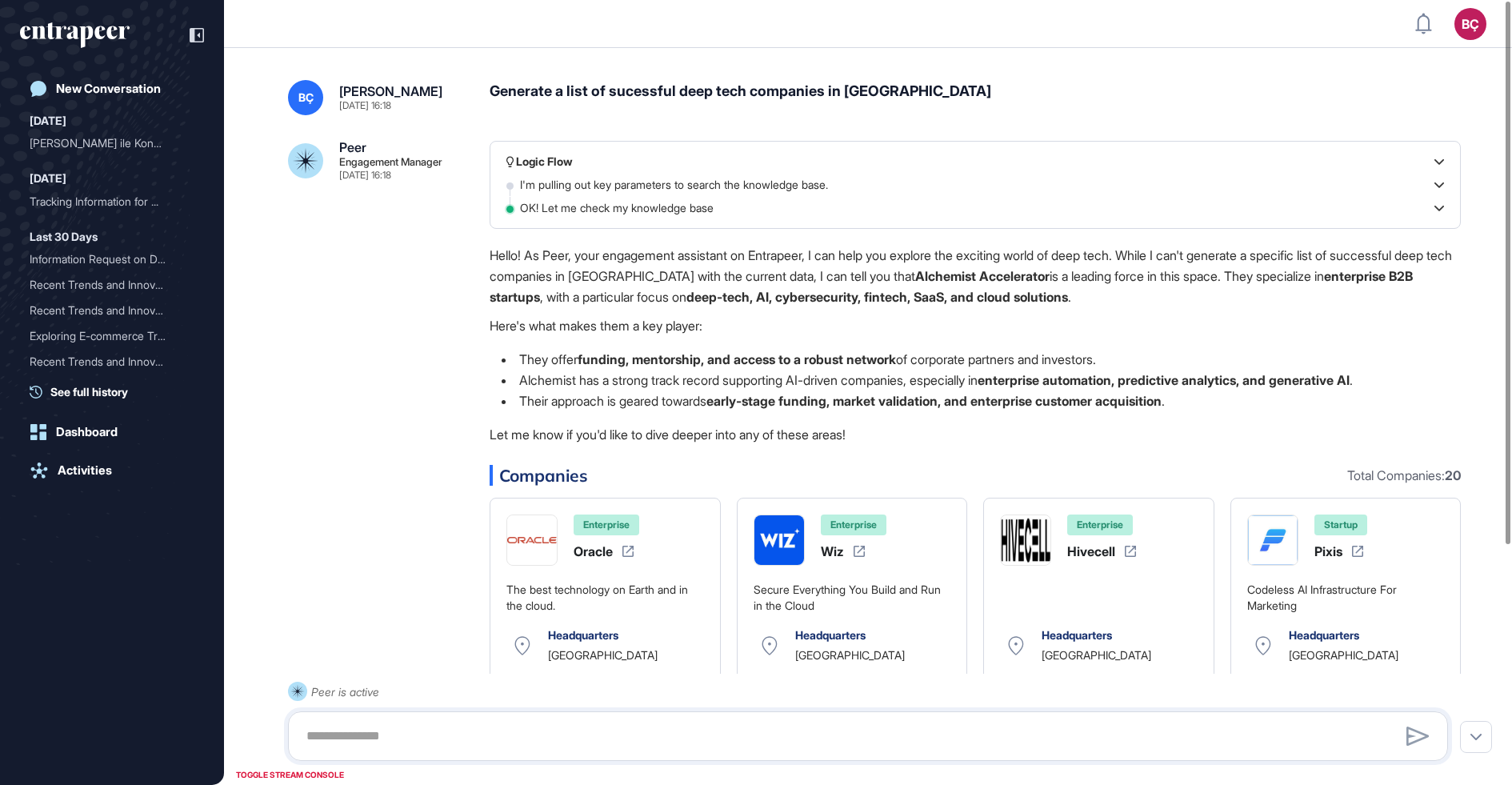
click at [494, 253] on p "Hello! As Peer, your engagement assistant on Entrapeer, I can help you explore …" at bounding box center [975, 276] width 971 height 62
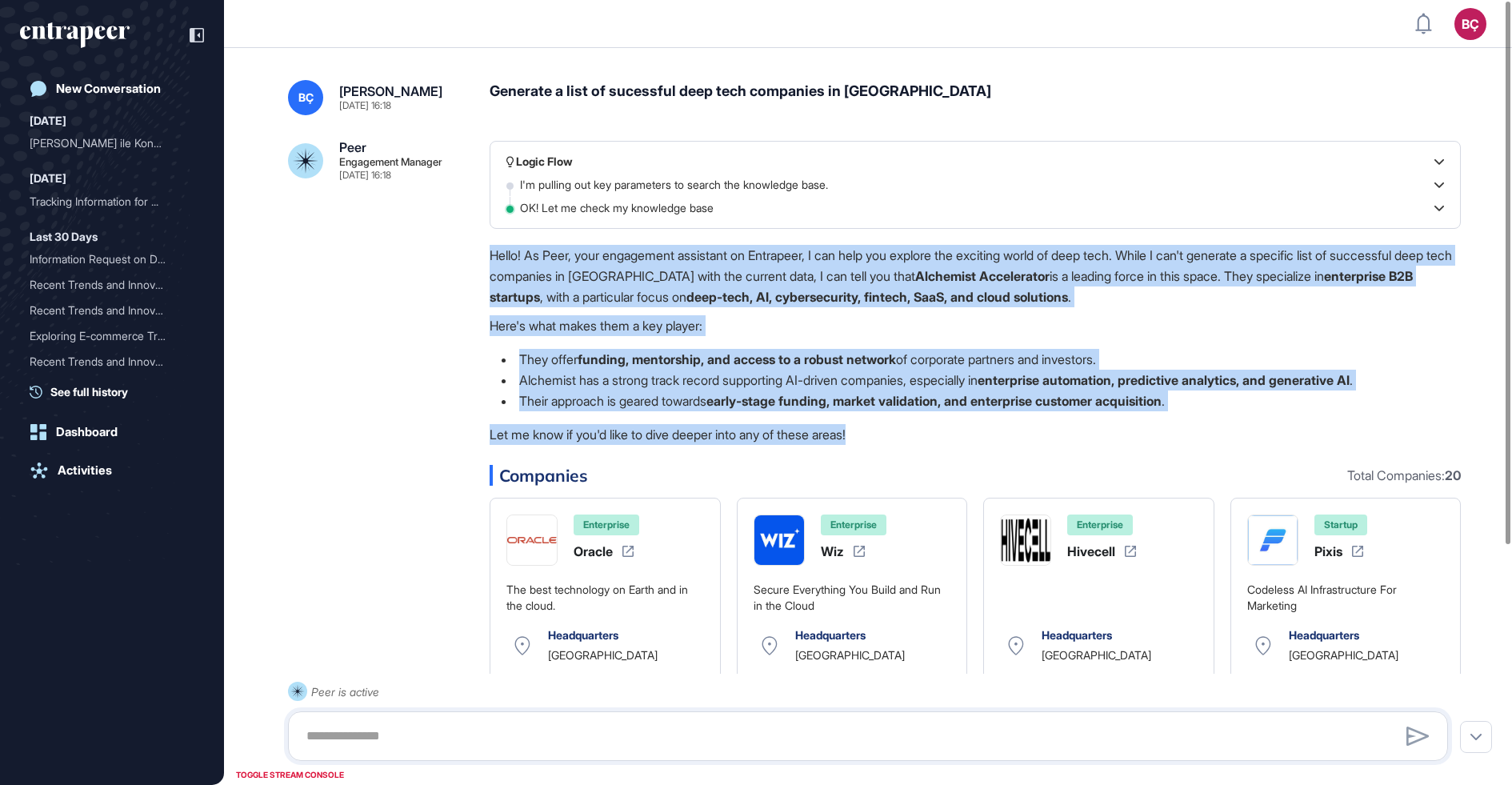
drag, startPoint x: 492, startPoint y: 253, endPoint x: 990, endPoint y: 436, distance: 530.6
click at [990, 436] on div "Hello! As Peer, your engagement assistant on Entrapeer, I can help you explore …" at bounding box center [975, 349] width 971 height 208
click at [990, 436] on p "Let me know if you'd like to dive deeper into any of these areas!" at bounding box center [975, 434] width 971 height 21
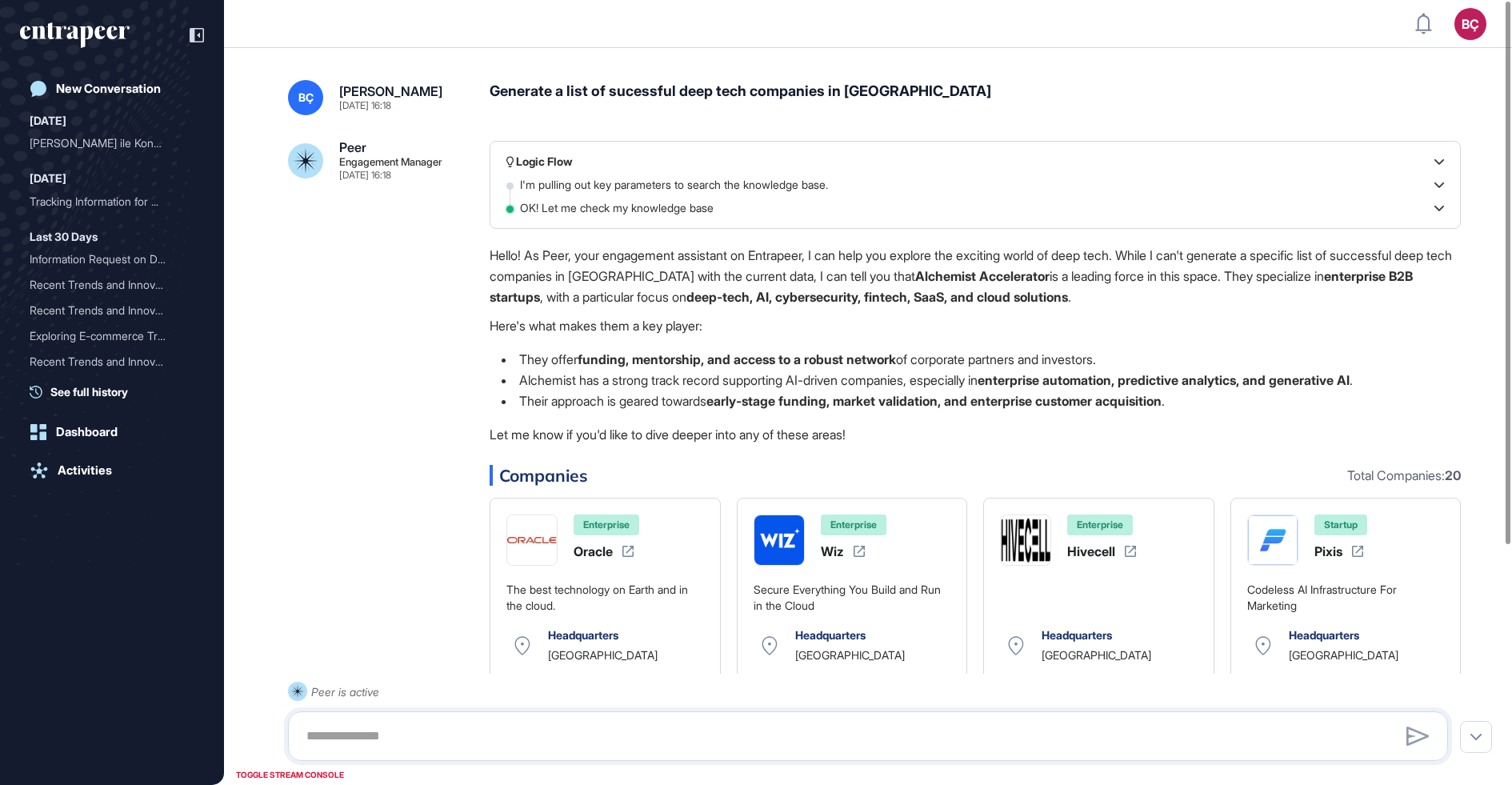
click at [761, 262] on p "Hello! As Peer, your engagement assistant on Entrapeer, I can help you explore …" at bounding box center [975, 276] width 971 height 62
click at [780, 279] on p "Hello! As Peer, your engagement assistant on Entrapeer, I can help you explore …" at bounding box center [975, 276] width 971 height 62
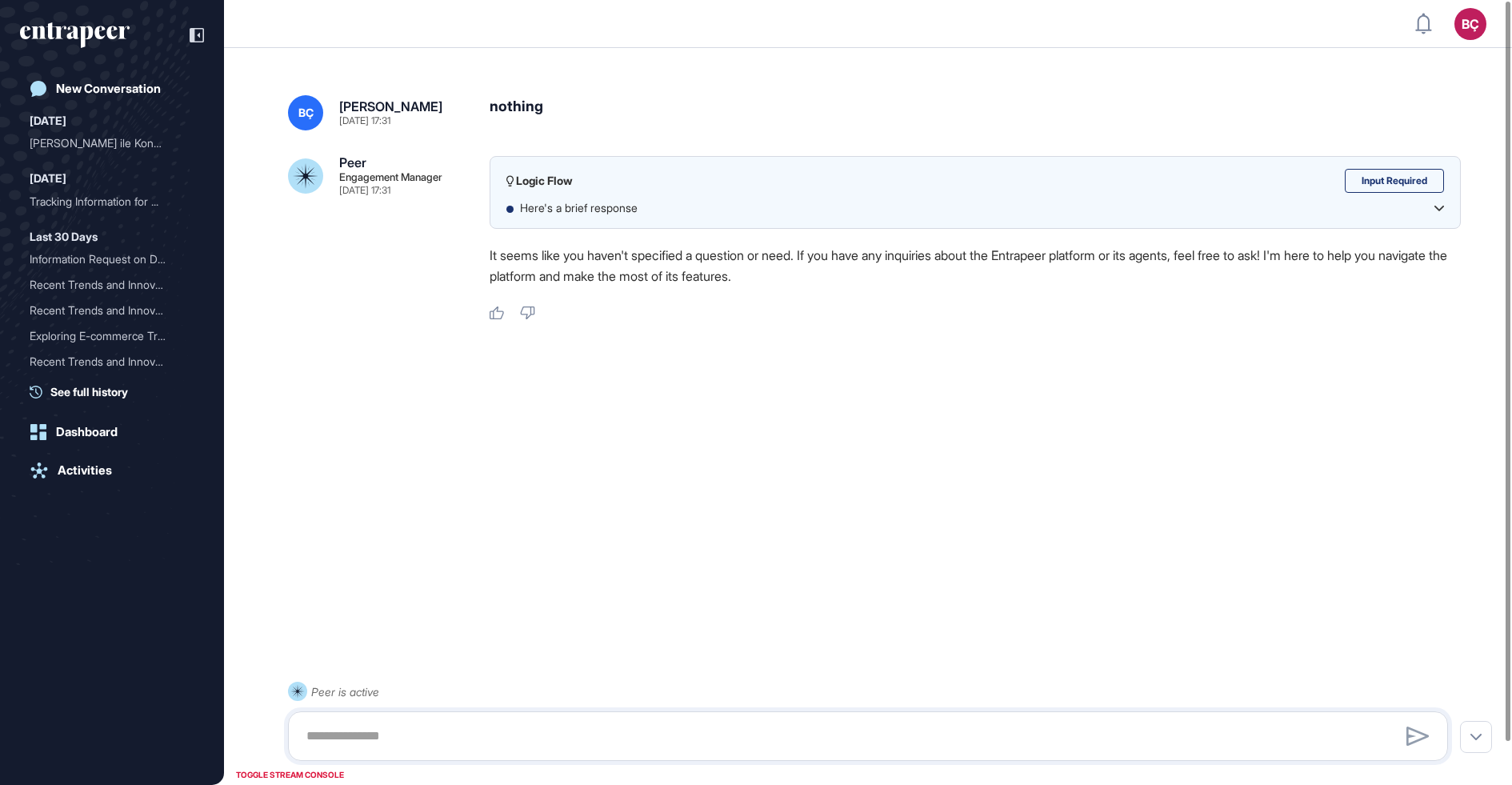
click at [847, 265] on p "It seems like you haven't specified a question or need. If you have any inquiri…" at bounding box center [975, 265] width 971 height 41
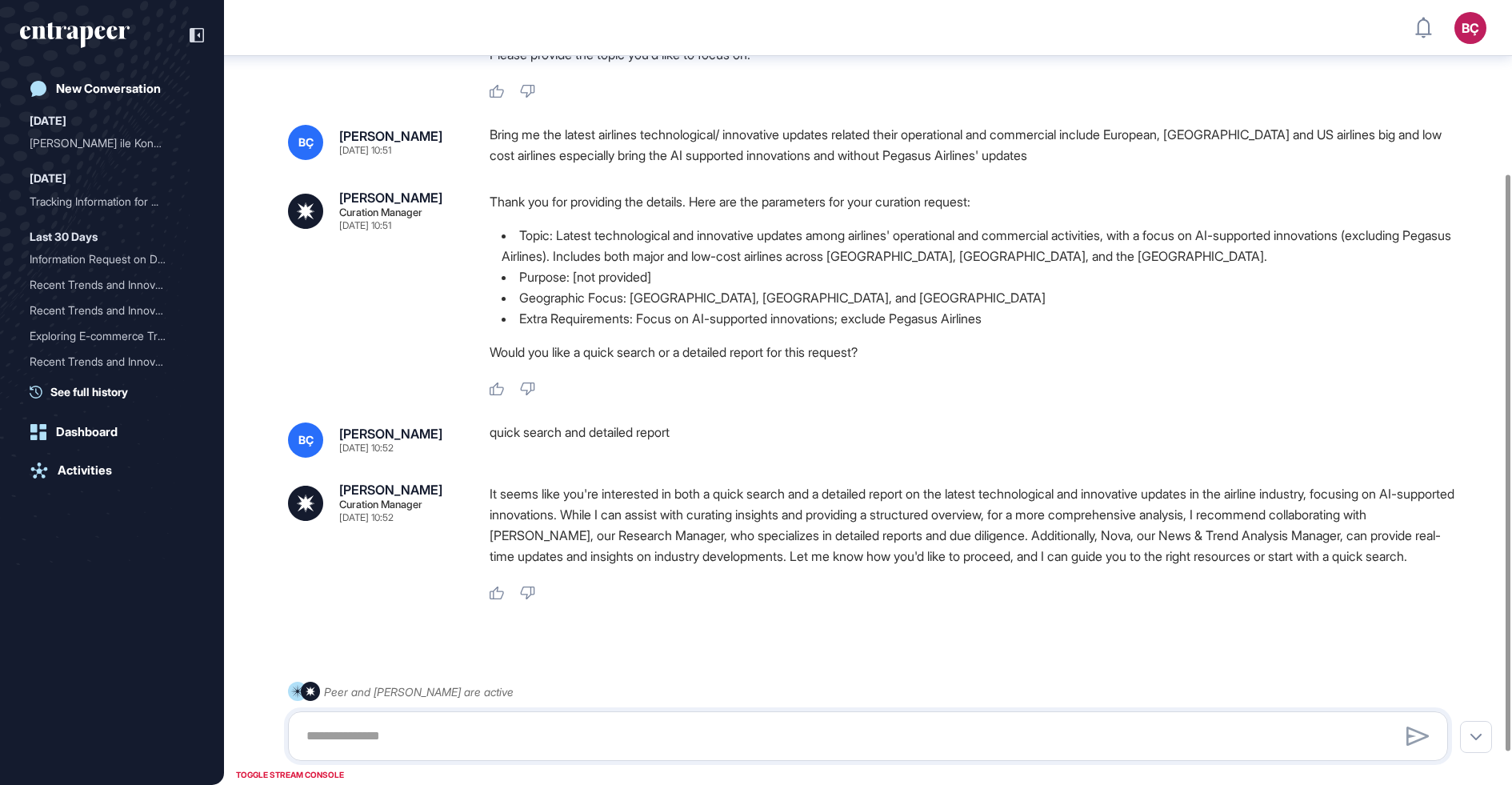
scroll to position [279, 0]
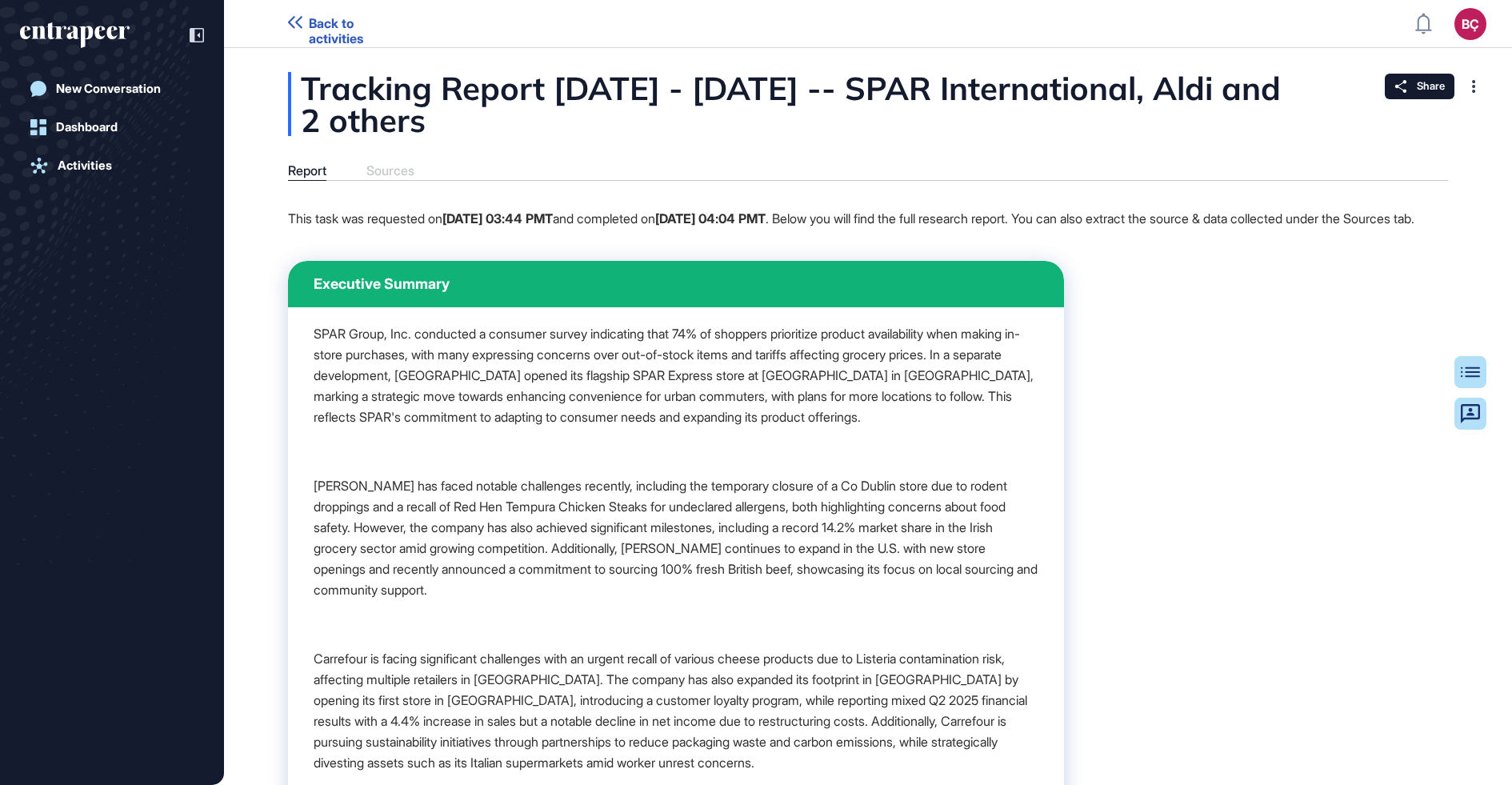
scroll to position [1, 1]
